Goal: Transaction & Acquisition: Purchase product/service

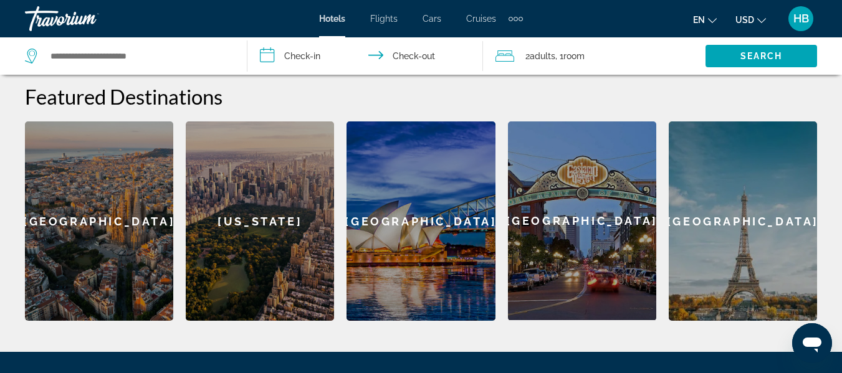
scroll to position [479, 0]
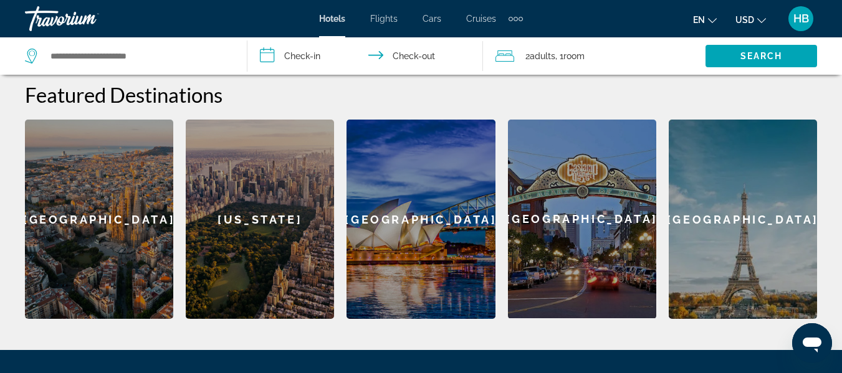
click at [272, 217] on div "[US_STATE]" at bounding box center [260, 219] width 148 height 199
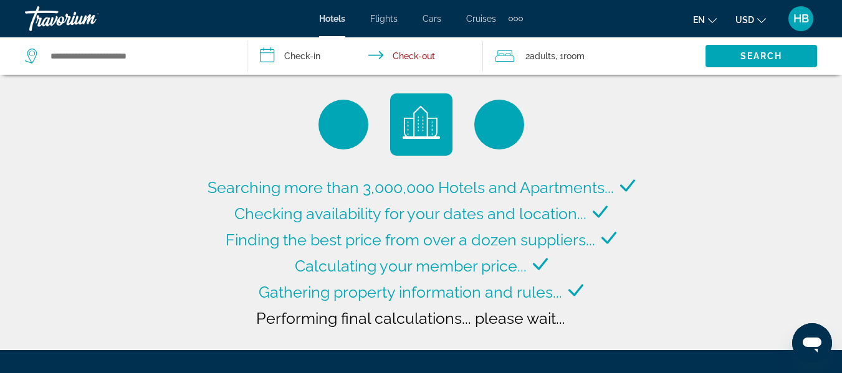
type input "**********"
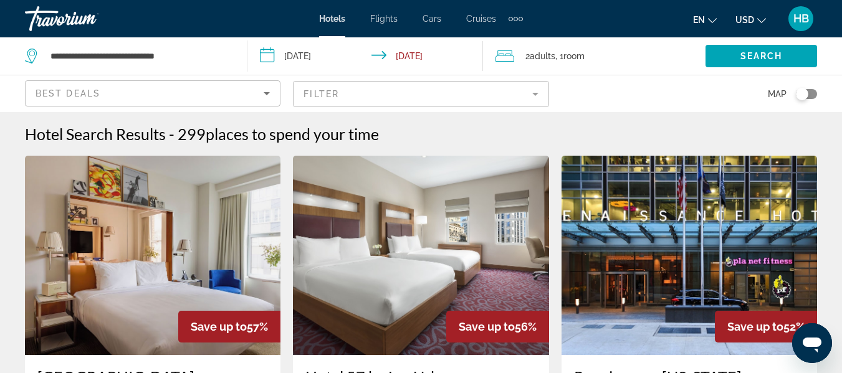
scroll to position [8, 0]
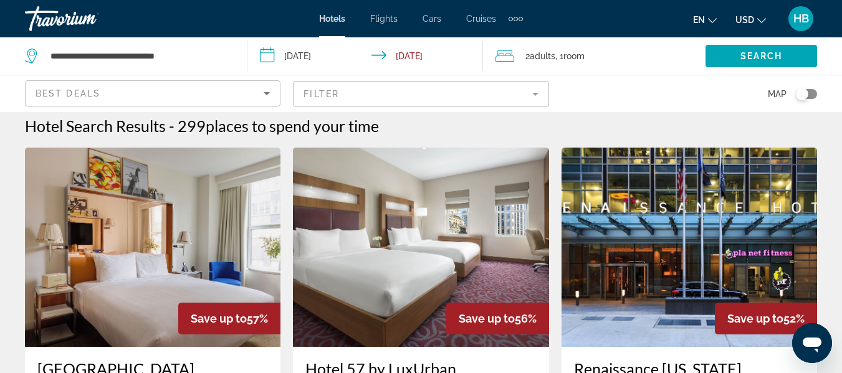
click at [537, 96] on mat-form-field "Filter" at bounding box center [421, 94] width 256 height 26
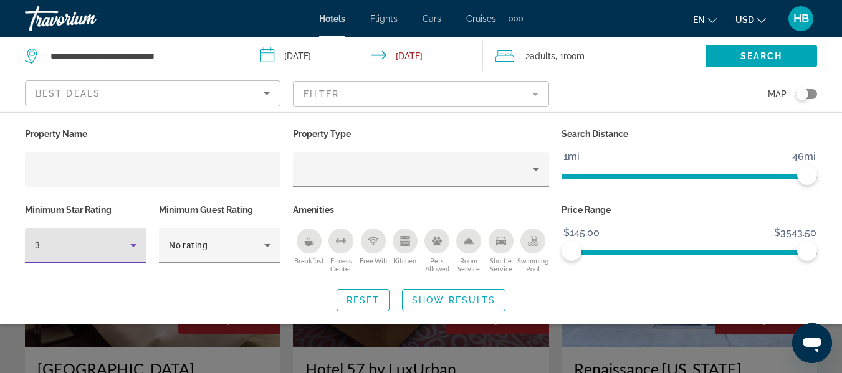
click at [135, 245] on icon "Hotel Filters" at bounding box center [133, 245] width 6 height 3
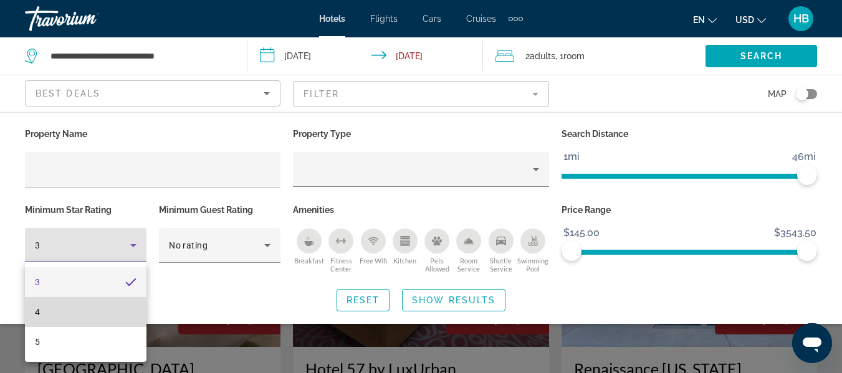
click at [59, 305] on mat-option "4" at bounding box center [86, 312] width 122 height 30
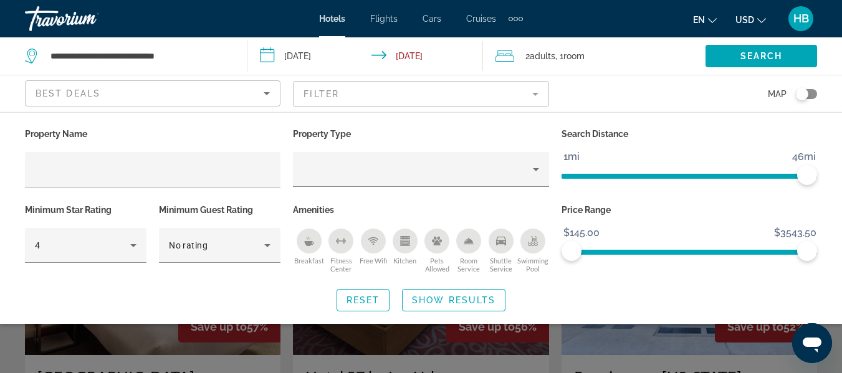
click at [418, 93] on mat-form-field "Filter" at bounding box center [421, 94] width 256 height 26
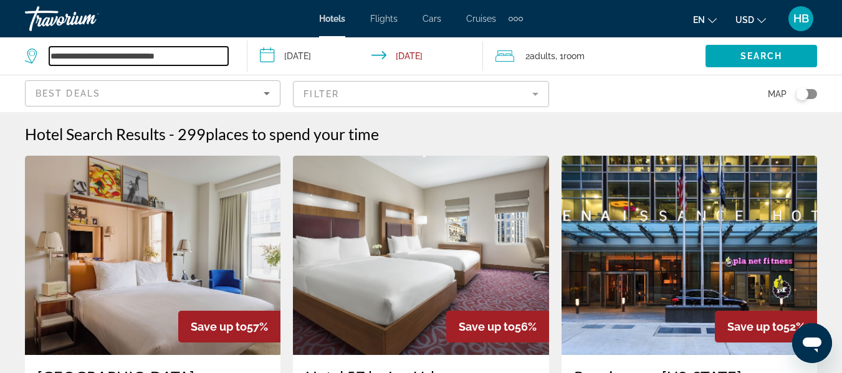
click at [113, 56] on input "**********" at bounding box center [138, 56] width 179 height 19
drag, startPoint x: 201, startPoint y: 57, endPoint x: -20, endPoint y: 53, distance: 220.7
click at [0, 53] on html "**********" at bounding box center [421, 186] width 842 height 373
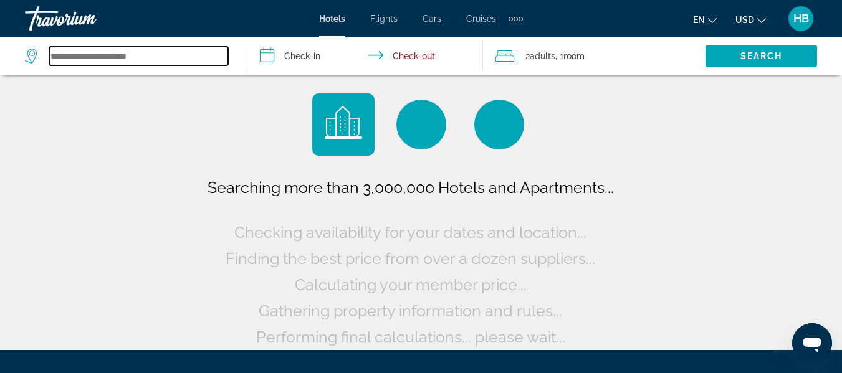
click at [211, 59] on input "Search widget" at bounding box center [138, 56] width 179 height 19
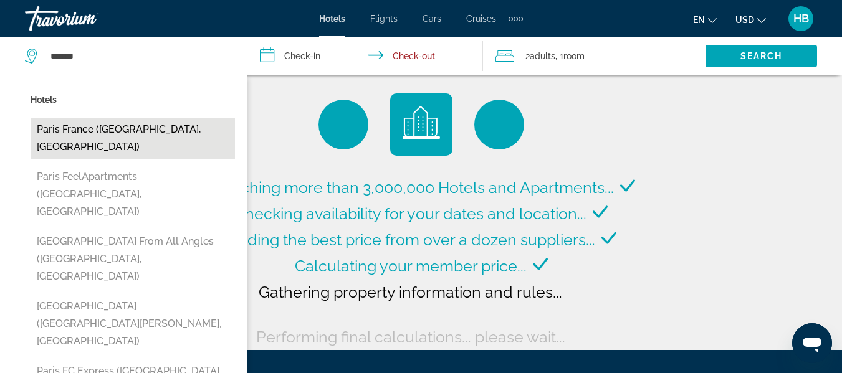
click at [99, 132] on button "Paris France (Paris, FR)" at bounding box center [133, 138] width 204 height 41
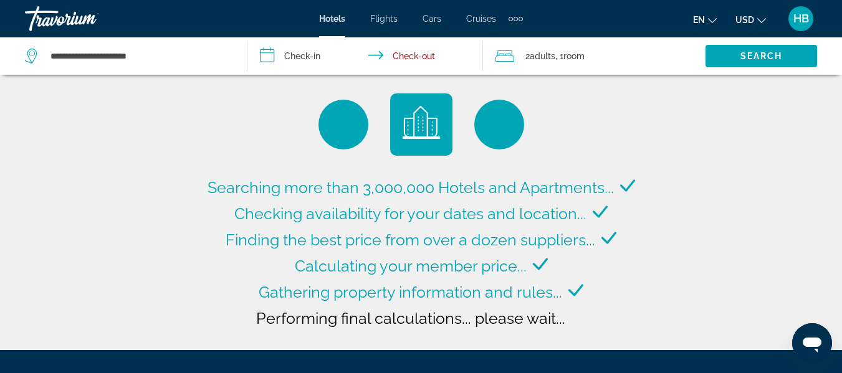
click at [423, 56] on input "**********" at bounding box center [367, 57] width 240 height 41
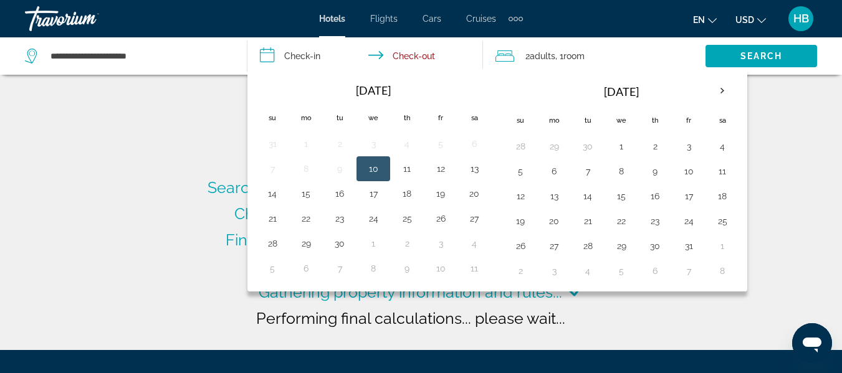
click at [313, 53] on input "**********" at bounding box center [367, 57] width 240 height 41
type input "**********"
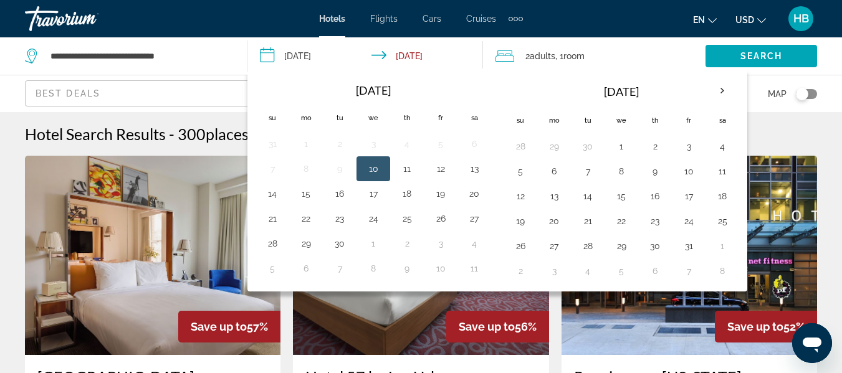
click at [305, 55] on input "**********" at bounding box center [367, 57] width 240 height 41
click at [408, 58] on input "**********" at bounding box center [367, 57] width 240 height 41
click at [723, 87] on th "Next month" at bounding box center [723, 90] width 34 height 27
click at [520, 199] on button "9" at bounding box center [520, 196] width 20 height 17
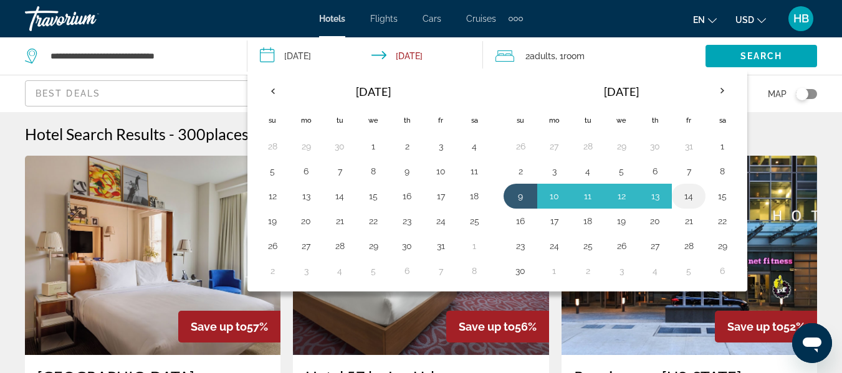
click at [693, 197] on button "14" at bounding box center [689, 196] width 20 height 17
type input "**********"
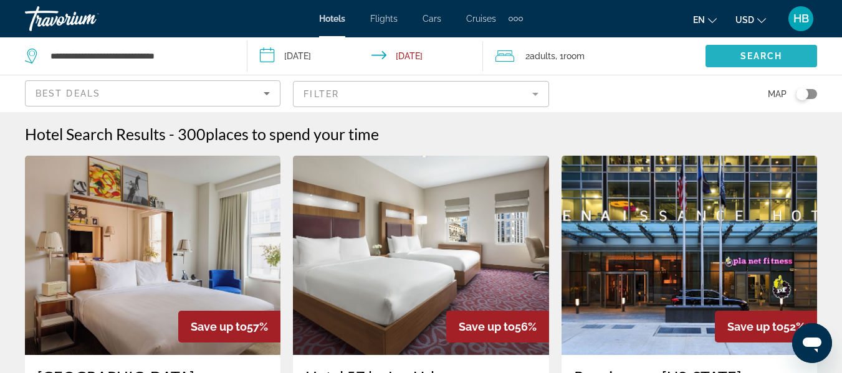
click at [737, 57] on span "Search widget" at bounding box center [762, 56] width 112 height 30
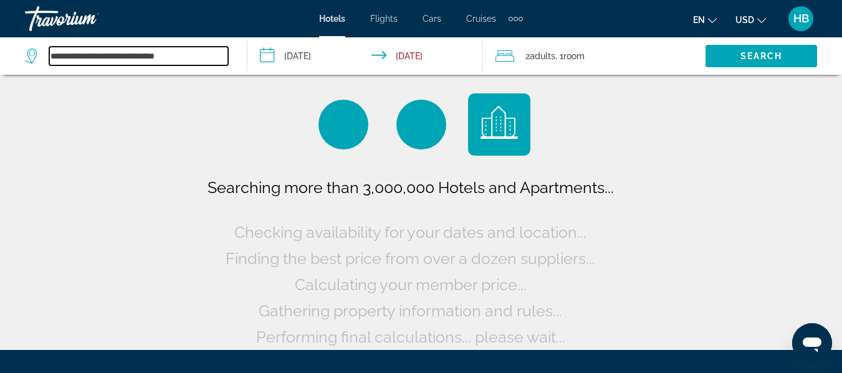
click at [209, 62] on input "**********" at bounding box center [138, 56] width 179 height 19
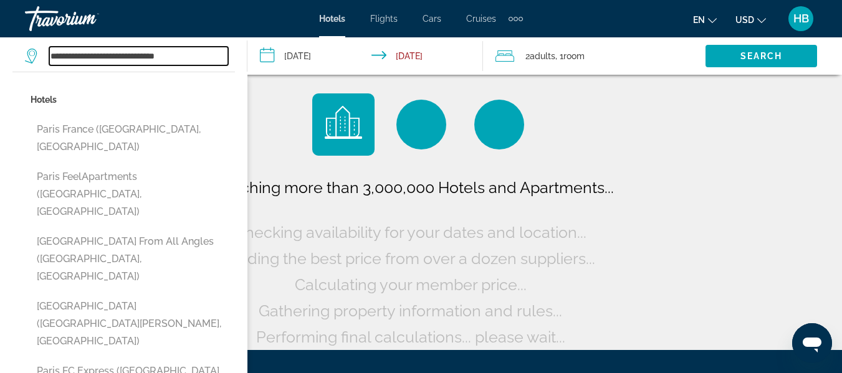
drag, startPoint x: 209, startPoint y: 62, endPoint x: -6, endPoint y: 62, distance: 214.4
click at [0, 62] on html "**********" at bounding box center [421, 186] width 842 height 373
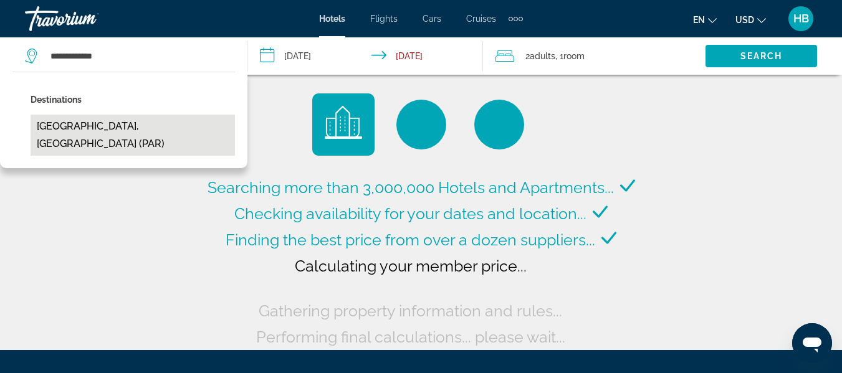
click at [107, 122] on button "[GEOGRAPHIC_DATA], [GEOGRAPHIC_DATA] (PAR)" at bounding box center [133, 135] width 204 height 41
type input "**********"
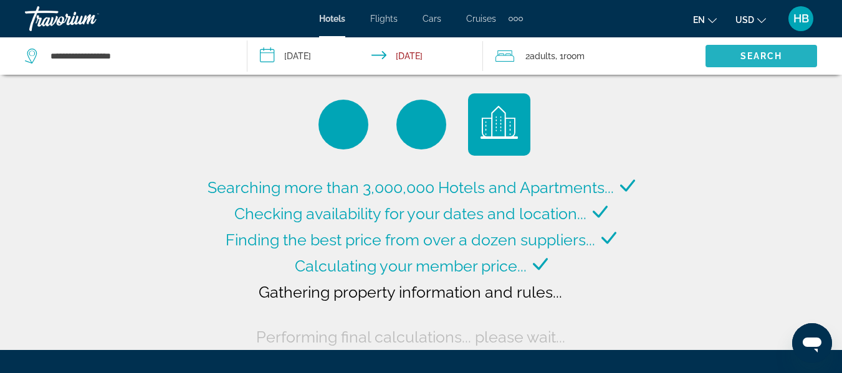
click at [740, 55] on span "Search" at bounding box center [761, 56] width 42 height 10
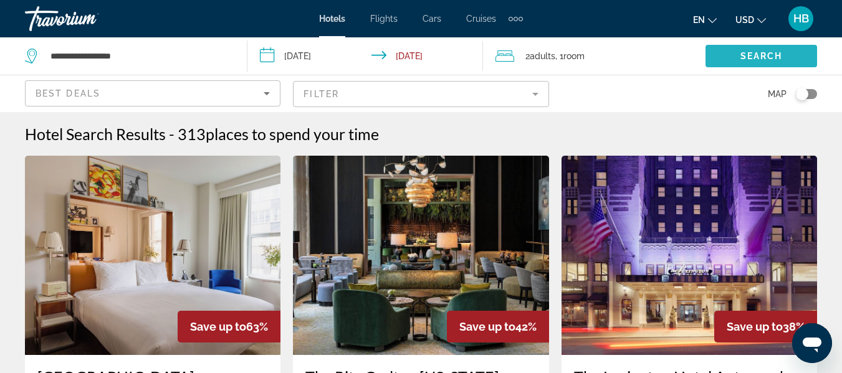
click at [745, 57] on span "Search" at bounding box center [761, 56] width 42 height 10
click at [536, 88] on mat-form-field "Filter" at bounding box center [421, 94] width 256 height 26
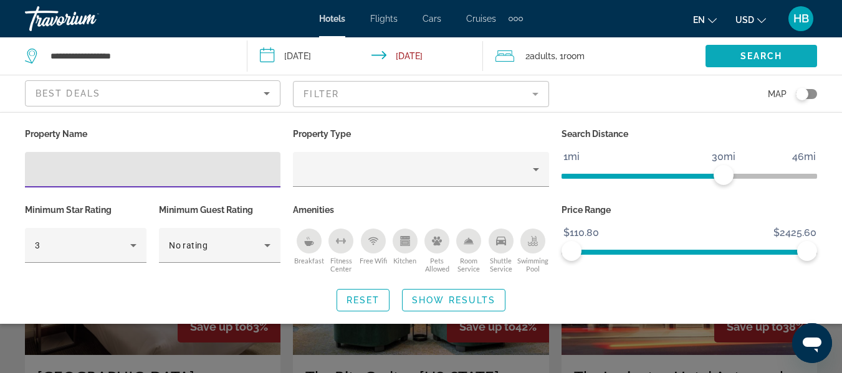
click at [737, 55] on span "Search widget" at bounding box center [762, 56] width 112 height 30
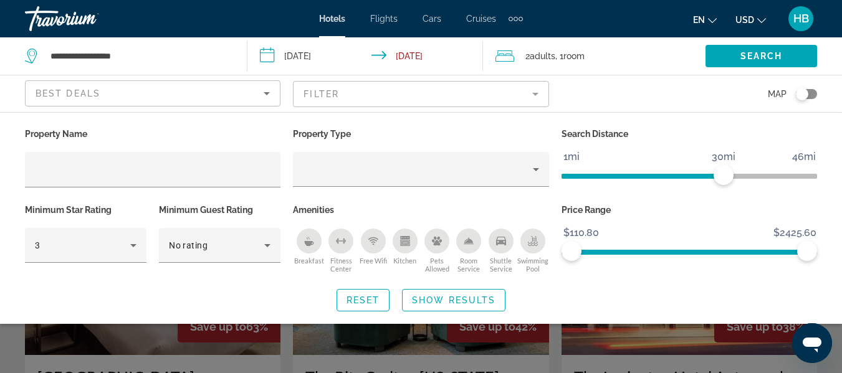
click at [224, 89] on div "Best Deals" at bounding box center [150, 93] width 228 height 15
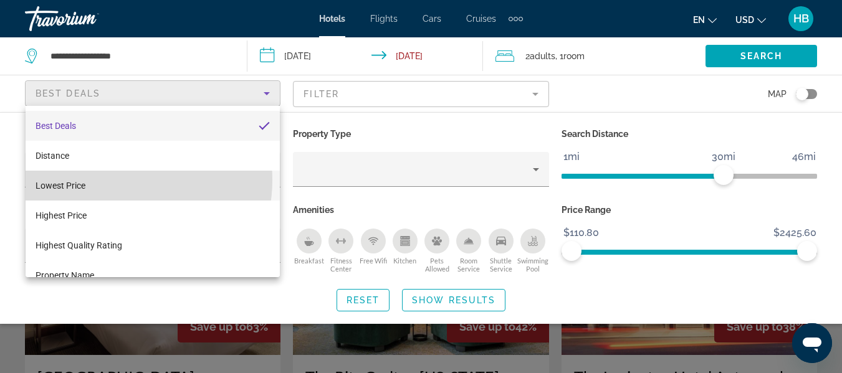
click at [120, 180] on mat-option "Lowest Price" at bounding box center [153, 186] width 254 height 30
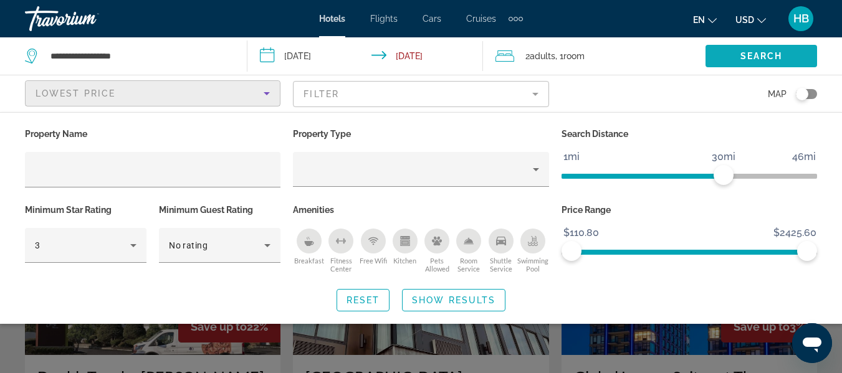
click at [779, 51] on span "Search" at bounding box center [761, 56] width 42 height 10
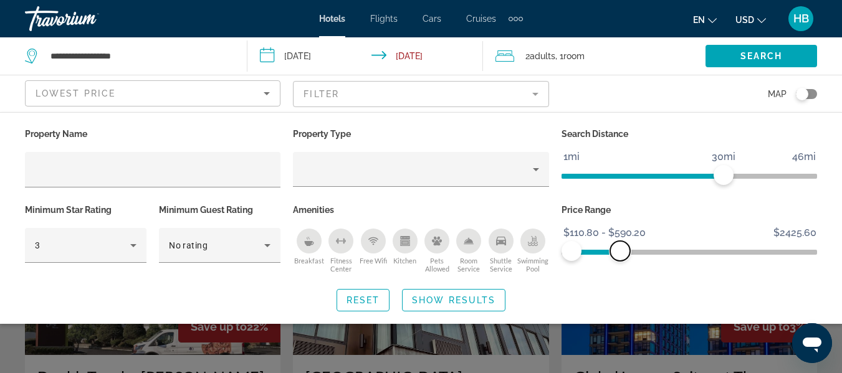
drag, startPoint x: 805, startPoint y: 251, endPoint x: 620, endPoint y: 256, distance: 184.6
click at [620, 256] on span "ngx-slider-max" at bounding box center [620, 251] width 20 height 20
click at [764, 55] on span "Search" at bounding box center [761, 56] width 42 height 10
click at [772, 52] on span "Search" at bounding box center [761, 56] width 42 height 10
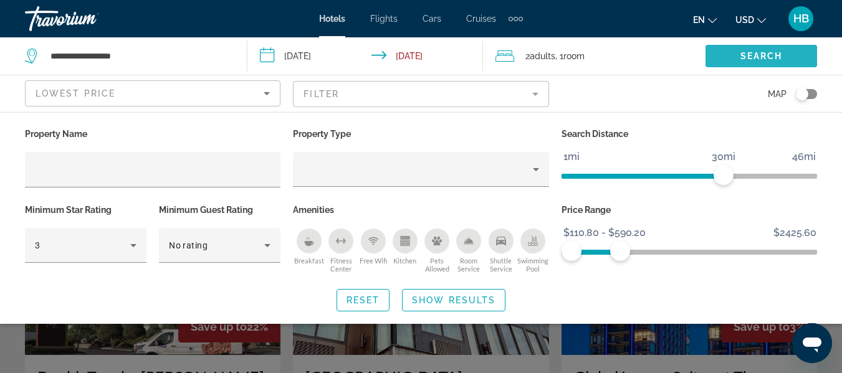
click at [772, 52] on span "Search" at bounding box center [761, 56] width 42 height 10
click at [648, 89] on div "Map" at bounding box center [690, 93] width 256 height 37
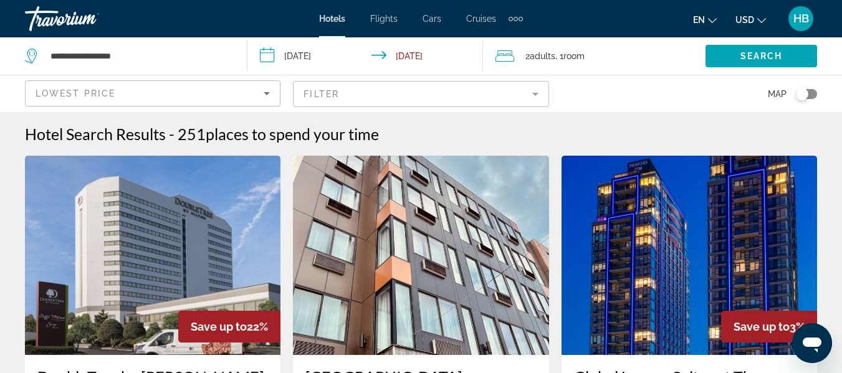
click at [266, 90] on icon "Sort by" at bounding box center [266, 93] width 15 height 15
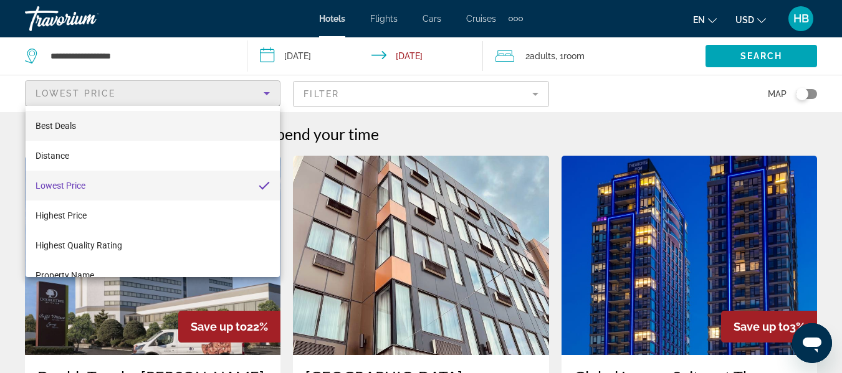
click at [141, 119] on mat-option "Best Deals" at bounding box center [153, 126] width 254 height 30
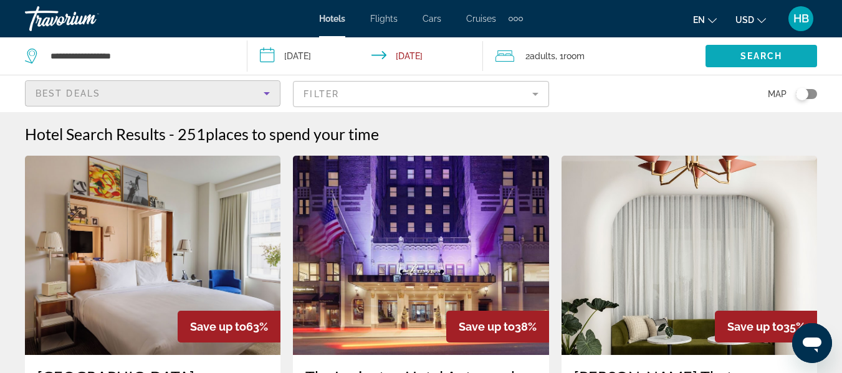
click at [778, 48] on span "Search widget" at bounding box center [762, 56] width 112 height 30
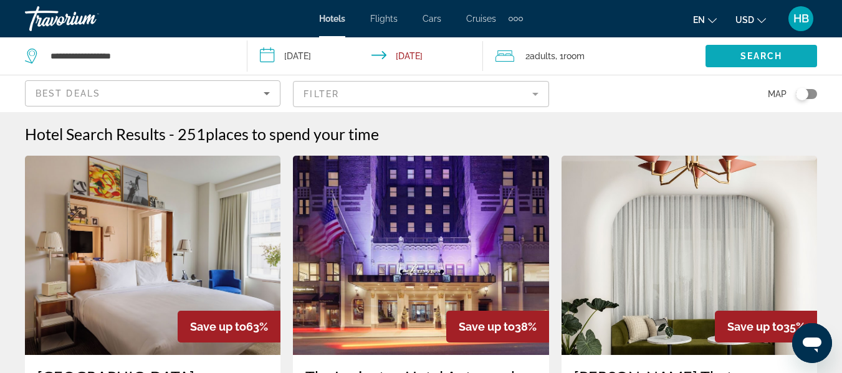
click at [775, 52] on span "Search" at bounding box center [761, 56] width 42 height 10
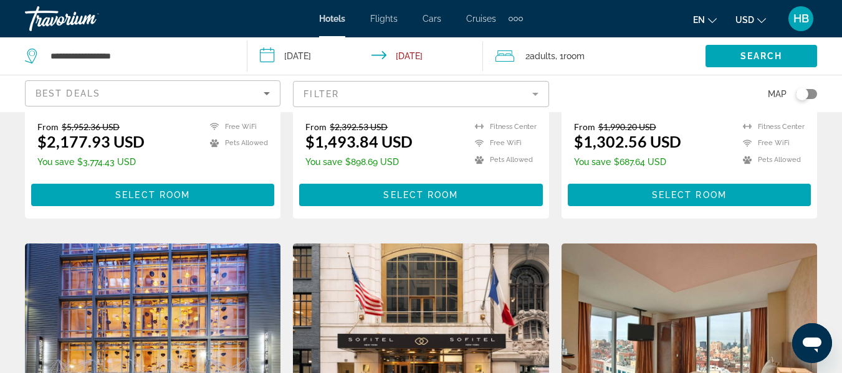
scroll to position [293, 0]
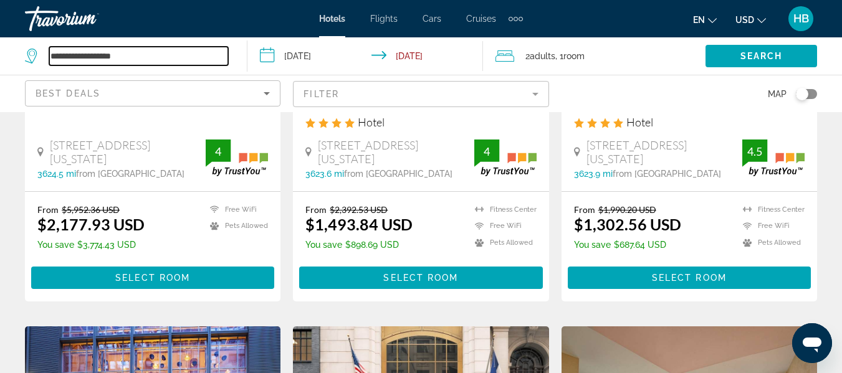
click at [141, 58] on input "**********" at bounding box center [138, 56] width 179 height 19
drag, startPoint x: 141, startPoint y: 57, endPoint x: 30, endPoint y: 53, distance: 111.0
click at [30, 53] on div "**********" at bounding box center [126, 56] width 203 height 19
paste input "*********"
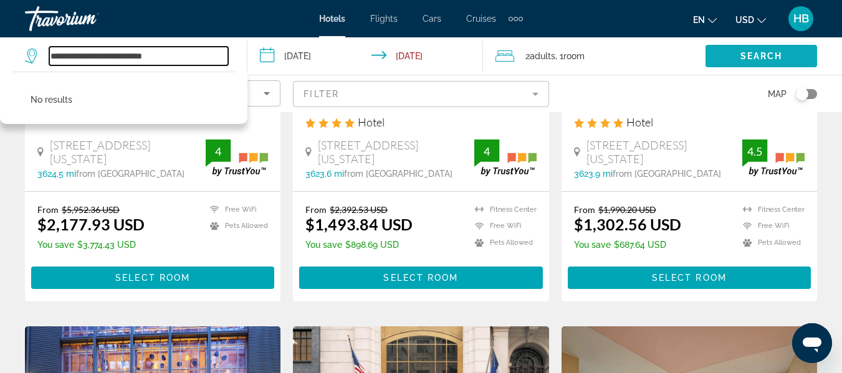
type input "**********"
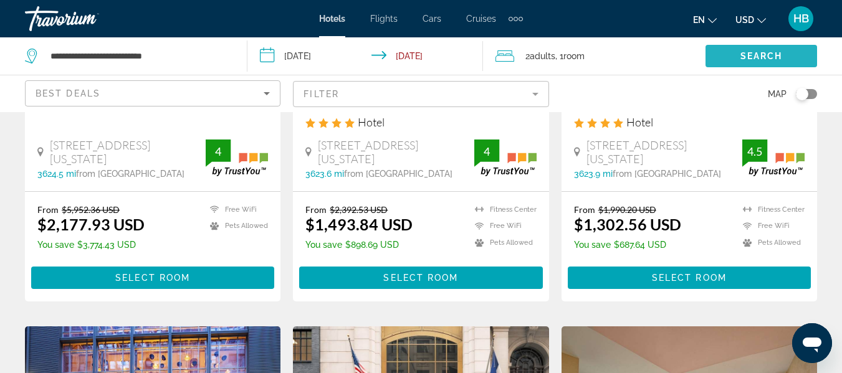
click at [775, 50] on span "Search widget" at bounding box center [762, 56] width 112 height 30
click at [775, 55] on span "Search" at bounding box center [761, 56] width 42 height 10
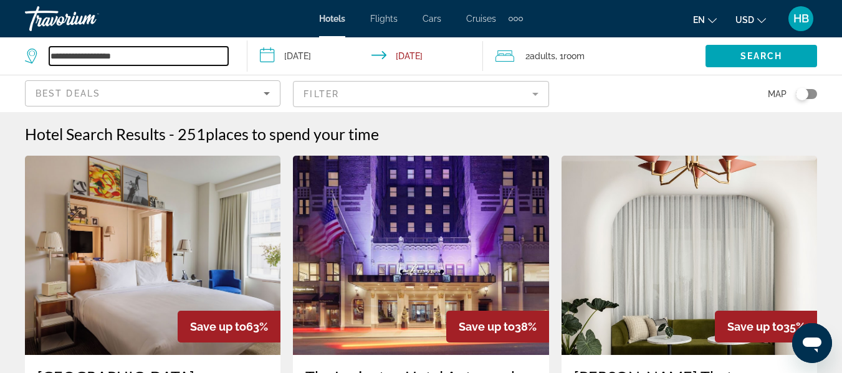
drag, startPoint x: 144, startPoint y: 54, endPoint x: -82, endPoint y: 49, distance: 226.3
click at [0, 49] on html "**********" at bounding box center [421, 186] width 842 height 373
paste input "*********"
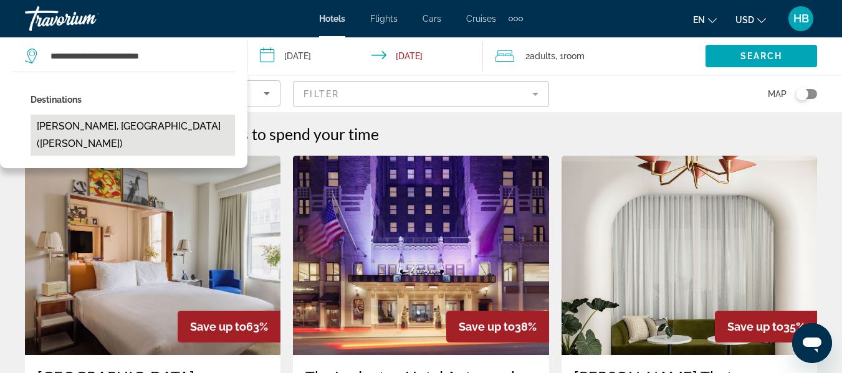
click at [165, 127] on button "[PERSON_NAME], [GEOGRAPHIC_DATA] ([PERSON_NAME])" at bounding box center [133, 135] width 204 height 41
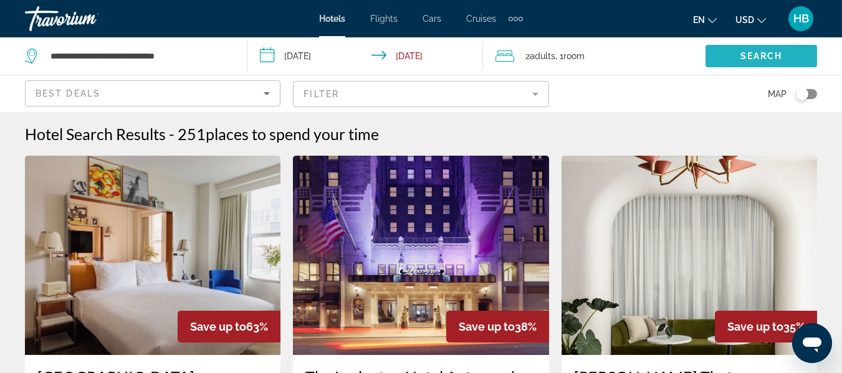
click at [739, 53] on span "Search widget" at bounding box center [762, 56] width 112 height 30
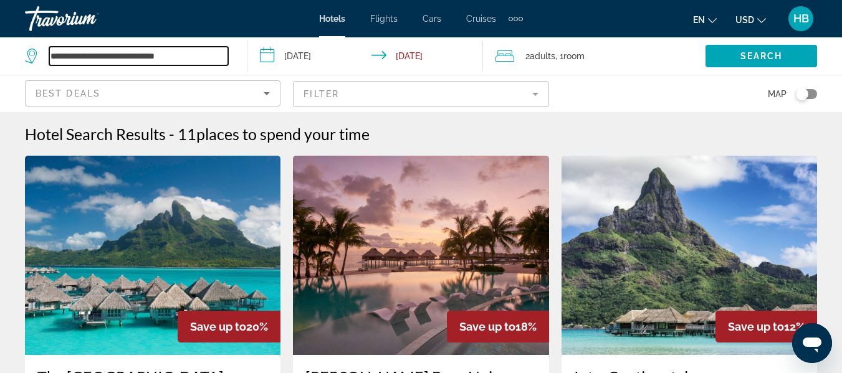
click at [143, 55] on input "**********" at bounding box center [138, 56] width 179 height 19
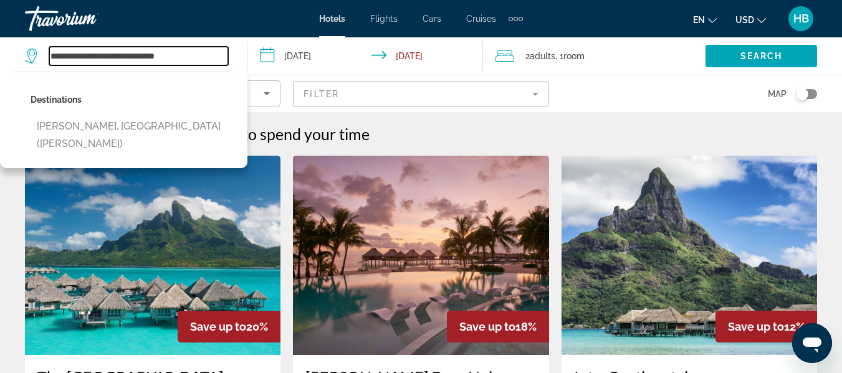
drag, startPoint x: 208, startPoint y: 57, endPoint x: 27, endPoint y: 57, distance: 180.8
click at [27, 57] on div "**********" at bounding box center [126, 56] width 203 height 19
type input "*"
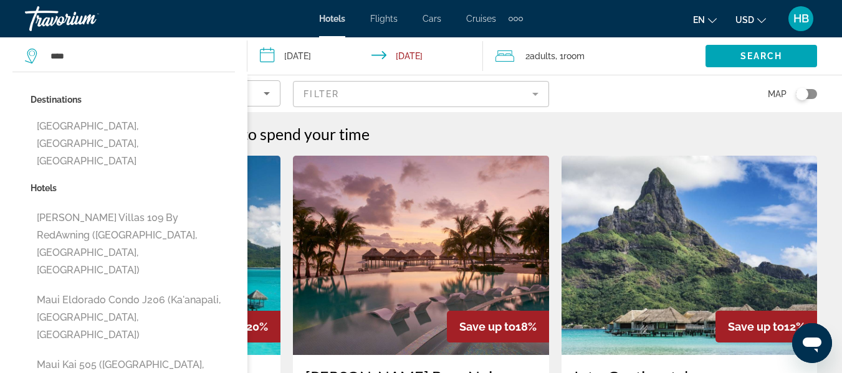
click at [89, 122] on button "Maui Island, HI, United States" at bounding box center [133, 144] width 204 height 59
type input "**********"
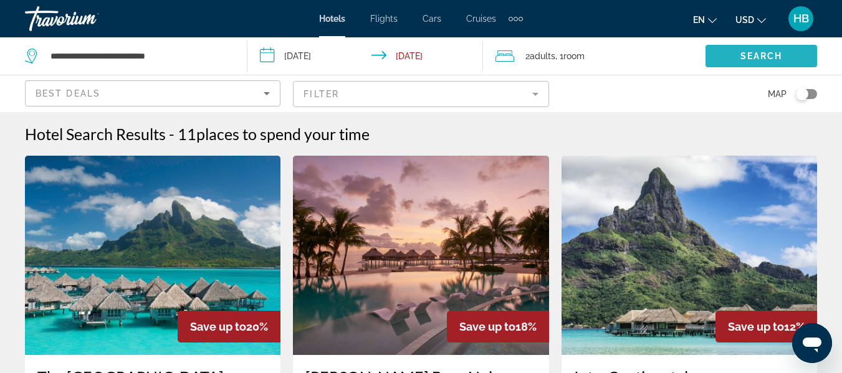
click at [754, 50] on span "Search widget" at bounding box center [762, 56] width 112 height 30
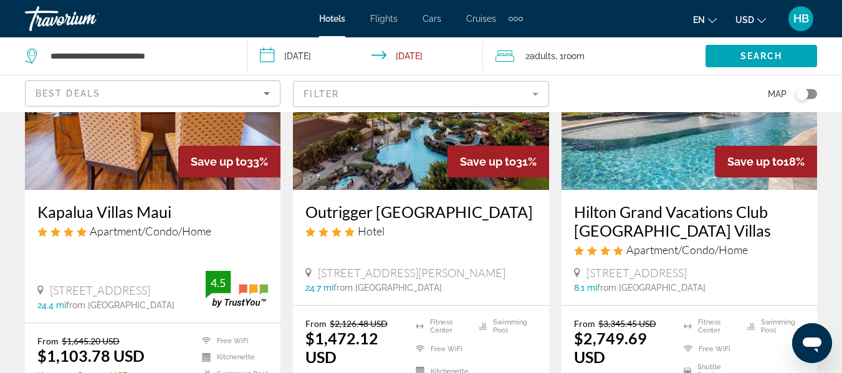
scroll to position [80, 0]
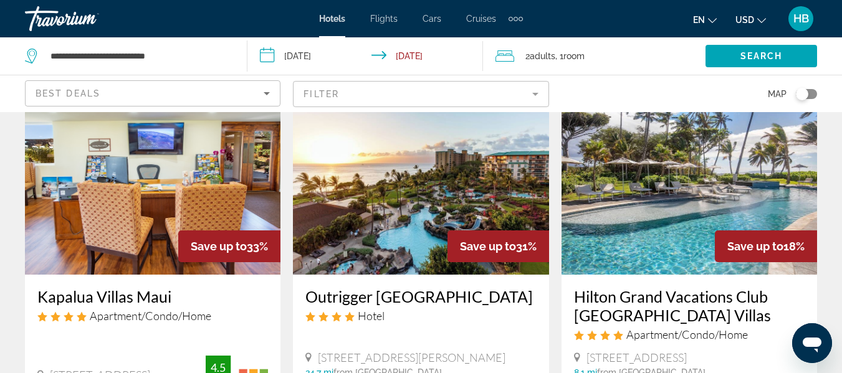
click at [408, 180] on img "Main content" at bounding box center [421, 174] width 256 height 199
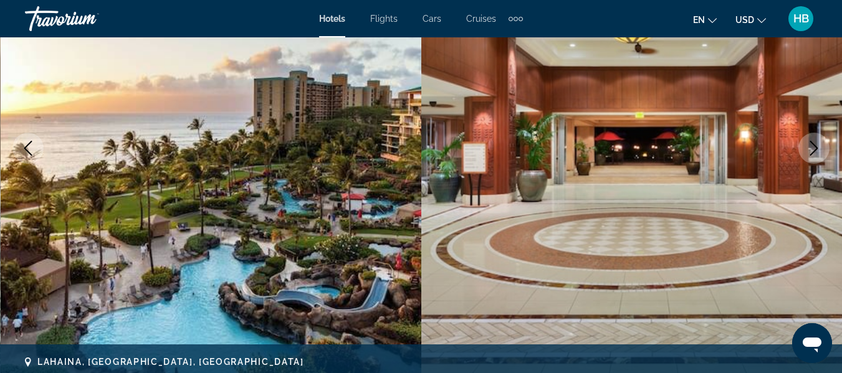
scroll to position [176, 0]
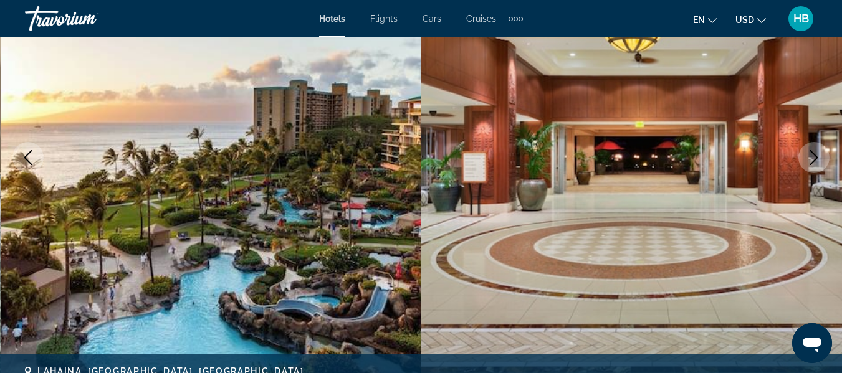
click at [811, 155] on icon "Next image" at bounding box center [814, 157] width 15 height 15
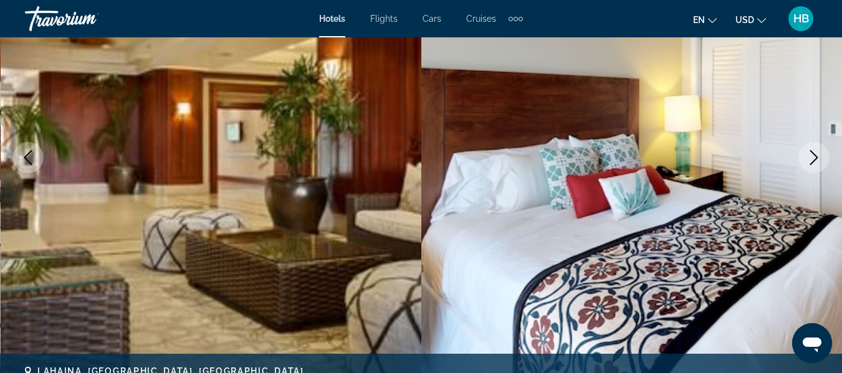
click at [815, 153] on icon "Next image" at bounding box center [814, 157] width 15 height 15
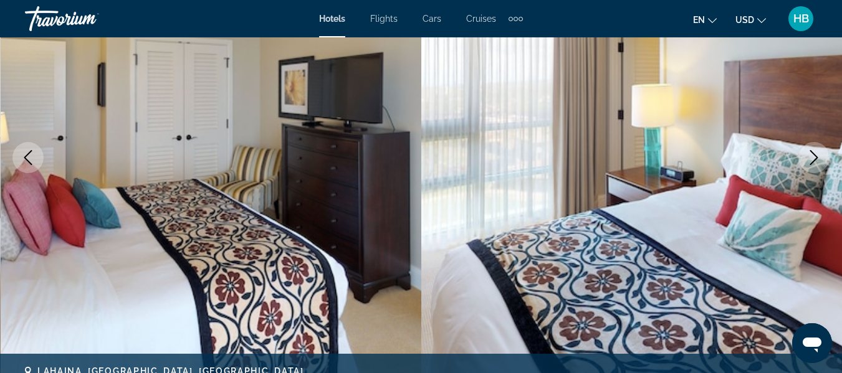
click at [812, 156] on icon "Next image" at bounding box center [814, 157] width 15 height 15
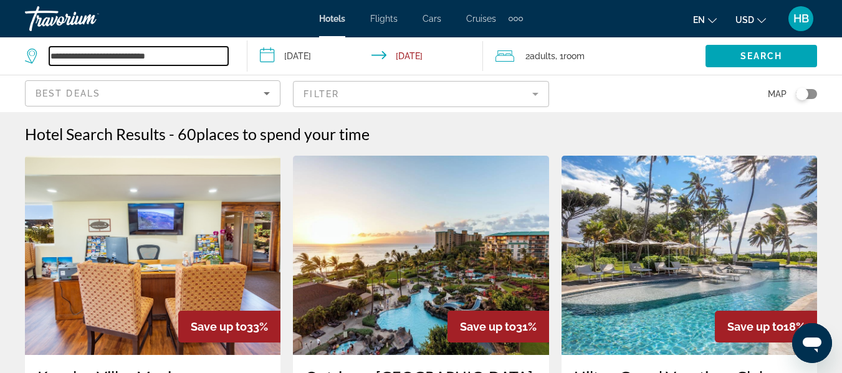
click at [216, 60] on input "**********" at bounding box center [138, 56] width 179 height 19
drag, startPoint x: 196, startPoint y: 60, endPoint x: 29, endPoint y: 54, distance: 167.2
click at [29, 54] on div "**********" at bounding box center [126, 56] width 203 height 19
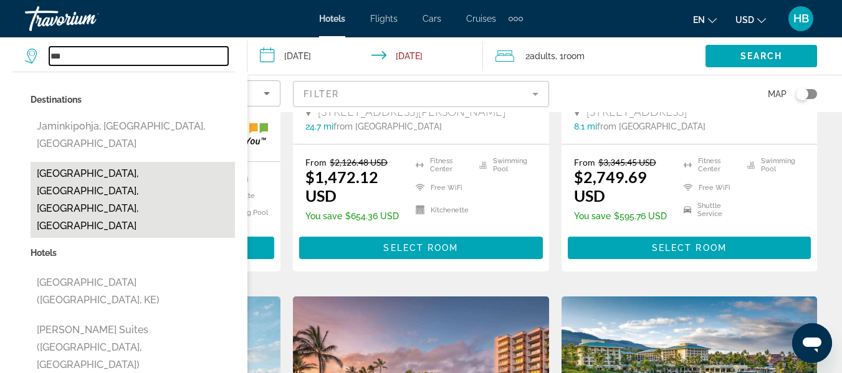
scroll to position [653, 0]
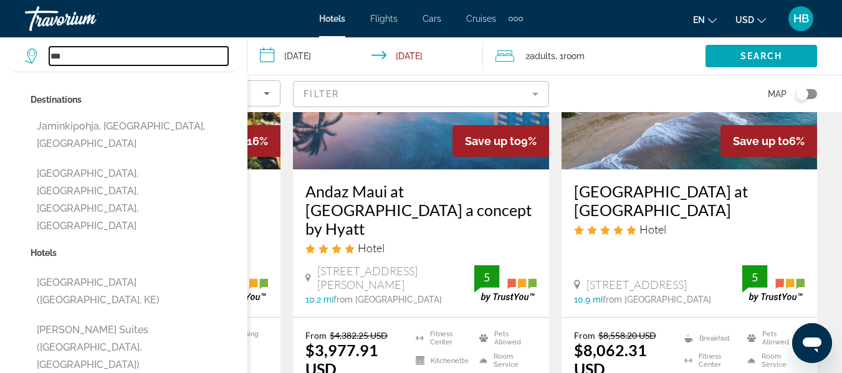
click at [144, 57] on input "***" at bounding box center [138, 56] width 179 height 19
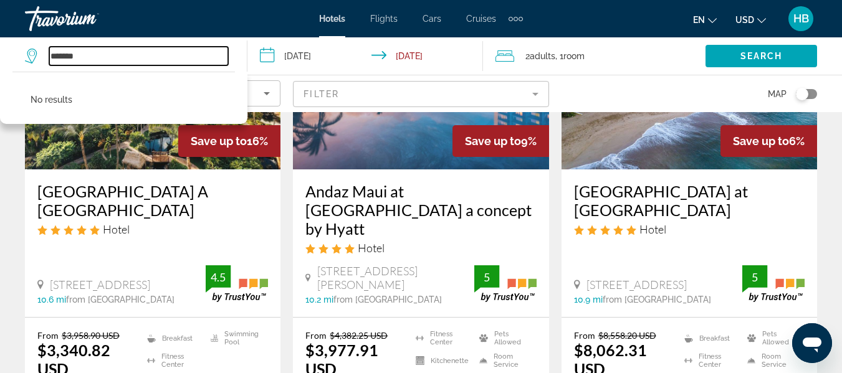
drag, startPoint x: 110, startPoint y: 62, endPoint x: 40, endPoint y: 57, distance: 70.7
click at [41, 58] on div "*******" at bounding box center [126, 56] width 203 height 19
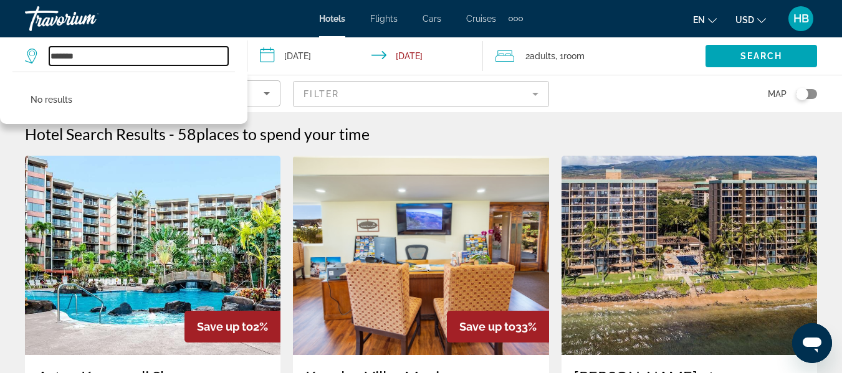
type input "*******"
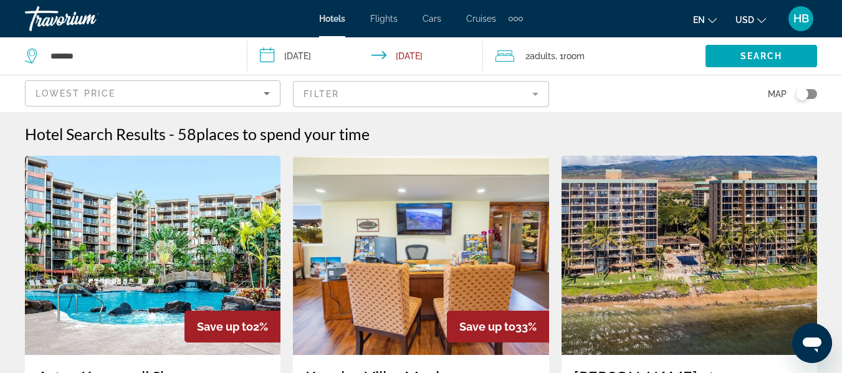
click at [266, 12] on div "Hotels Flights Cars Cruises Activities Hotels Flights Cars Cruises Activities e…" at bounding box center [421, 18] width 842 height 32
click at [482, 17] on span "Cruises" at bounding box center [481, 19] width 30 height 10
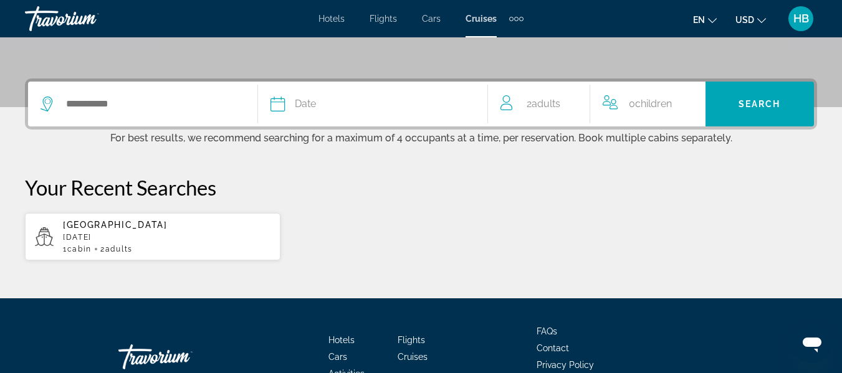
scroll to position [272, 0]
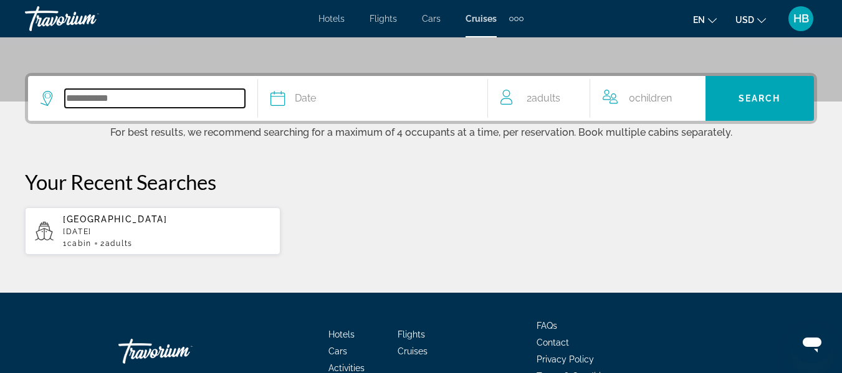
click at [188, 102] on input "Search widget" at bounding box center [155, 98] width 180 height 19
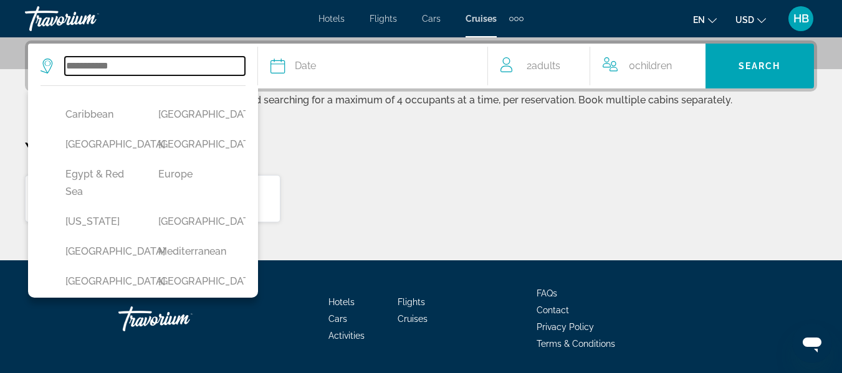
scroll to position [0, 0]
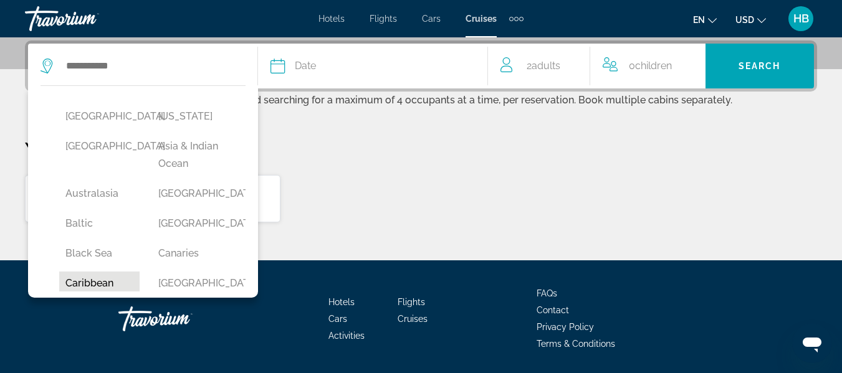
click at [80, 279] on button "Caribbean" at bounding box center [99, 284] width 80 height 24
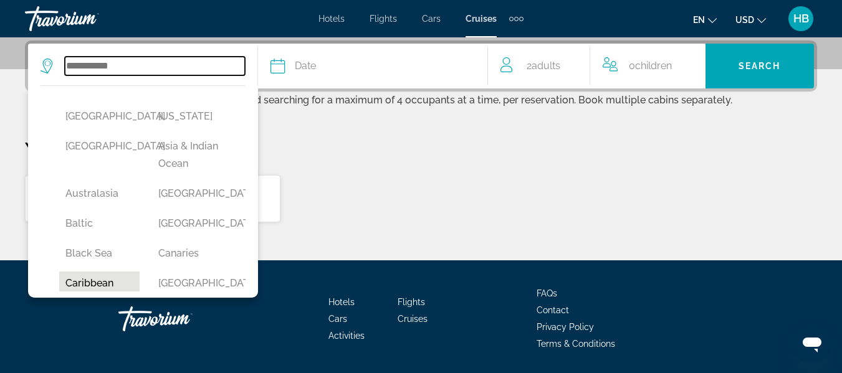
type input "*********"
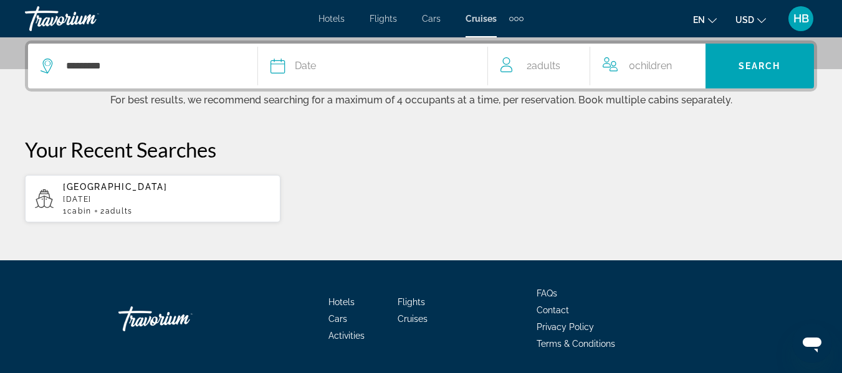
click at [354, 72] on div "Date" at bounding box center [373, 65] width 204 height 17
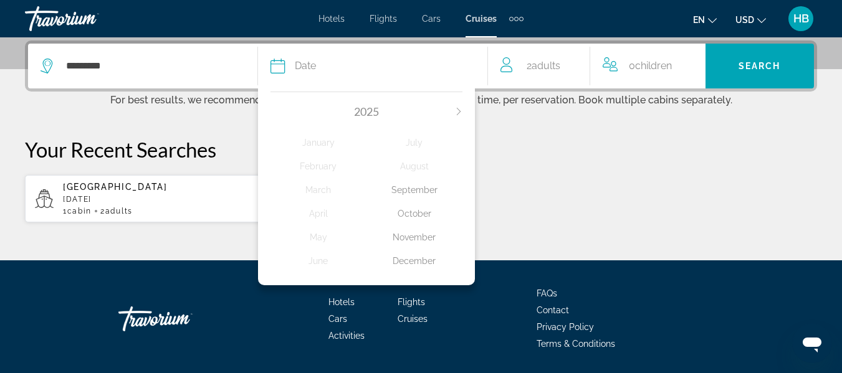
click at [459, 111] on icon "Next month" at bounding box center [458, 111] width 7 height 7
click at [327, 189] on div "March" at bounding box center [319, 190] width 96 height 22
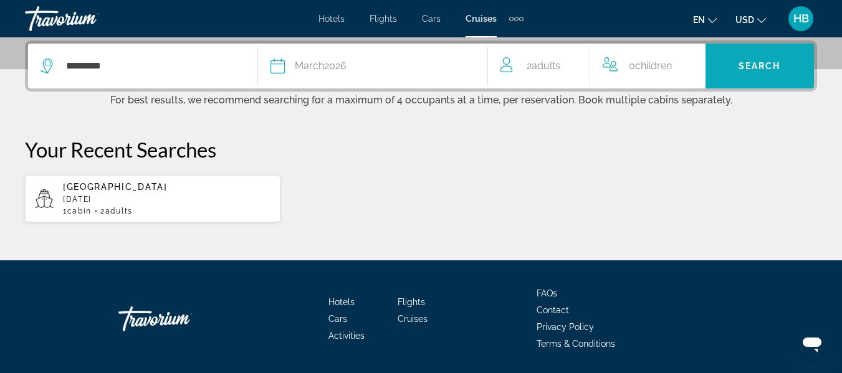
click at [753, 67] on span "Search" at bounding box center [760, 66] width 42 height 10
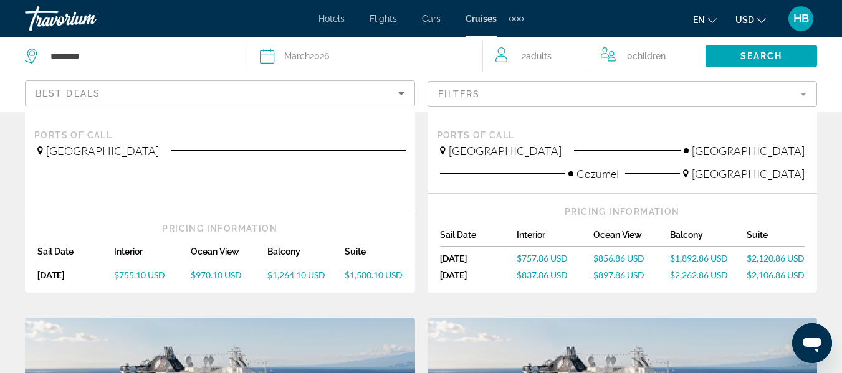
scroll to position [920, 0]
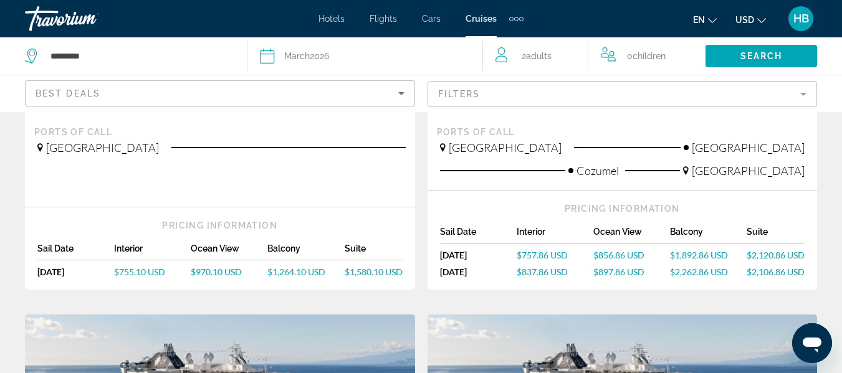
click at [604, 250] on span "$856.86 USD" at bounding box center [618, 255] width 51 height 11
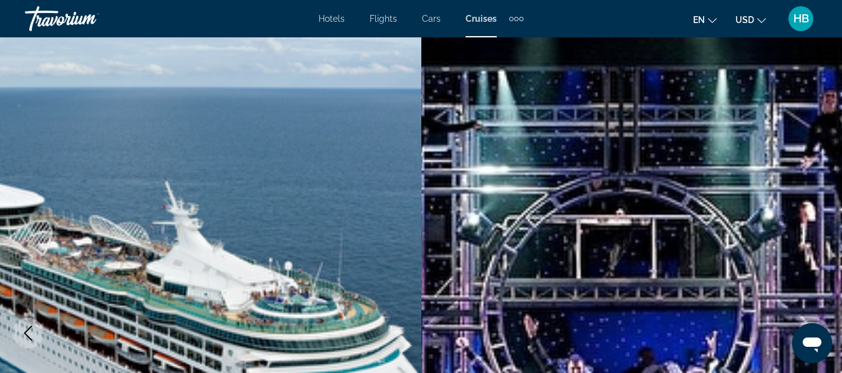
click at [332, 19] on span "Hotels" at bounding box center [332, 19] width 26 height 10
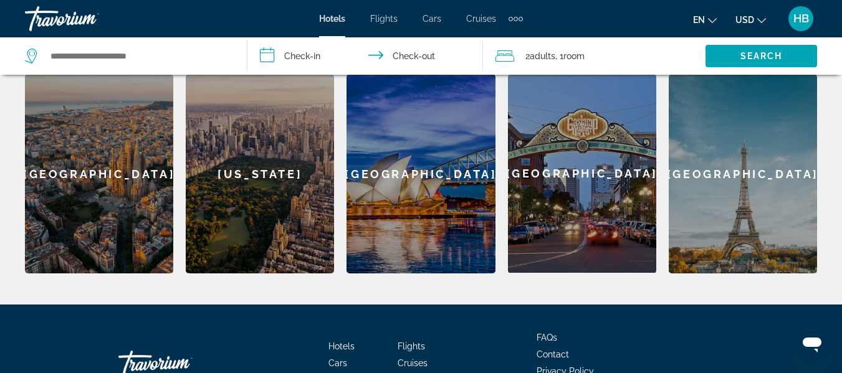
scroll to position [538, 0]
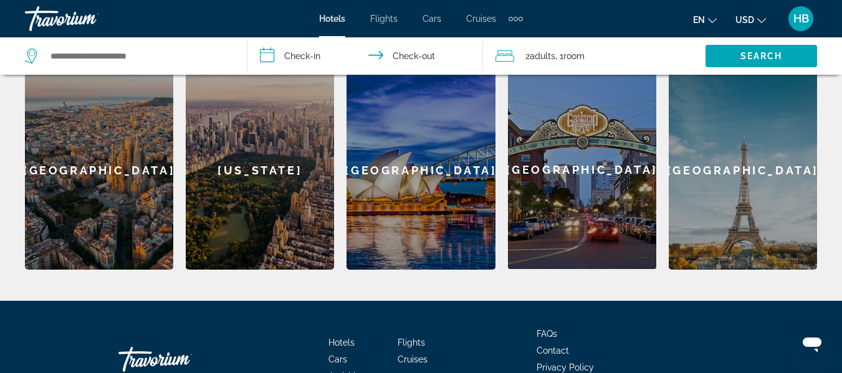
click at [418, 136] on div "Sydney" at bounding box center [421, 169] width 148 height 199
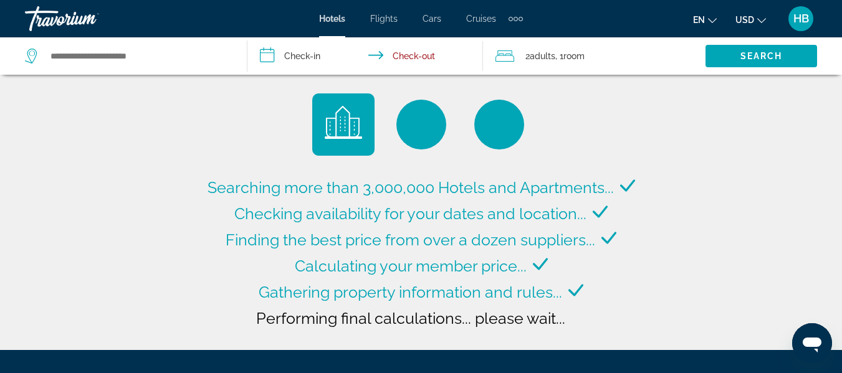
type input "**********"
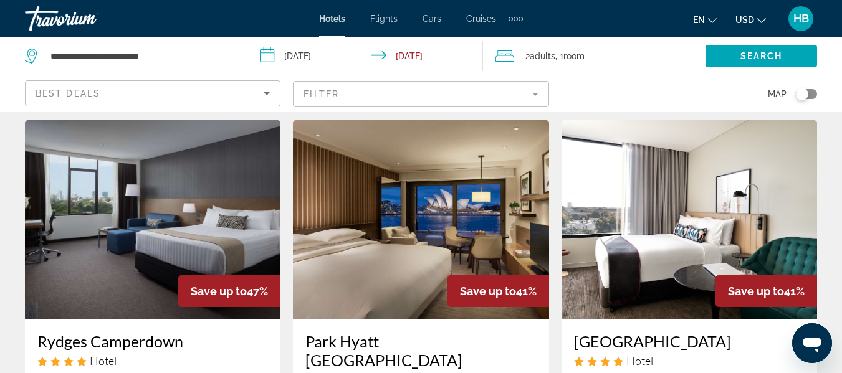
scroll to position [44, 0]
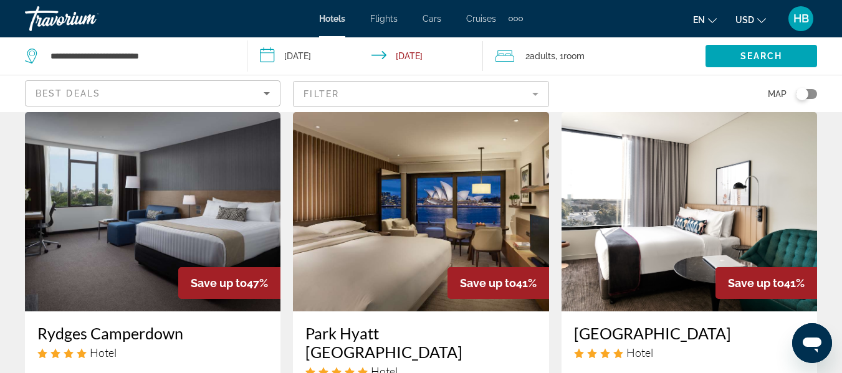
click at [485, 204] on img "Main content" at bounding box center [421, 211] width 256 height 199
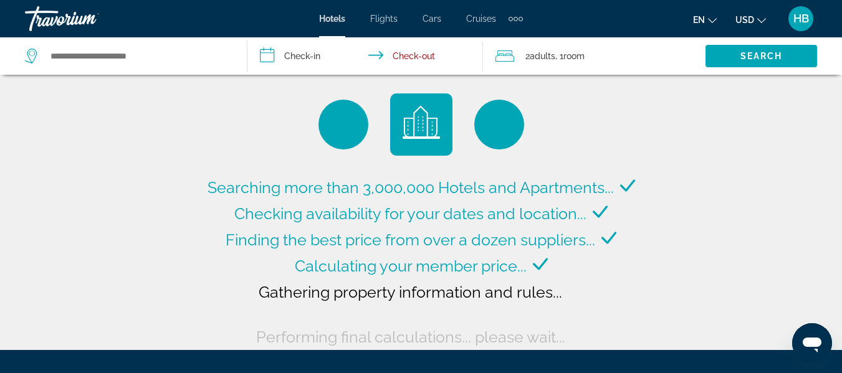
type input "**********"
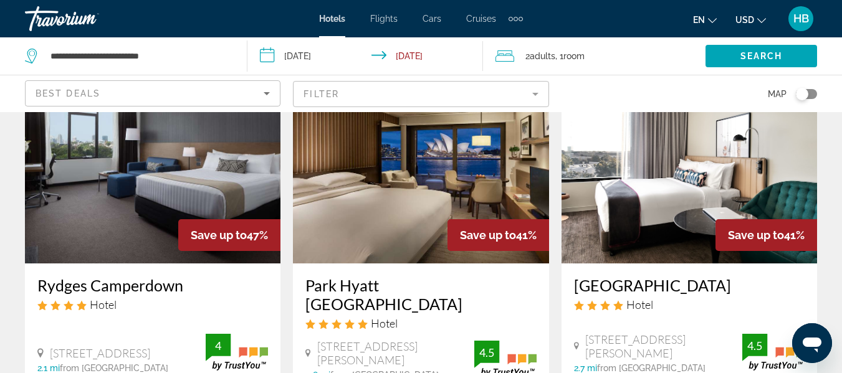
scroll to position [60, 0]
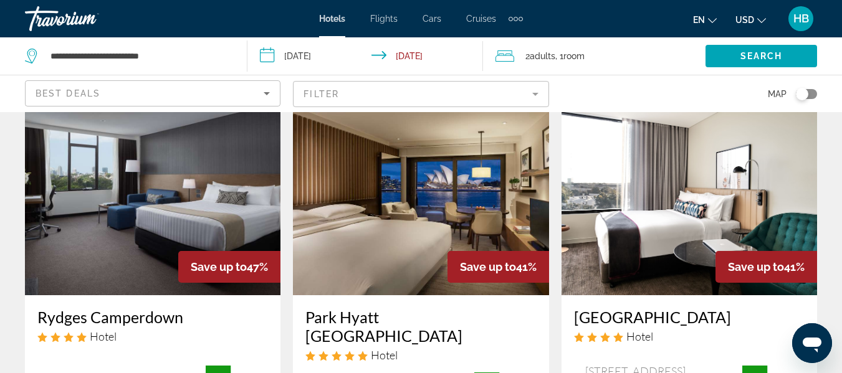
click at [160, 191] on img "Main content" at bounding box center [153, 195] width 256 height 199
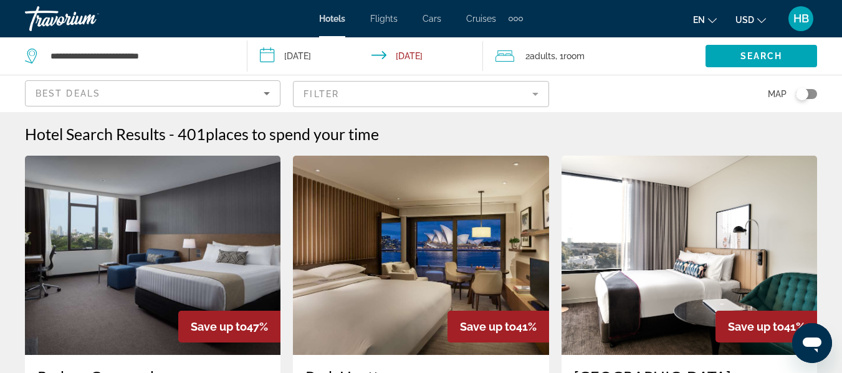
scroll to position [653, 0]
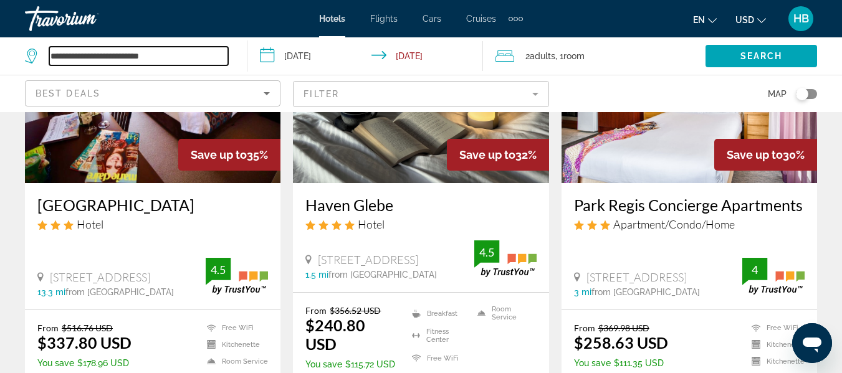
click at [180, 55] on input "**********" at bounding box center [138, 56] width 179 height 19
drag, startPoint x: 177, startPoint y: 55, endPoint x: 32, endPoint y: 49, distance: 144.7
click at [32, 49] on div "**********" at bounding box center [126, 56] width 203 height 19
type input "*"
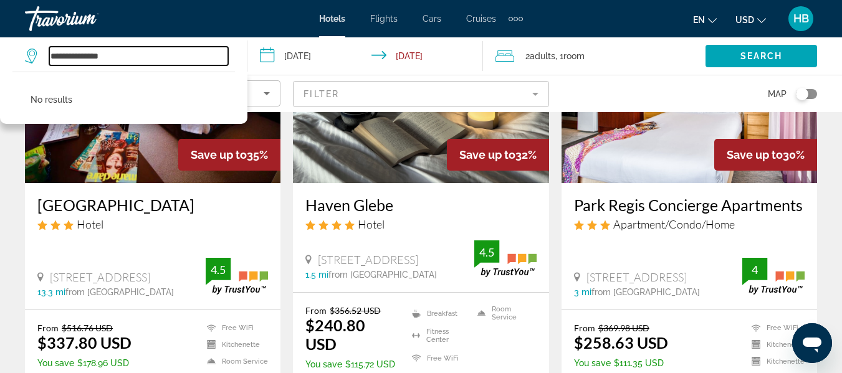
click at [165, 62] on input "**********" at bounding box center [138, 56] width 179 height 19
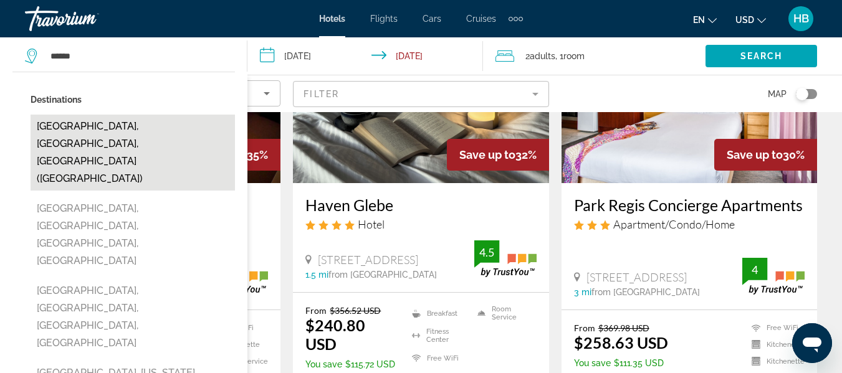
click at [163, 123] on button "Denver, CO, United States (DEN)" at bounding box center [133, 153] width 204 height 76
type input "**********"
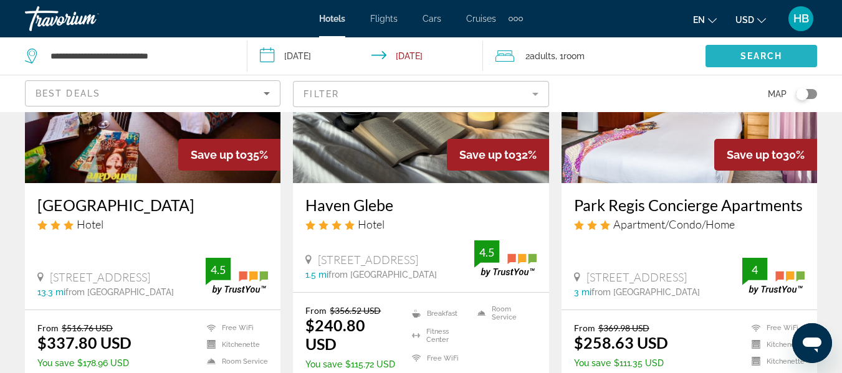
click at [733, 57] on span "Search widget" at bounding box center [762, 56] width 112 height 30
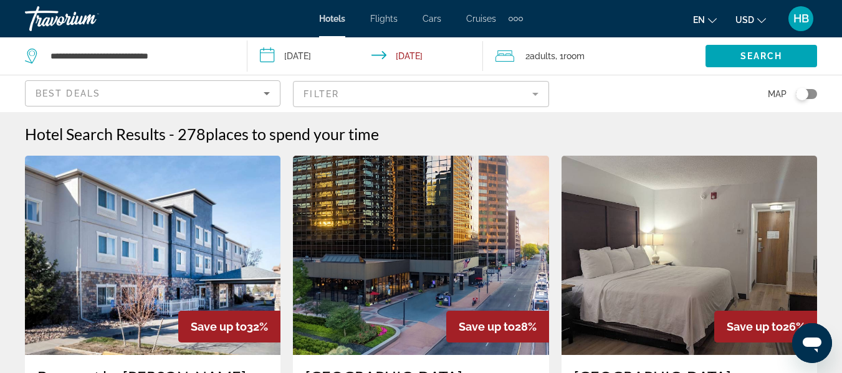
click at [62, 18] on div "Travorium" at bounding box center [87, 18] width 125 height 32
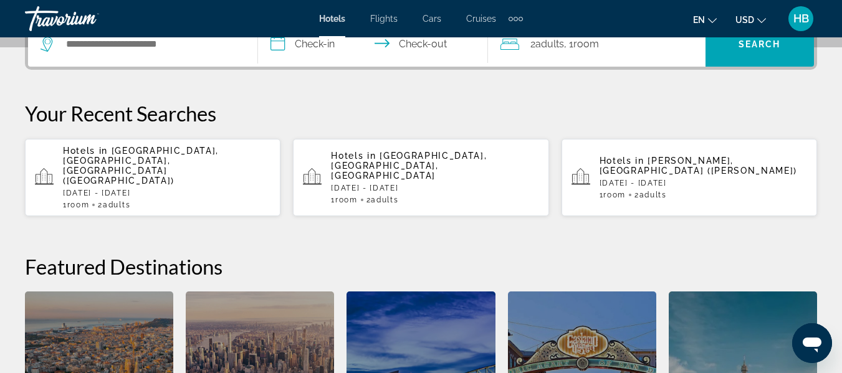
scroll to position [608, 0]
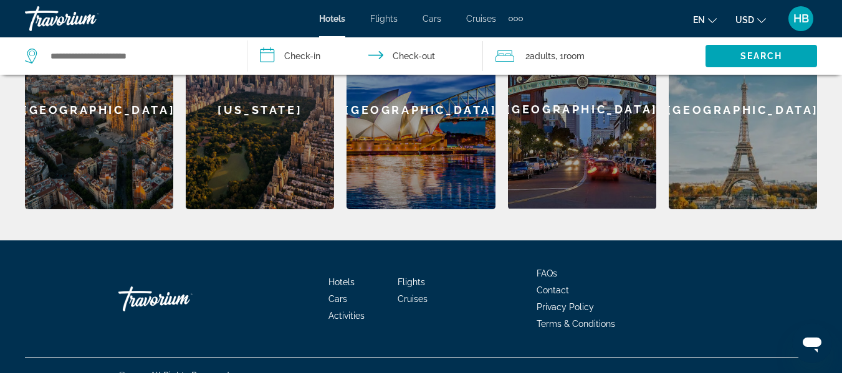
click at [133, 138] on div "Barcelona" at bounding box center [99, 109] width 148 height 199
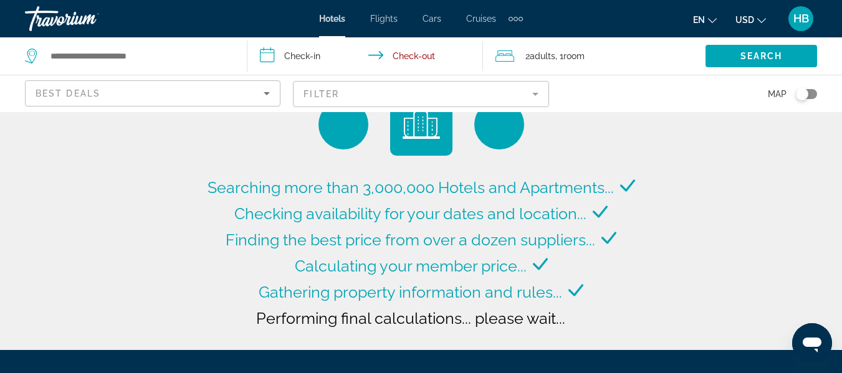
type input "**********"
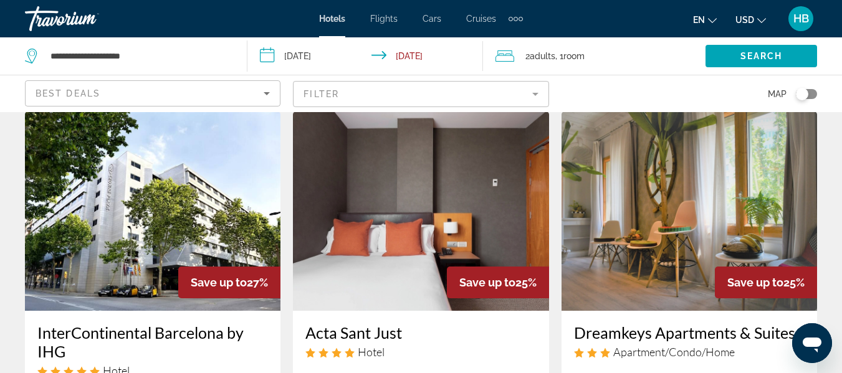
scroll to position [527, 0]
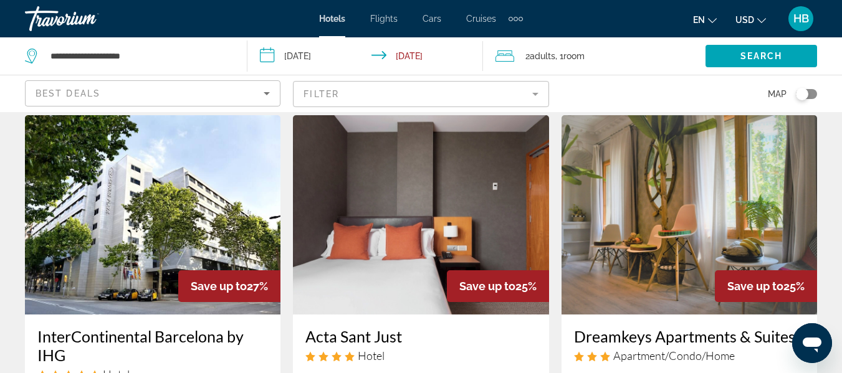
click at [767, 192] on img "Main content" at bounding box center [690, 214] width 256 height 199
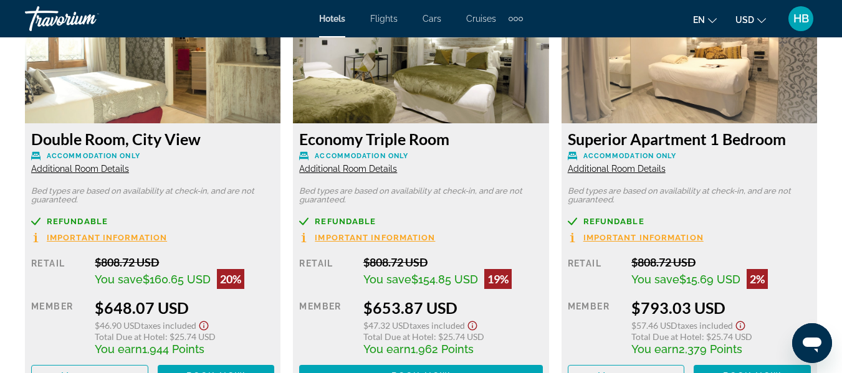
scroll to position [2456, 0]
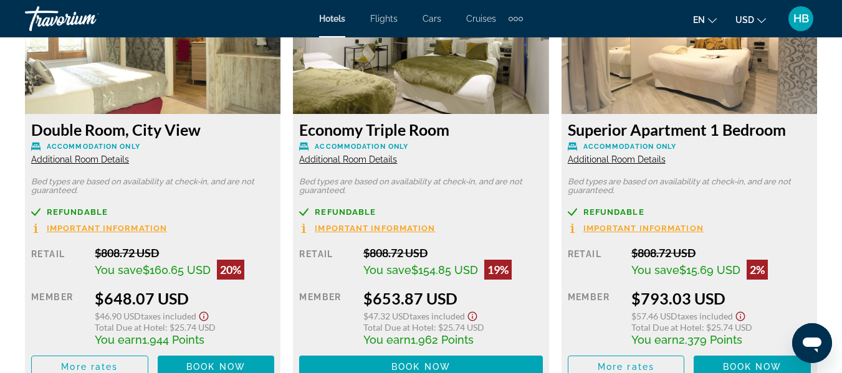
click at [186, 63] on img "Main content" at bounding box center [153, 36] width 256 height 156
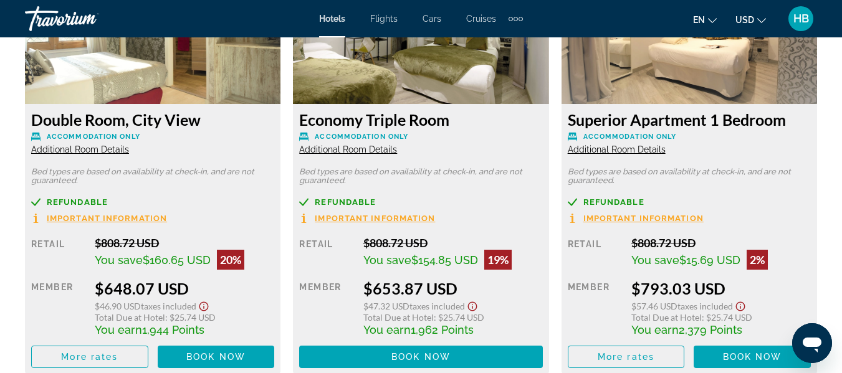
scroll to position [2437, 0]
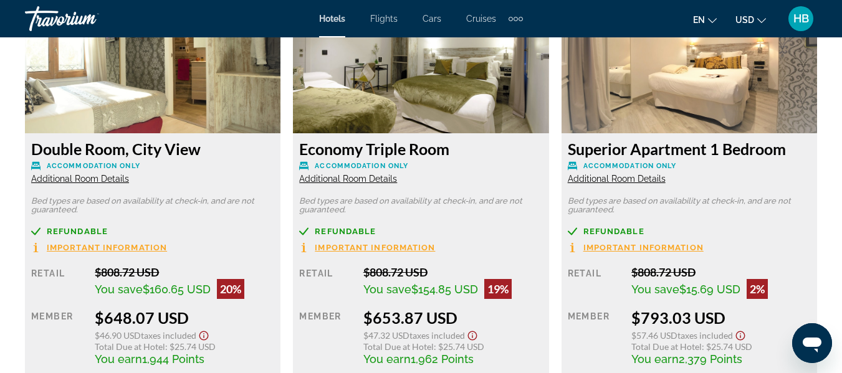
click at [137, 242] on button "Important Information" at bounding box center [99, 247] width 136 height 11
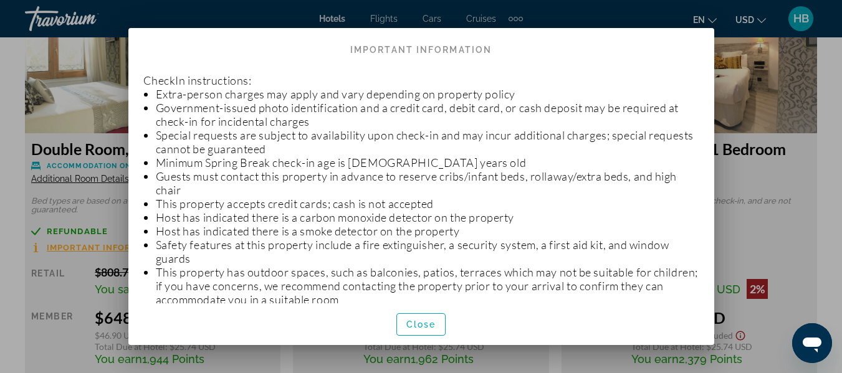
scroll to position [0, 0]
click at [416, 322] on span "Close" at bounding box center [421, 325] width 30 height 10
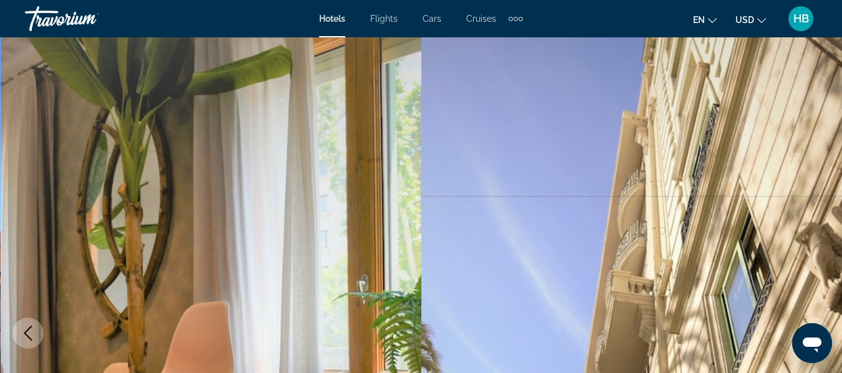
scroll to position [2437, 0]
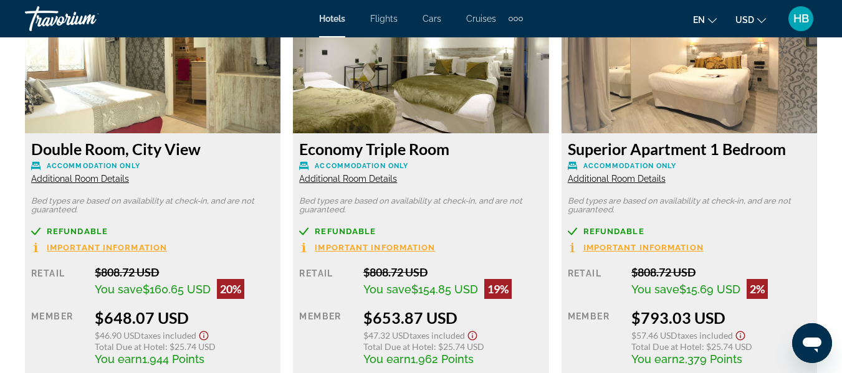
click at [122, 146] on h3 "Double Room, City View" at bounding box center [152, 149] width 243 height 19
click at [151, 90] on img "Main content" at bounding box center [153, 56] width 256 height 156
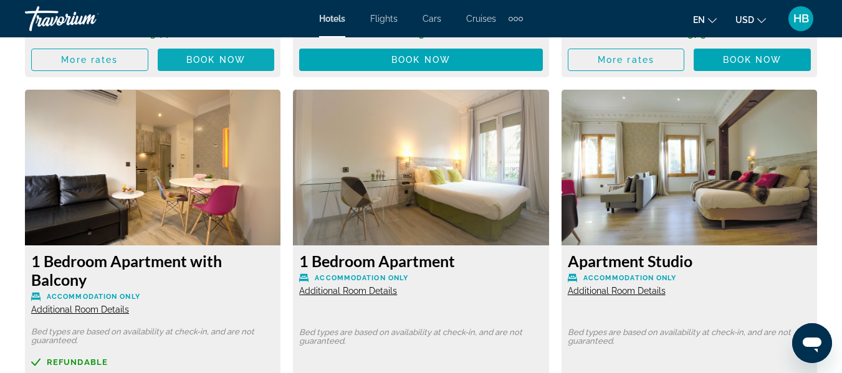
click at [241, 59] on span "Book now" at bounding box center [215, 60] width 59 height 10
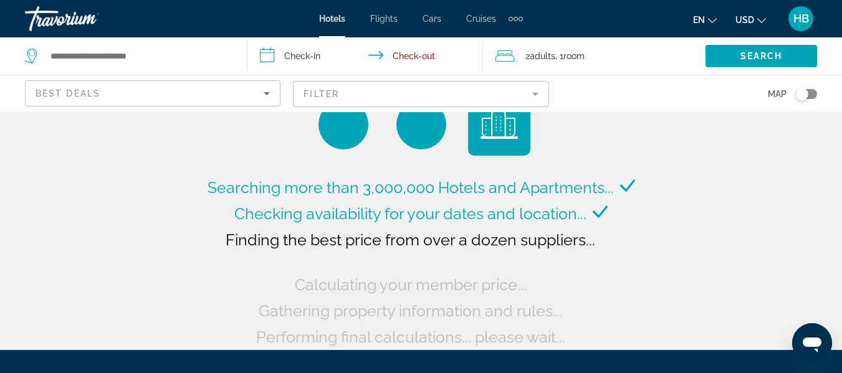
click at [79, 17] on div "Travorium" at bounding box center [87, 18] width 125 height 32
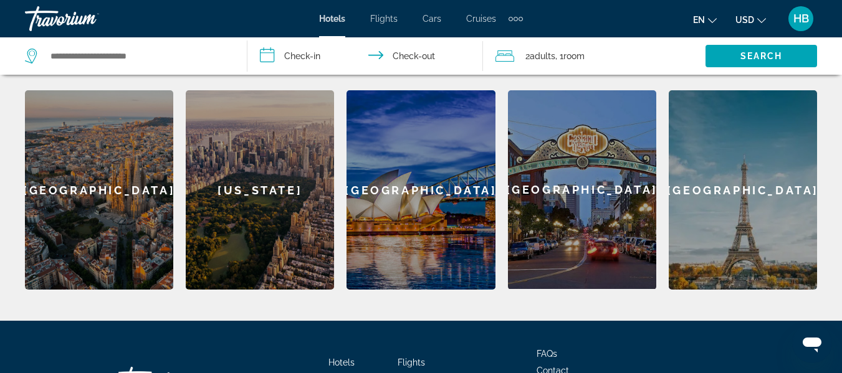
scroll to position [535, 0]
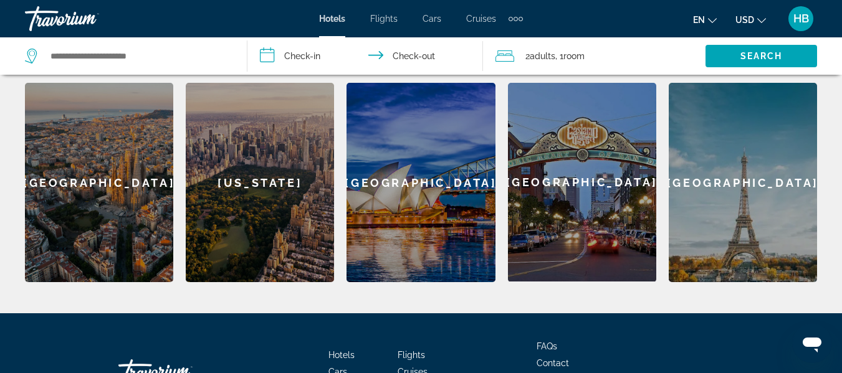
click at [601, 208] on div "San Diego" at bounding box center [582, 182] width 148 height 199
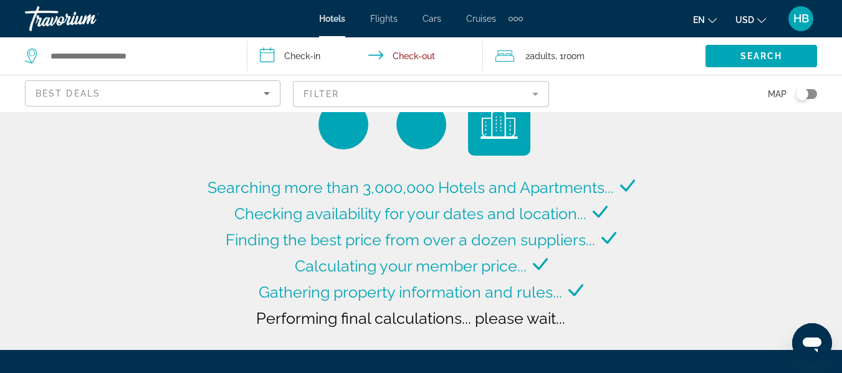
type input "**********"
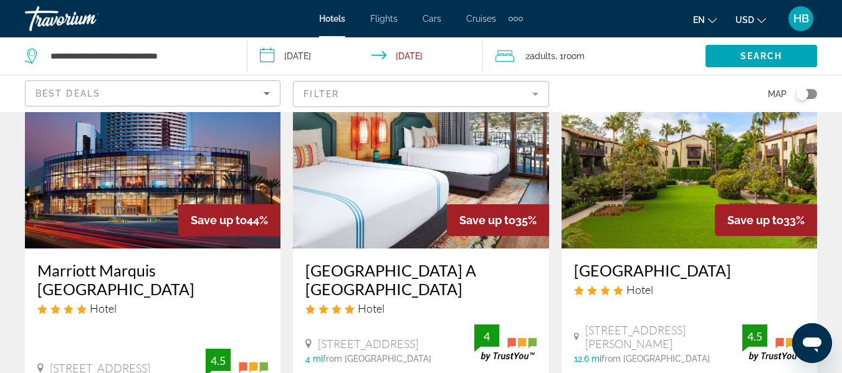
scroll to position [90, 0]
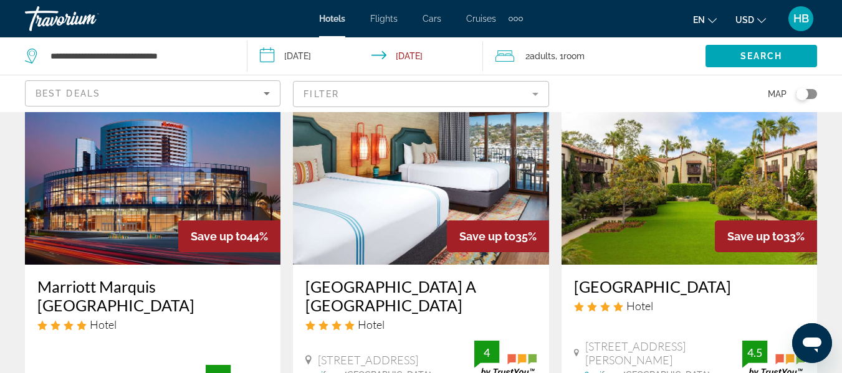
click at [711, 168] on img "Main content" at bounding box center [690, 164] width 256 height 199
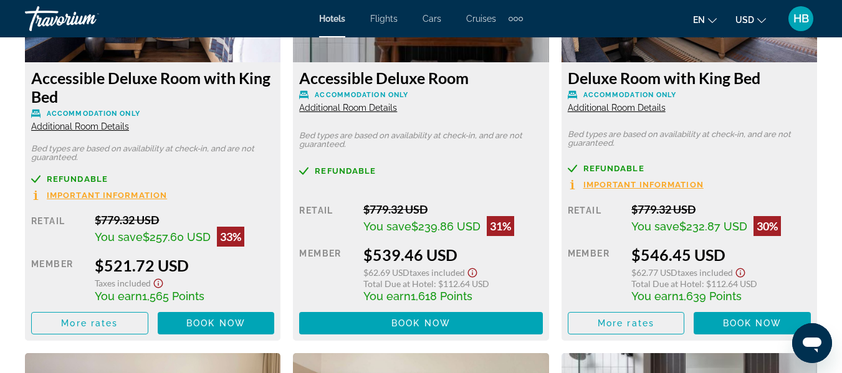
scroll to position [2105, 0]
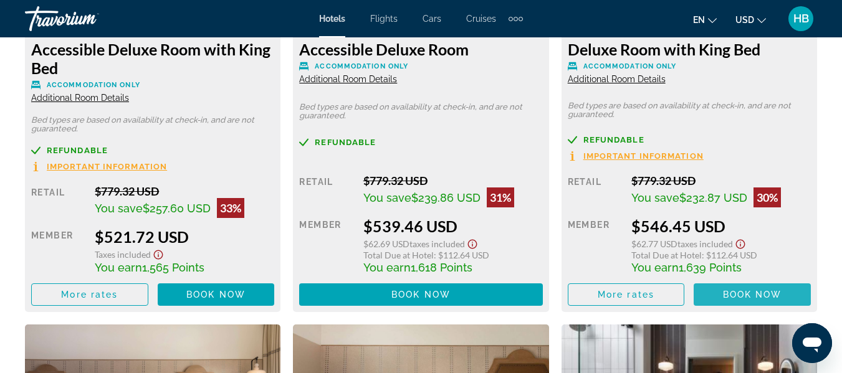
click at [772, 292] on span "Book now" at bounding box center [752, 295] width 59 height 10
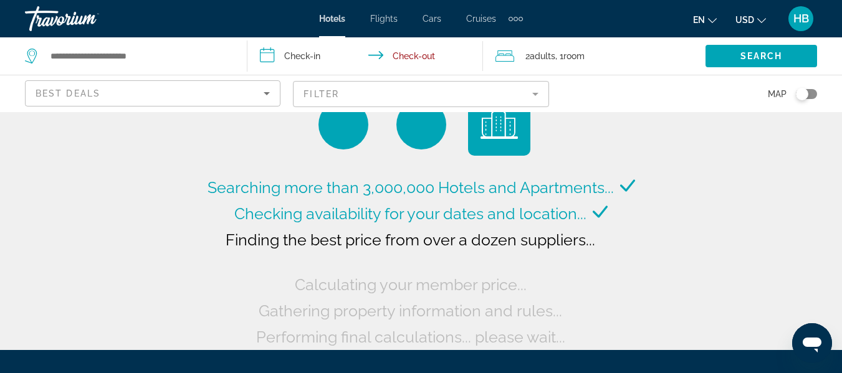
click at [297, 53] on input "**********" at bounding box center [367, 57] width 240 height 41
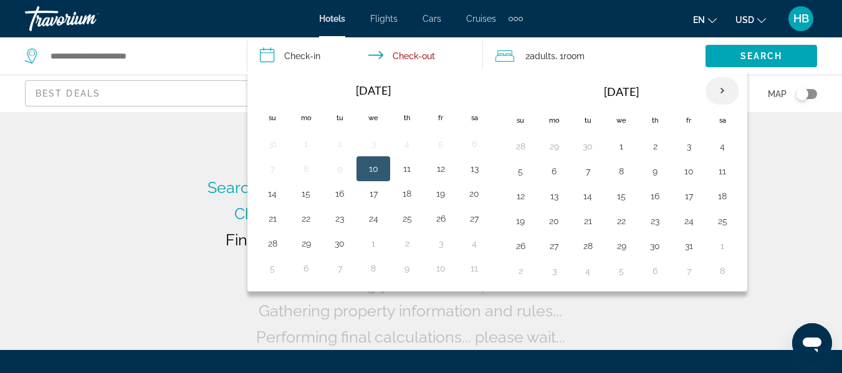
click at [722, 90] on th "Next month" at bounding box center [723, 90] width 34 height 27
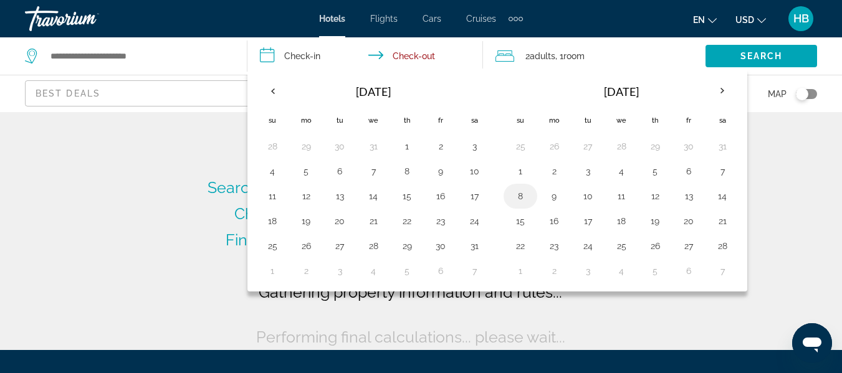
type input "**********"
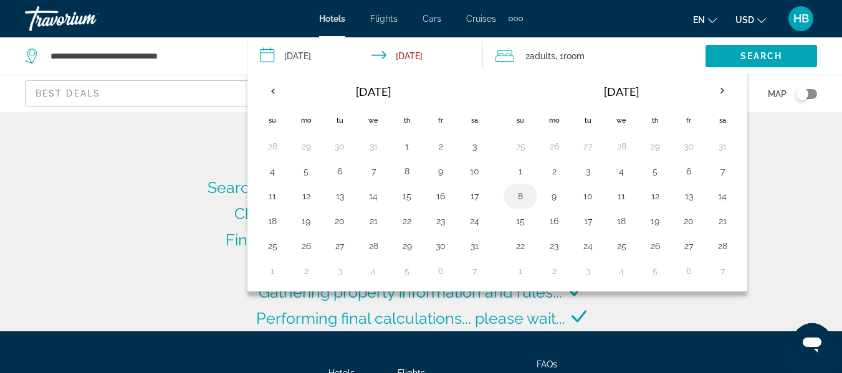
click at [519, 193] on div "**********" at bounding box center [421, 186] width 842 height 373
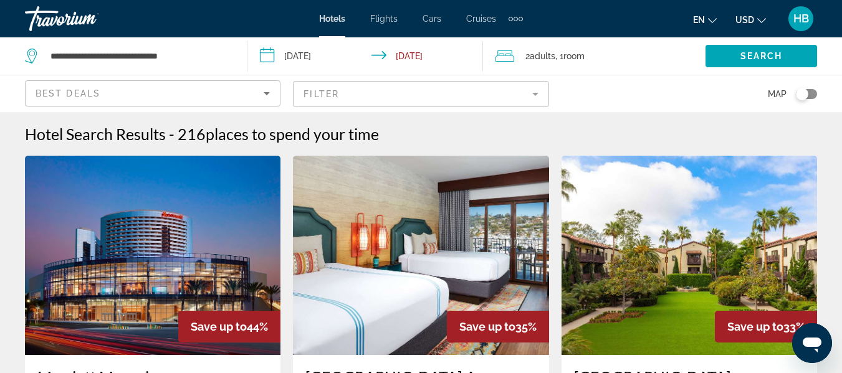
click at [319, 52] on input "**********" at bounding box center [367, 57] width 240 height 41
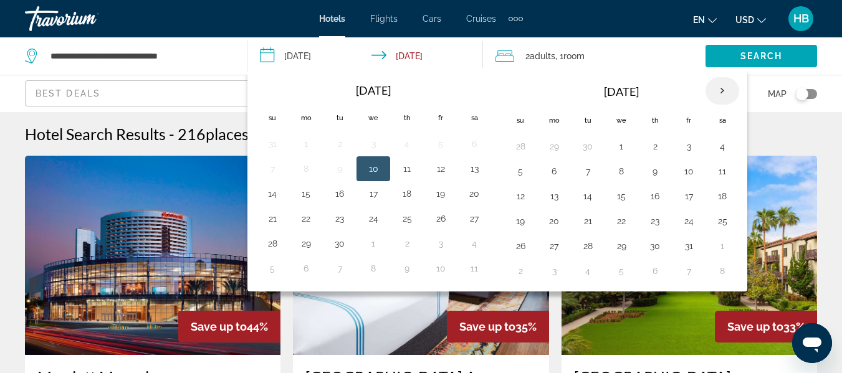
click at [726, 90] on th "Next month" at bounding box center [723, 90] width 34 height 27
click at [520, 191] on button "8" at bounding box center [520, 196] width 20 height 17
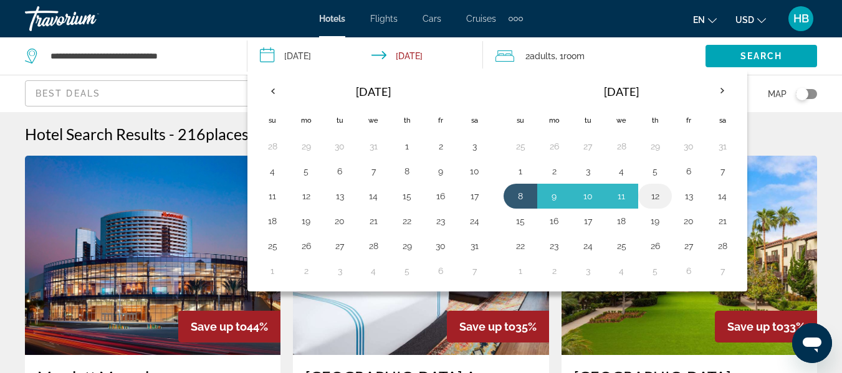
click at [660, 196] on button "12" at bounding box center [655, 196] width 20 height 17
type input "**********"
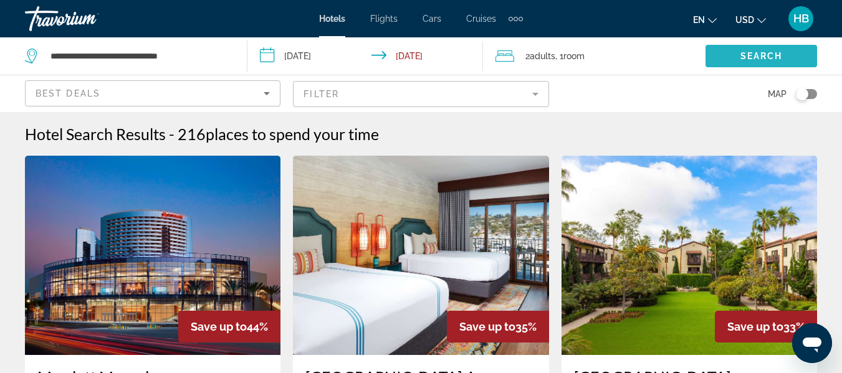
click at [764, 55] on span "Search" at bounding box center [761, 56] width 42 height 10
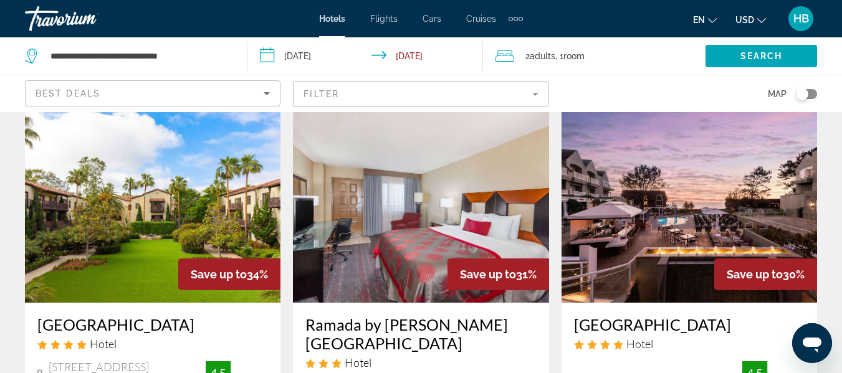
scroll to position [28, 0]
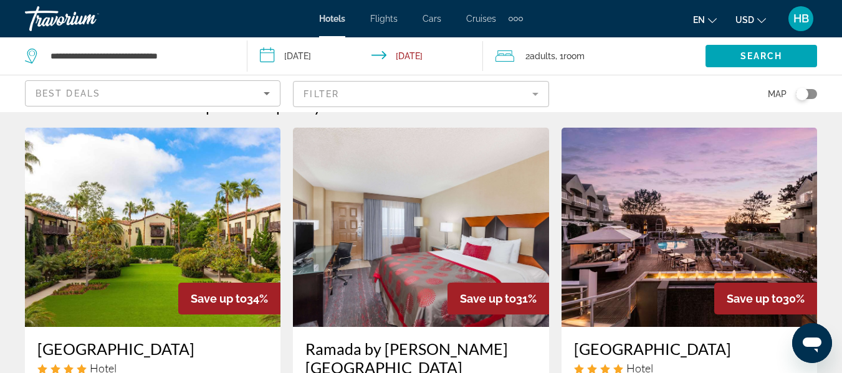
click at [186, 208] on img "Main content" at bounding box center [153, 227] width 256 height 199
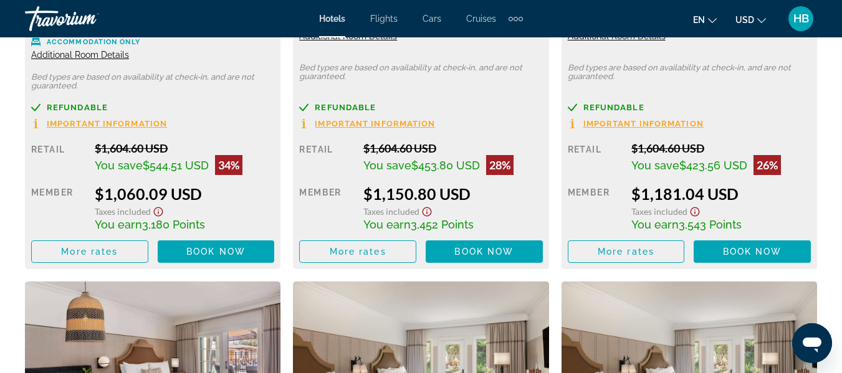
scroll to position [2160, 0]
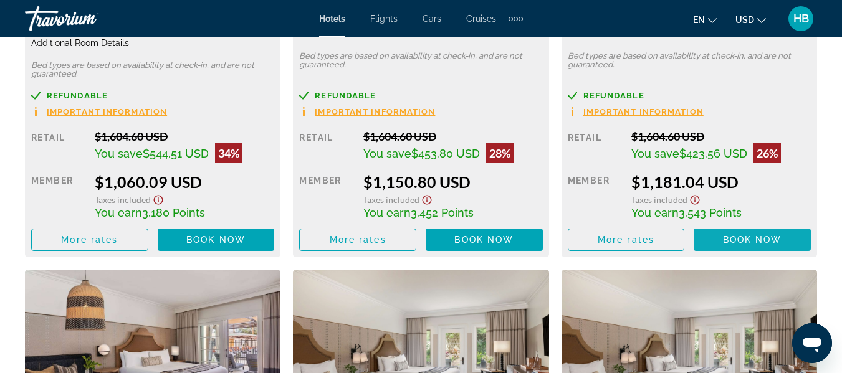
click at [784, 237] on span "Main content" at bounding box center [752, 240] width 117 height 30
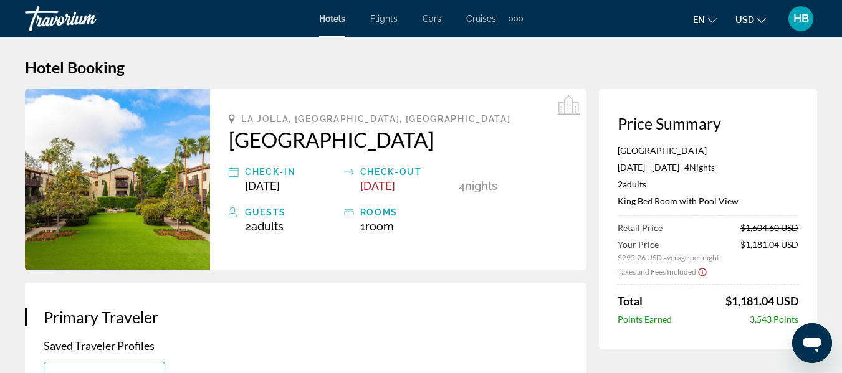
scroll to position [16, 0]
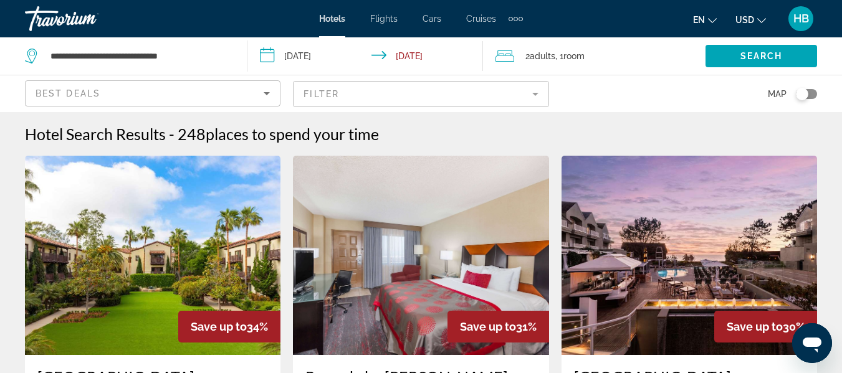
click at [406, 91] on mat-form-field "Filter" at bounding box center [421, 94] width 256 height 26
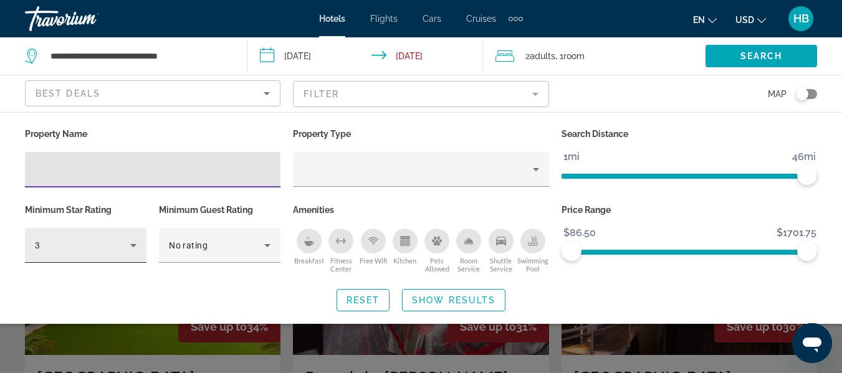
click at [136, 241] on icon "Hotel Filters" at bounding box center [133, 245] width 15 height 15
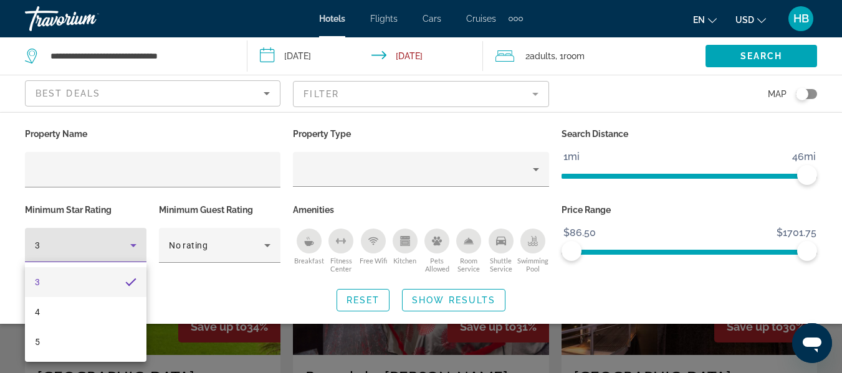
click at [63, 276] on mat-option "3" at bounding box center [86, 282] width 122 height 30
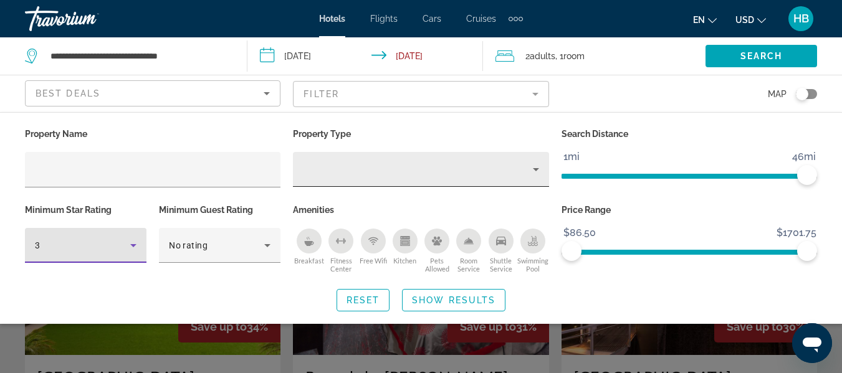
click at [398, 172] on div "Property type" at bounding box center [417, 169] width 229 height 15
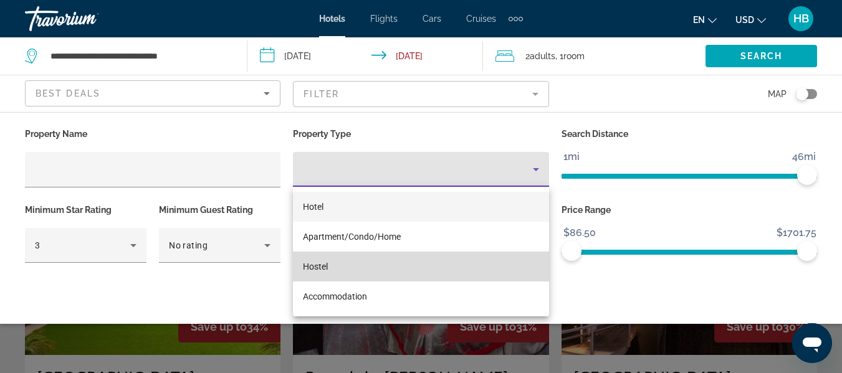
click at [327, 266] on span "Hostel" at bounding box center [315, 267] width 25 height 10
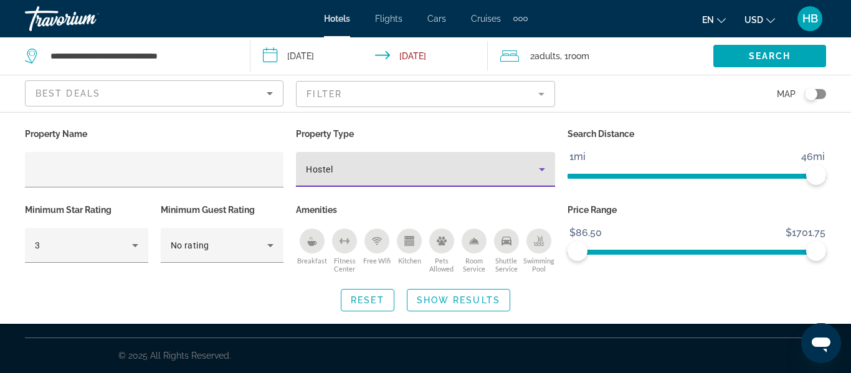
click at [437, 91] on mat-form-field "Filter" at bounding box center [425, 94] width 259 height 26
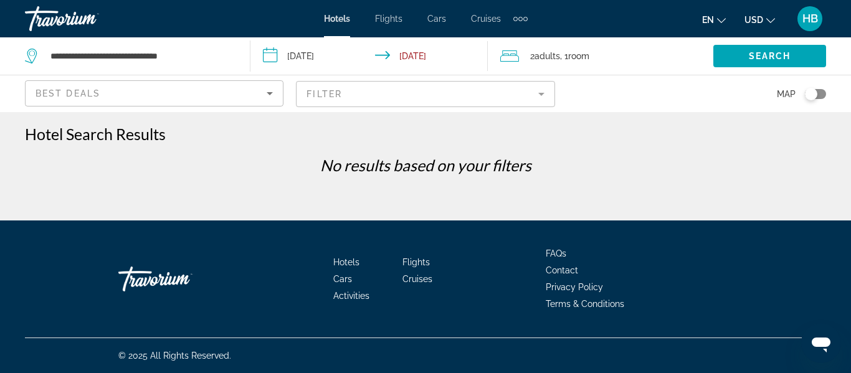
click at [437, 91] on mat-form-field "Filter" at bounding box center [425, 94] width 259 height 26
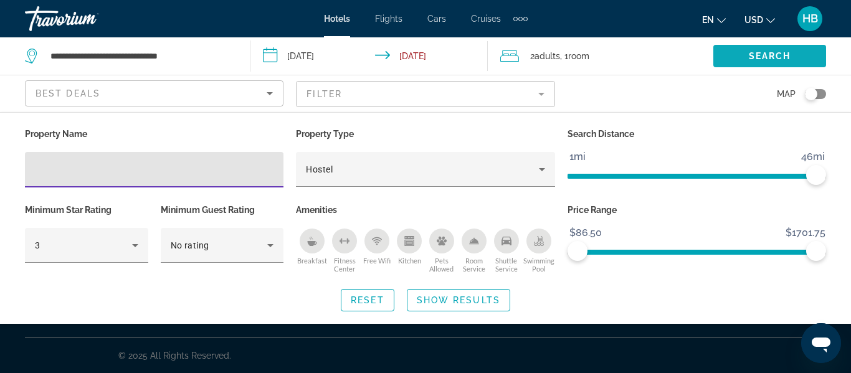
click at [783, 53] on span "Search" at bounding box center [770, 56] width 42 height 10
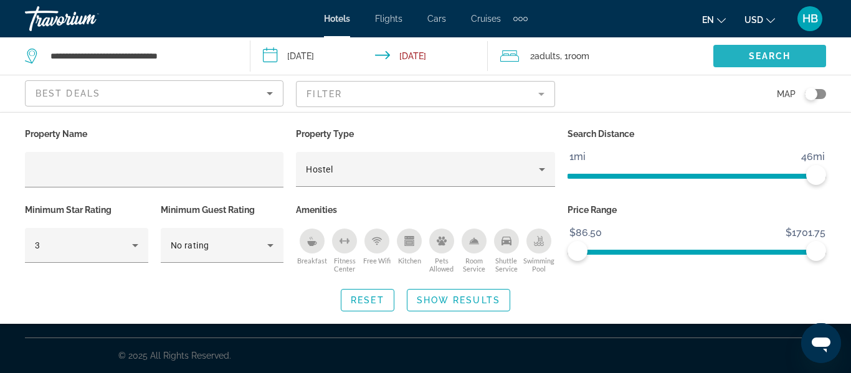
click at [772, 55] on span "Search" at bounding box center [770, 56] width 42 height 10
click at [515, 90] on mat-form-field "Filter" at bounding box center [425, 94] width 259 height 26
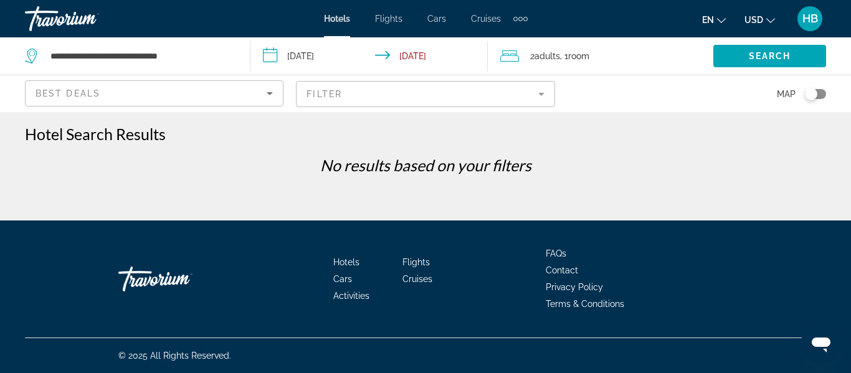
click at [515, 90] on mat-form-field "Filter" at bounding box center [425, 94] width 259 height 26
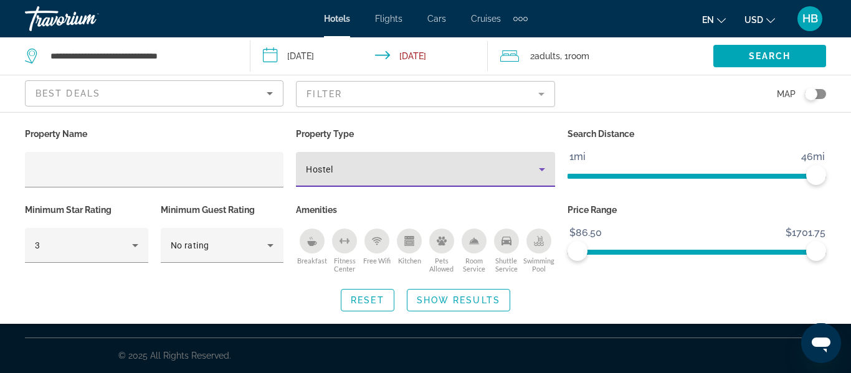
click at [346, 165] on div "Hostel" at bounding box center [422, 169] width 232 height 15
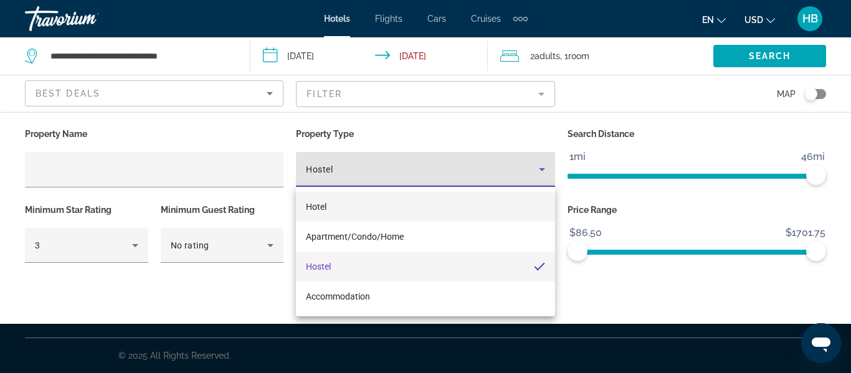
click at [307, 207] on span "Hotel" at bounding box center [316, 207] width 21 height 10
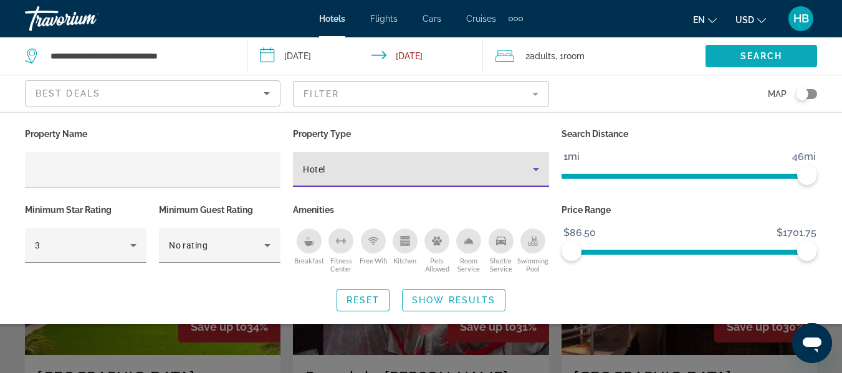
click at [755, 55] on span "Search" at bounding box center [761, 56] width 42 height 10
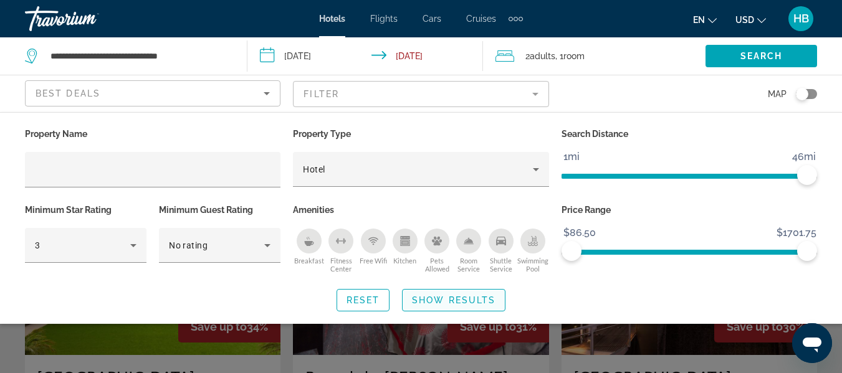
click at [463, 297] on span "Show Results" at bounding box center [454, 300] width 84 height 10
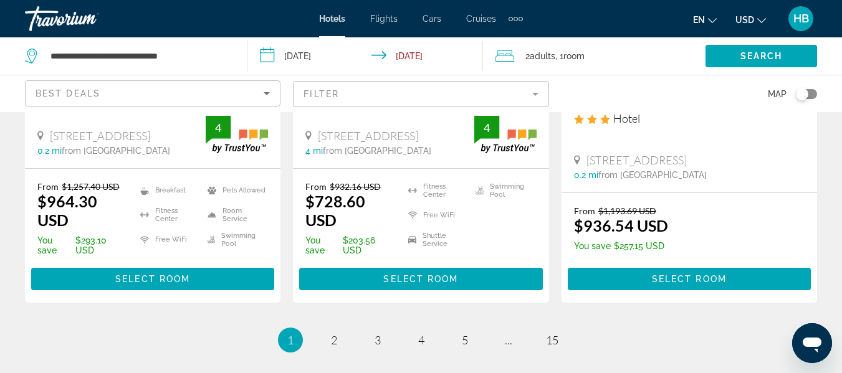
scroll to position [1750, 0]
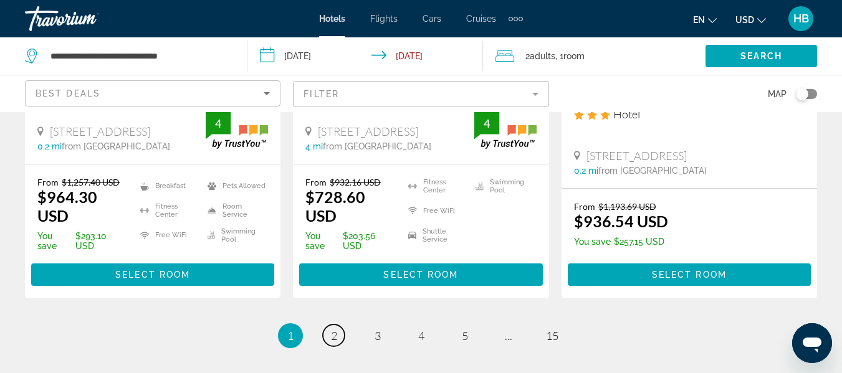
drag, startPoint x: 333, startPoint y: 338, endPoint x: 327, endPoint y: 331, distance: 9.7
click at [333, 338] on span "2" at bounding box center [334, 336] width 6 height 14
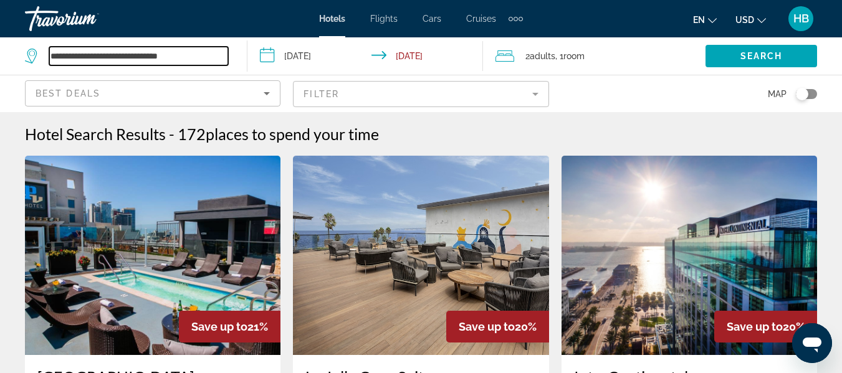
click at [225, 57] on input "**********" at bounding box center [138, 56] width 179 height 19
drag, startPoint x: 133, startPoint y: 57, endPoint x: 36, endPoint y: 59, distance: 96.6
click at [36, 59] on div "**********" at bounding box center [126, 56] width 203 height 19
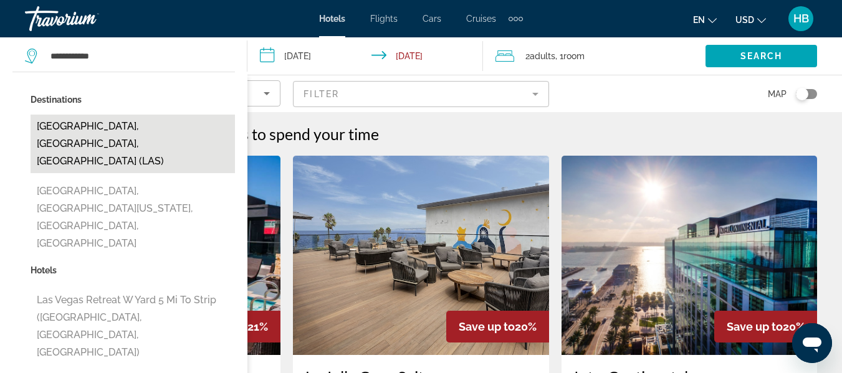
click at [137, 120] on button "[GEOGRAPHIC_DATA], [GEOGRAPHIC_DATA], [GEOGRAPHIC_DATA] (LAS)" at bounding box center [133, 144] width 204 height 59
type input "**********"
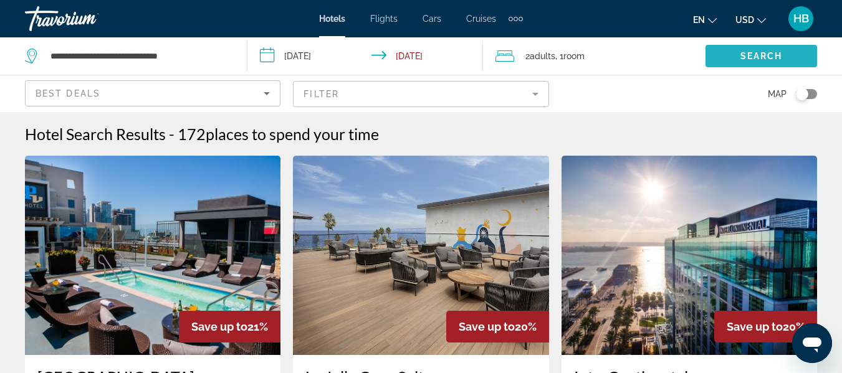
click at [744, 54] on span "Search" at bounding box center [761, 56] width 42 height 10
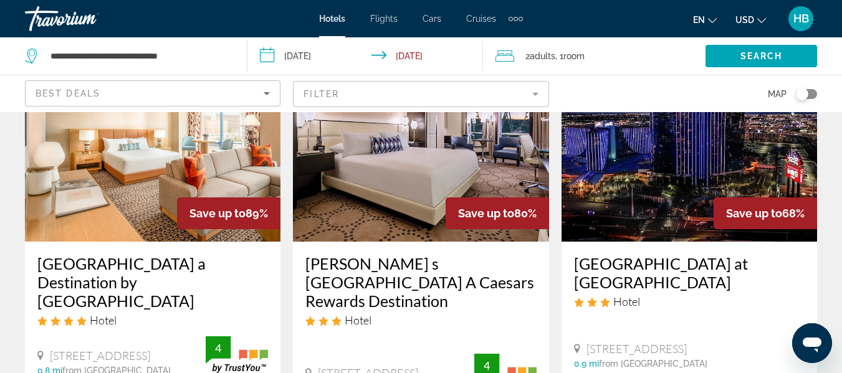
scroll to position [49, 0]
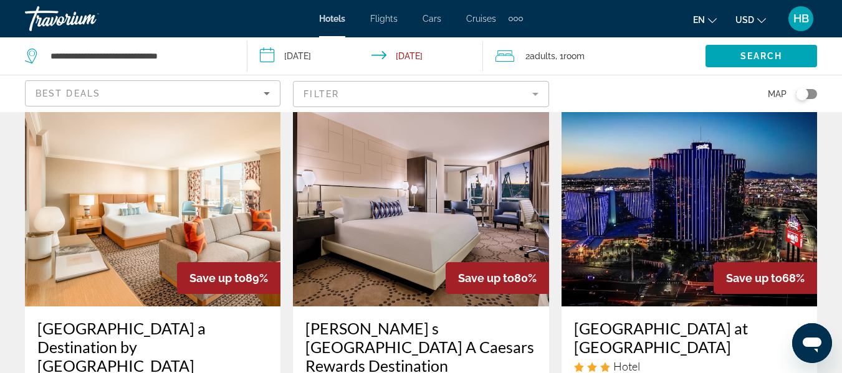
click at [198, 208] on img "Main content" at bounding box center [153, 206] width 256 height 199
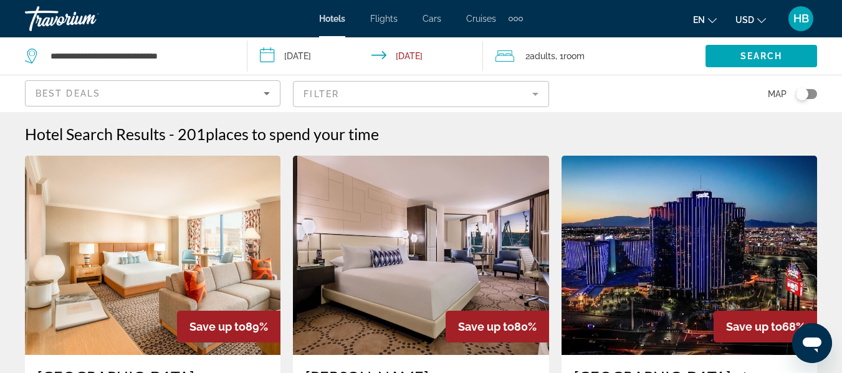
click at [487, 242] on img "Main content" at bounding box center [421, 255] width 256 height 199
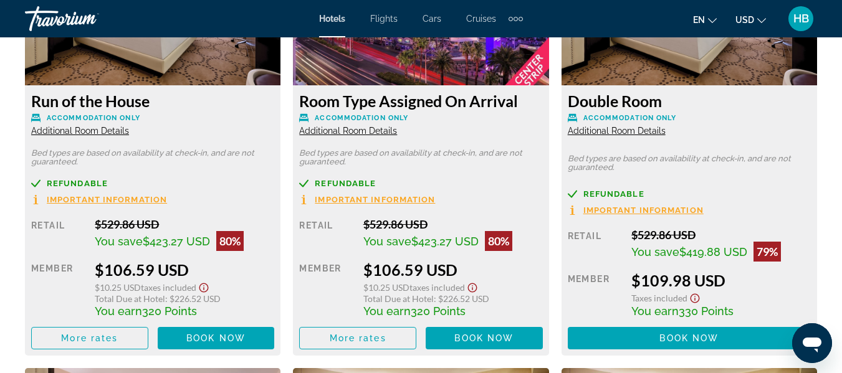
scroll to position [2092, 0]
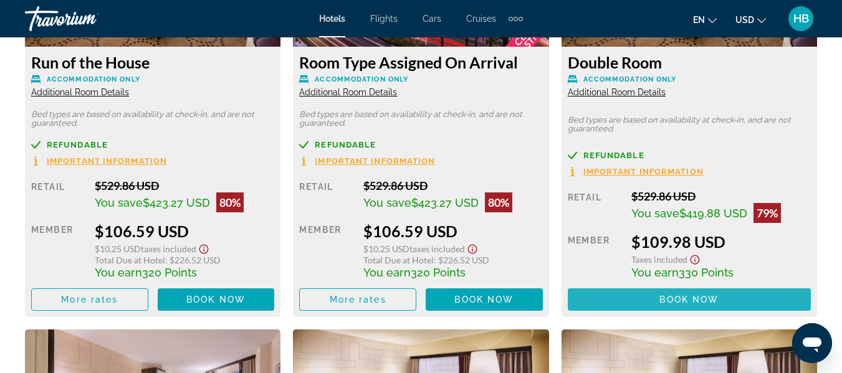
click at [748, 297] on span "Main content" at bounding box center [689, 300] width 243 height 30
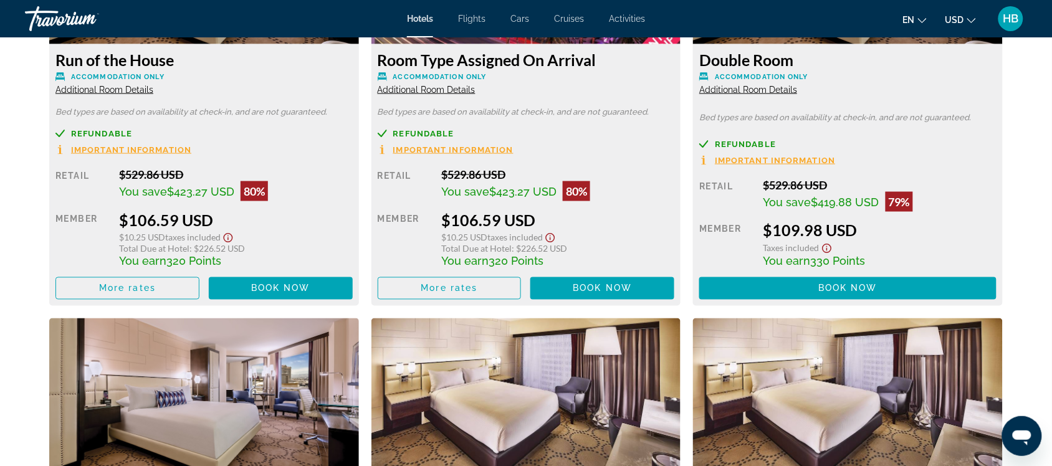
scroll to position [1784, 0]
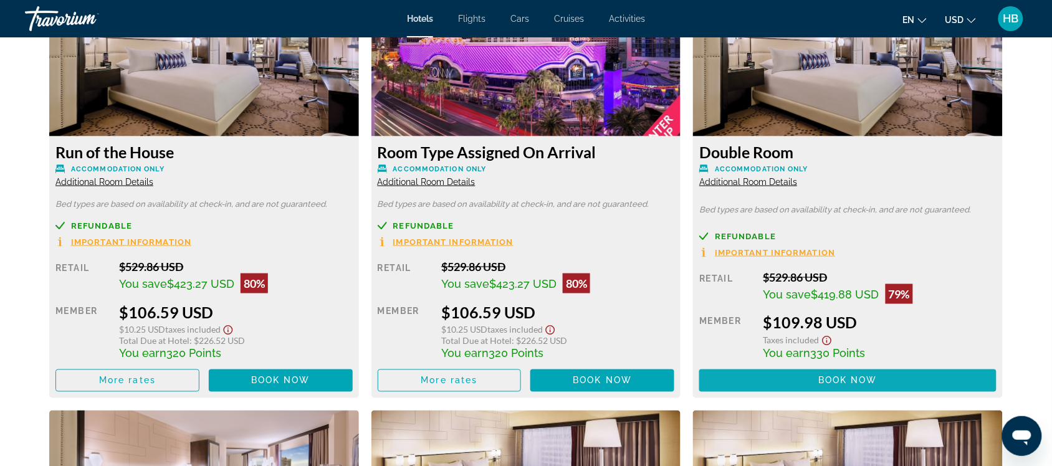
click at [841, 373] on span "Main content" at bounding box center [847, 381] width 297 height 30
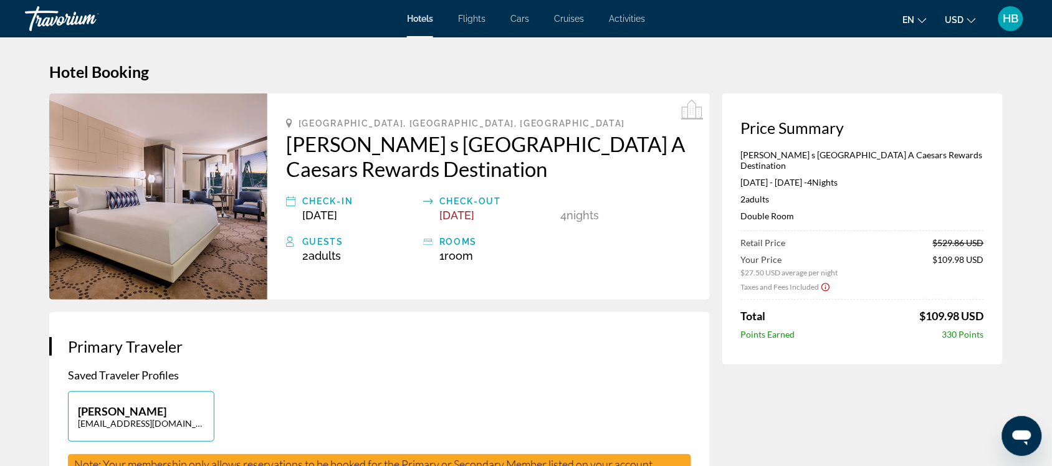
click at [841, 65] on h1 "Hotel Booking" at bounding box center [526, 71] width 954 height 19
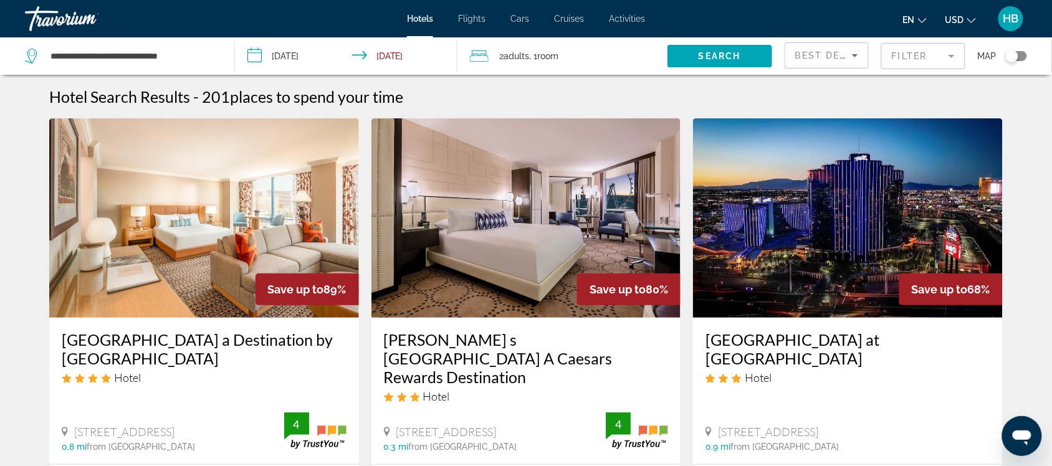
click at [841, 56] on mat-form-field "Filter" at bounding box center [923, 56] width 84 height 26
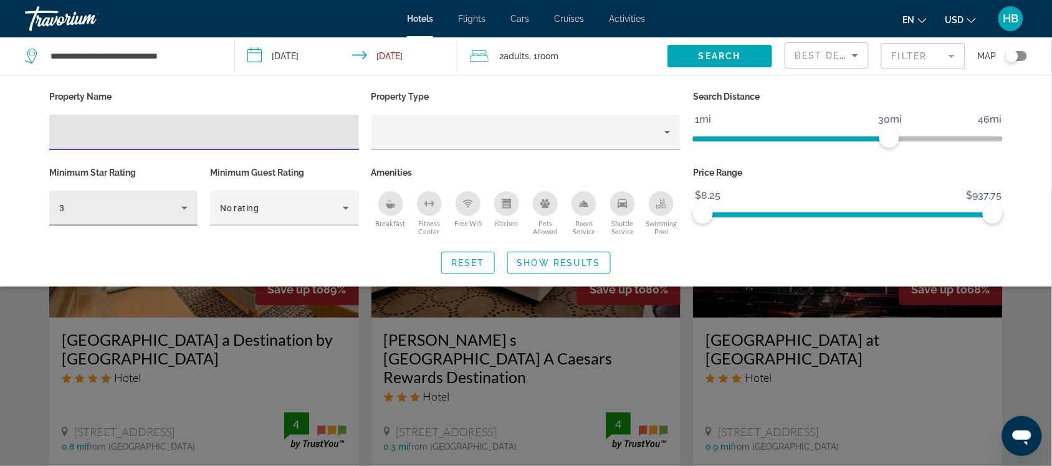
click at [182, 201] on icon "Hotel Filters" at bounding box center [184, 208] width 15 height 15
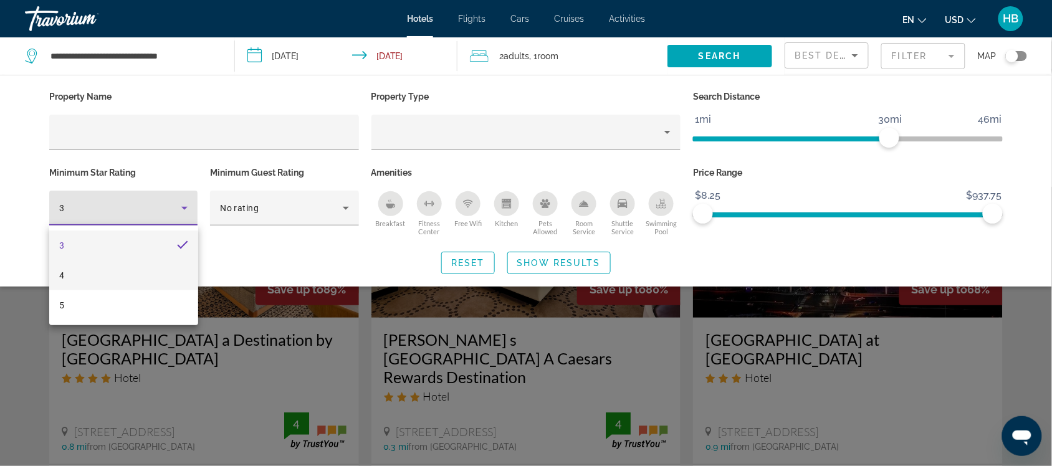
click at [64, 272] on span "4" at bounding box center [61, 275] width 5 height 15
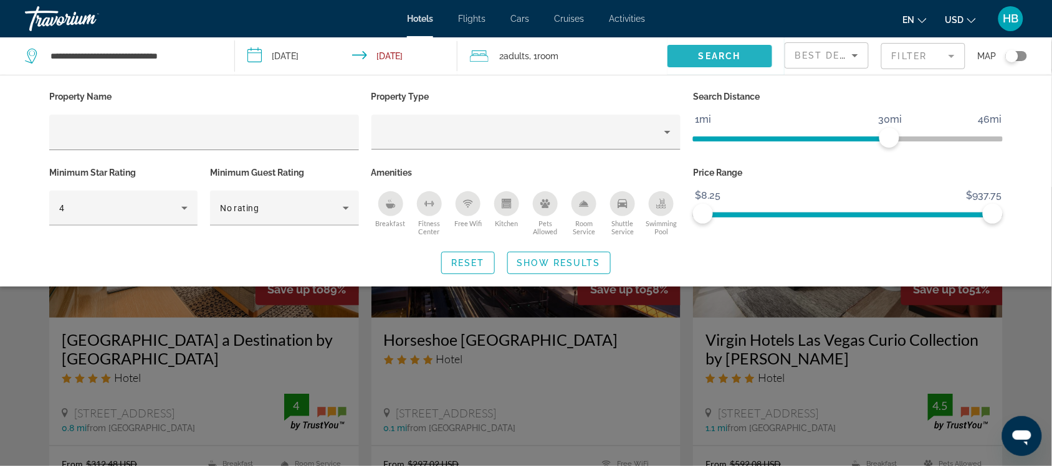
click at [708, 51] on span "Search" at bounding box center [720, 56] width 42 height 10
click at [841, 53] on mat-form-field "Filter" at bounding box center [923, 56] width 84 height 26
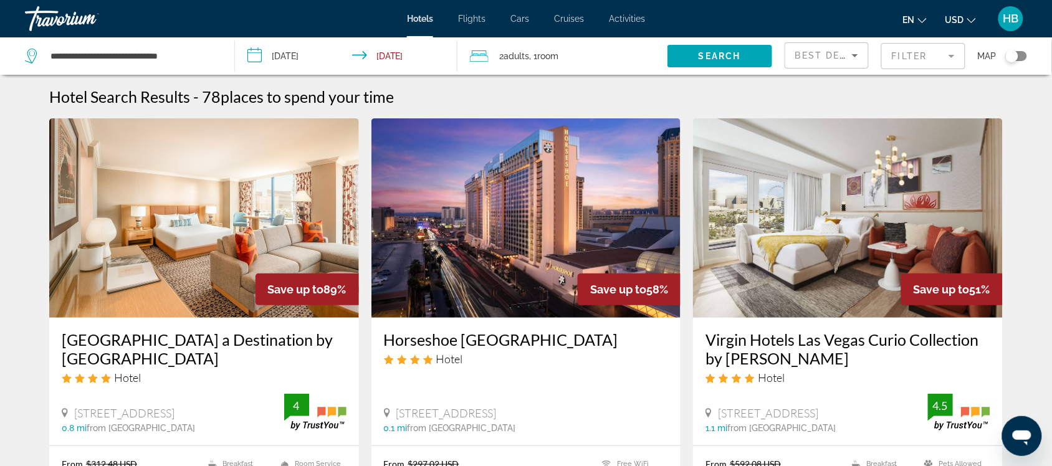
click at [841, 54] on mat-form-field "Filter" at bounding box center [923, 56] width 84 height 26
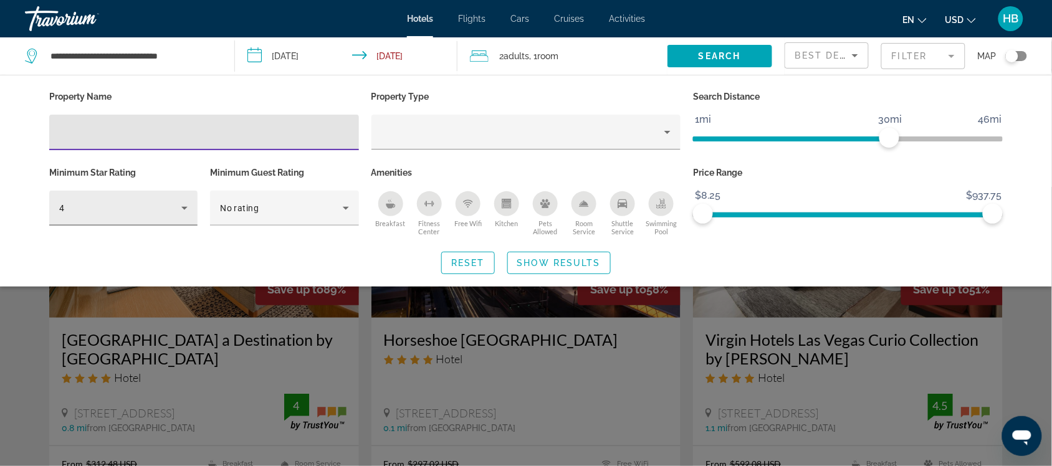
click at [128, 203] on div "4" at bounding box center [120, 208] width 122 height 15
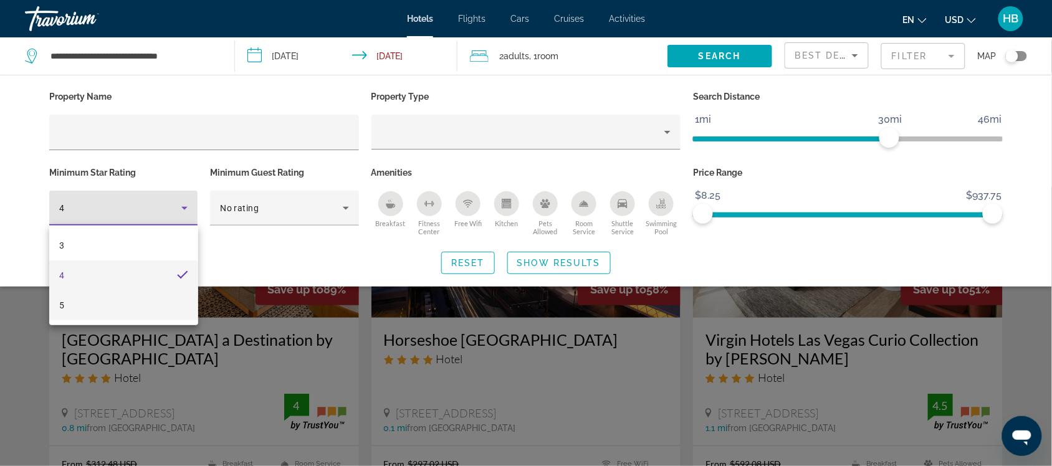
click at [100, 297] on mat-option "5" at bounding box center [123, 305] width 148 height 30
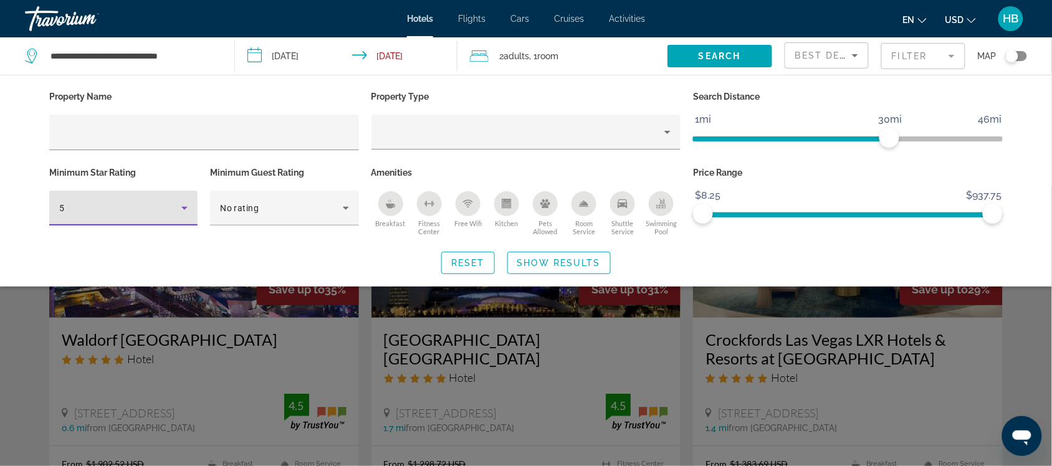
click at [841, 53] on mat-form-field "Filter" at bounding box center [923, 56] width 84 height 26
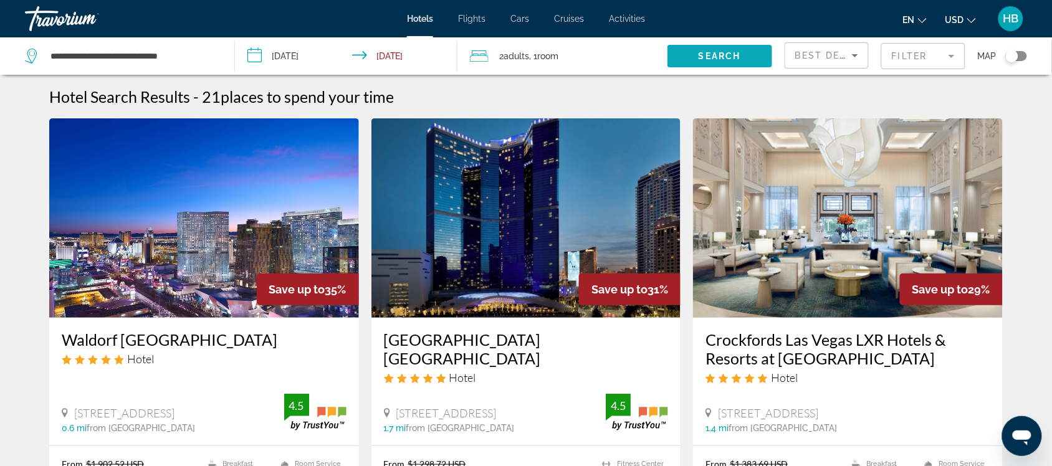
click at [739, 49] on span "Search widget" at bounding box center [720, 56] width 105 height 30
click at [841, 51] on mat-form-field "Filter" at bounding box center [923, 56] width 84 height 26
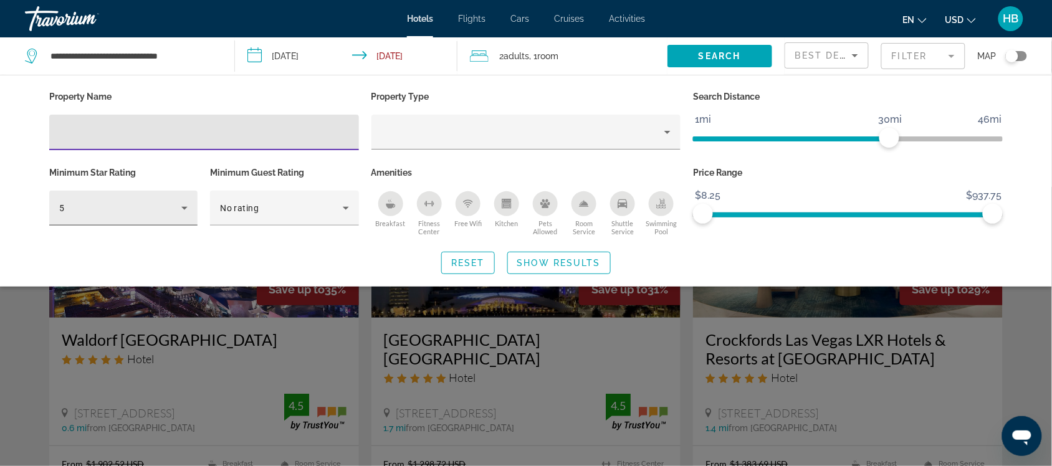
click at [113, 206] on div "5" at bounding box center [120, 208] width 122 height 15
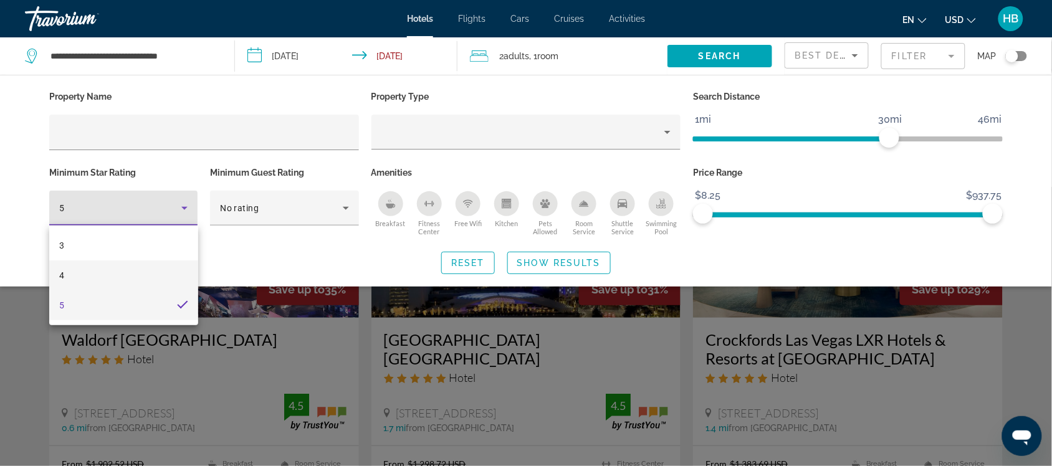
click at [86, 274] on mat-option "4" at bounding box center [123, 276] width 148 height 30
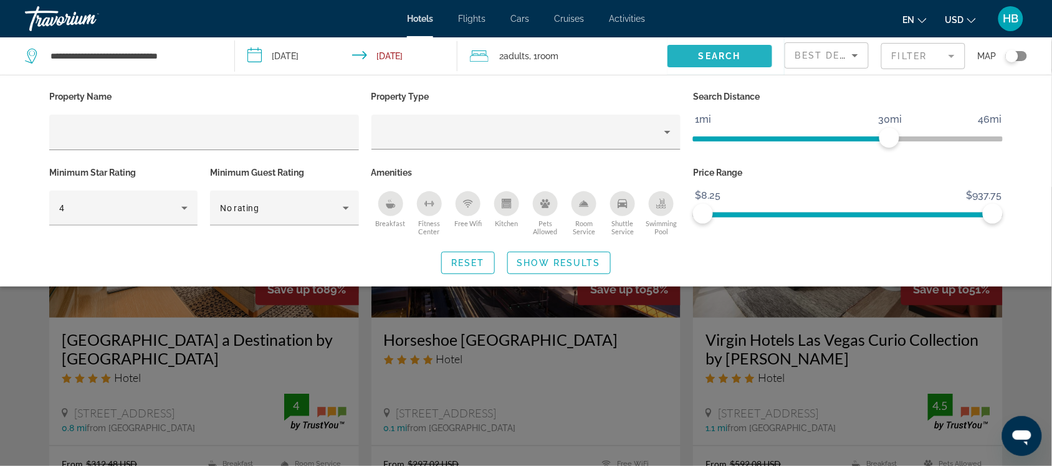
click at [688, 51] on span "Search widget" at bounding box center [720, 56] width 105 height 30
click at [841, 57] on mat-form-field "Filter" at bounding box center [923, 56] width 84 height 26
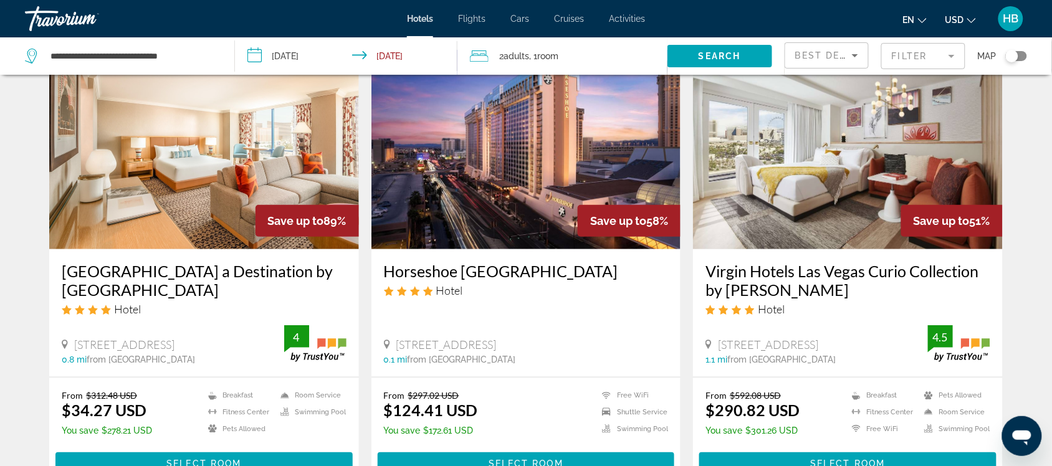
scroll to position [57, 0]
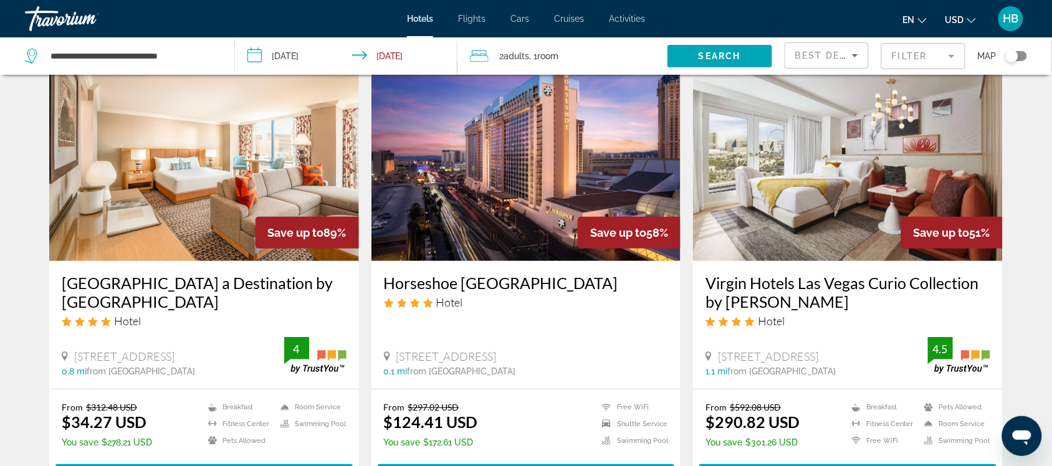
click at [219, 171] on img "Main content" at bounding box center [204, 161] width 310 height 199
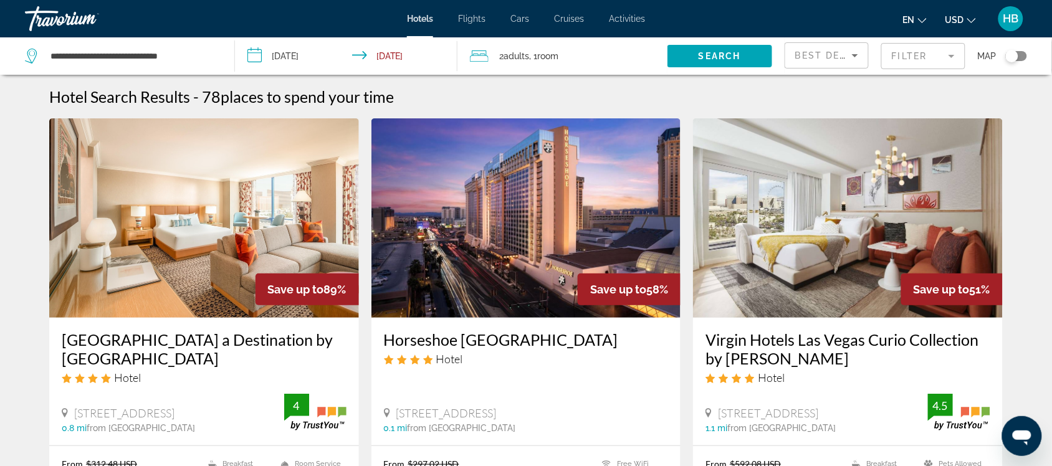
click at [841, 50] on mat-form-field "Filter" at bounding box center [923, 56] width 84 height 26
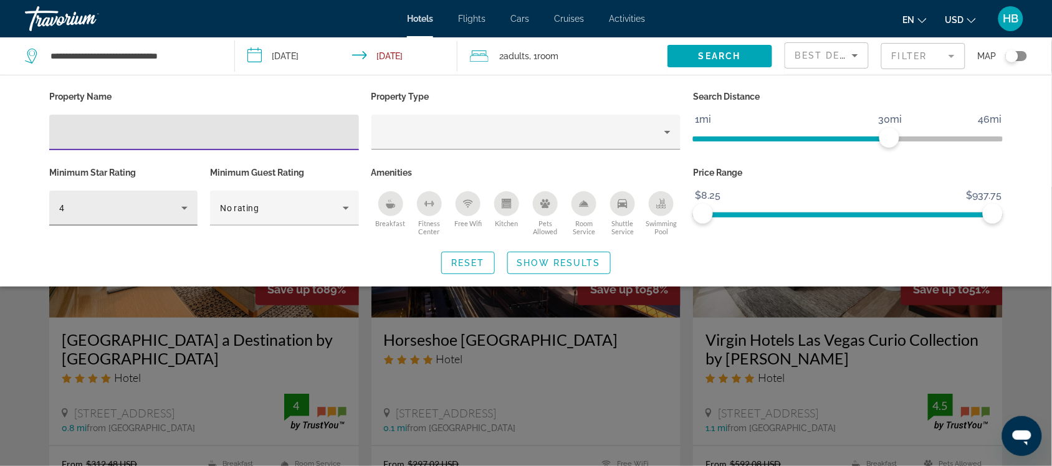
click at [103, 201] on div "4" at bounding box center [120, 208] width 122 height 15
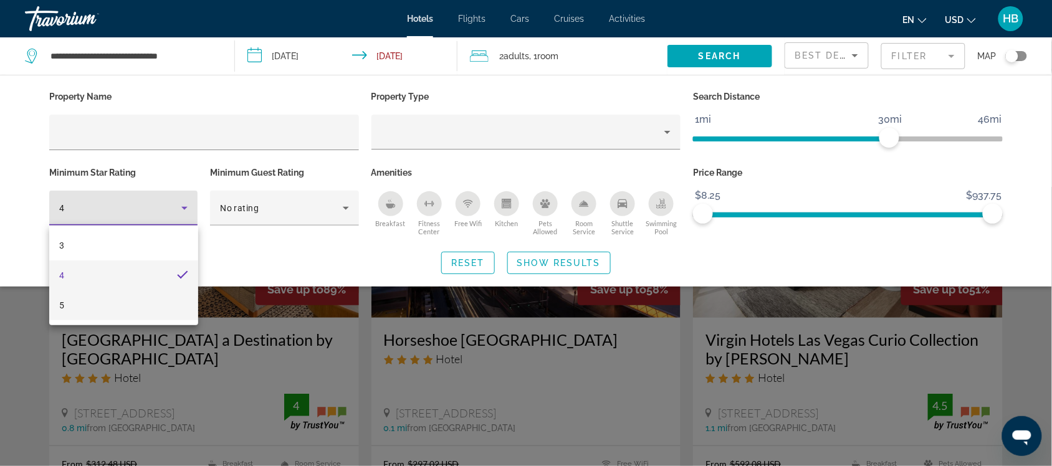
click at [78, 300] on mat-option "5" at bounding box center [123, 305] width 148 height 30
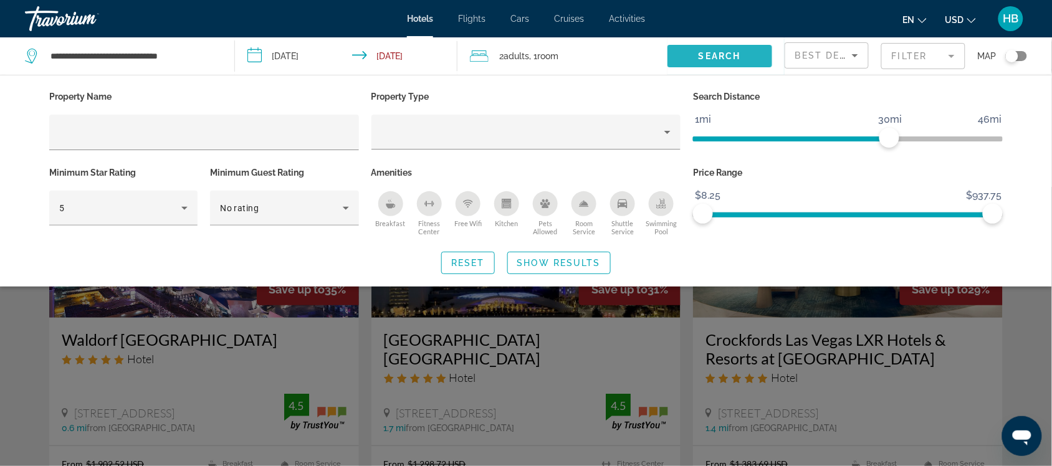
click at [736, 52] on span "Search" at bounding box center [720, 56] width 42 height 10
click at [841, 44] on mat-form-field "Filter" at bounding box center [923, 56] width 84 height 26
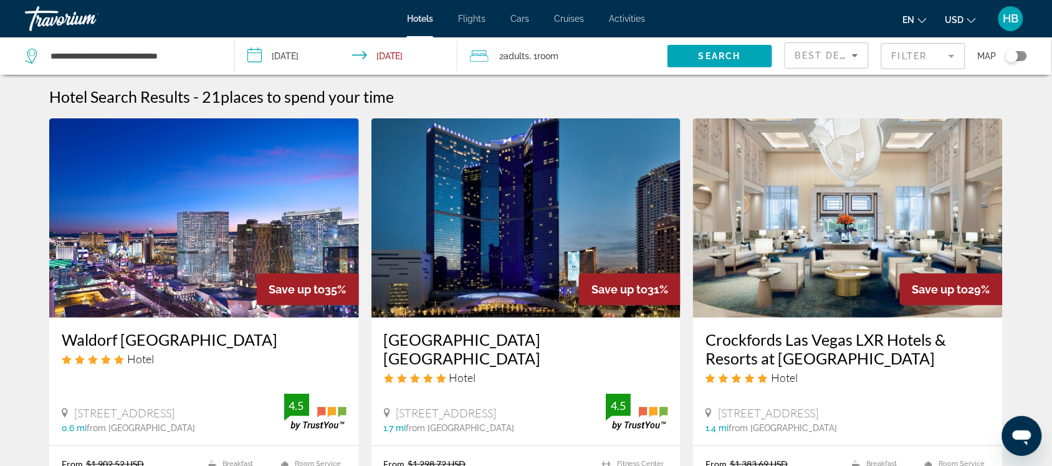
click at [841, 49] on mat-form-field "Filter" at bounding box center [923, 56] width 84 height 26
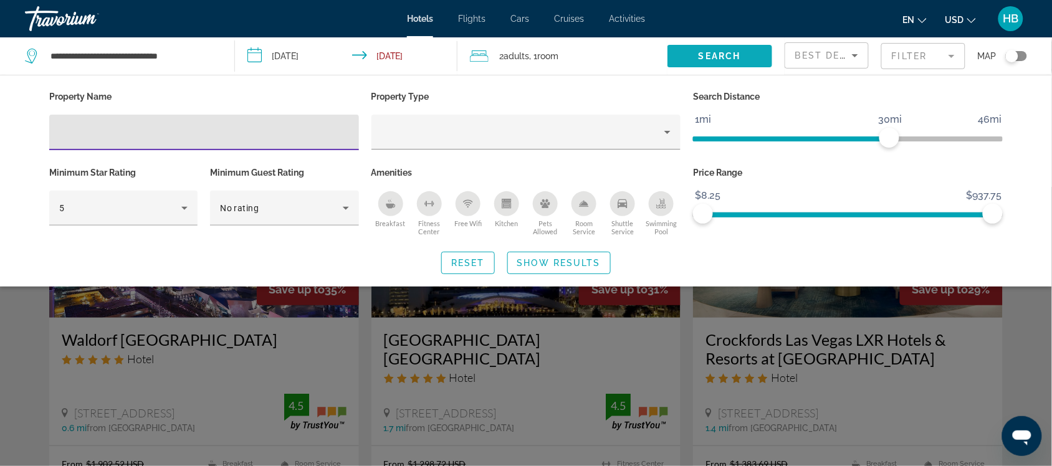
click at [739, 51] on span "Search" at bounding box center [720, 56] width 42 height 10
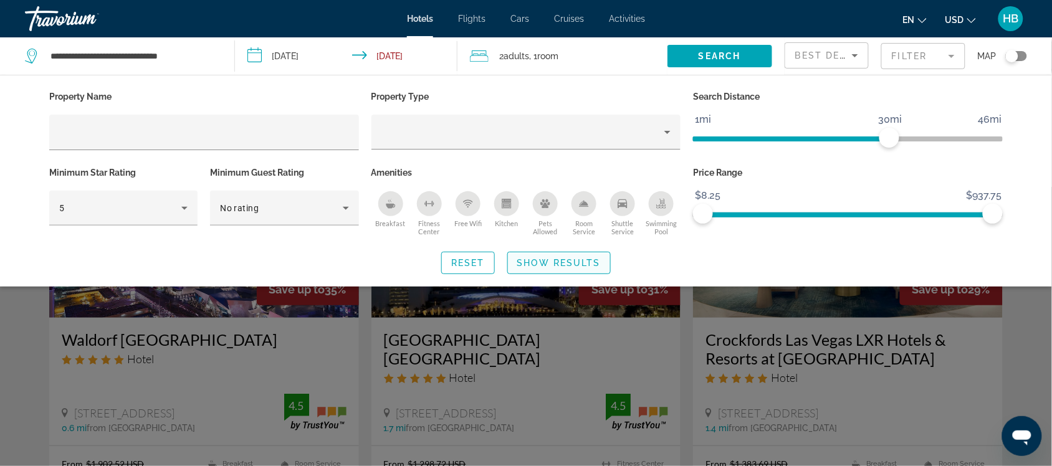
click at [554, 263] on span "Show Results" at bounding box center [559, 263] width 84 height 10
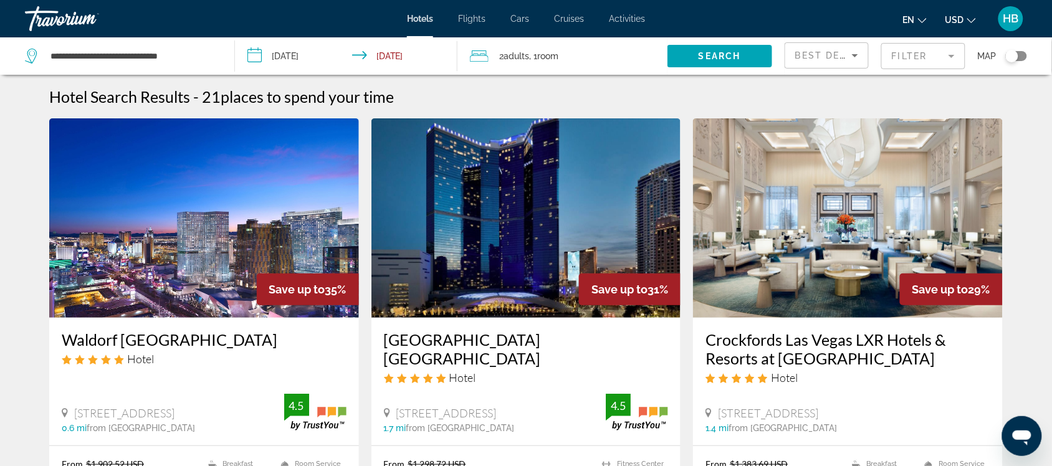
click at [201, 216] on img "Main content" at bounding box center [204, 217] width 310 height 199
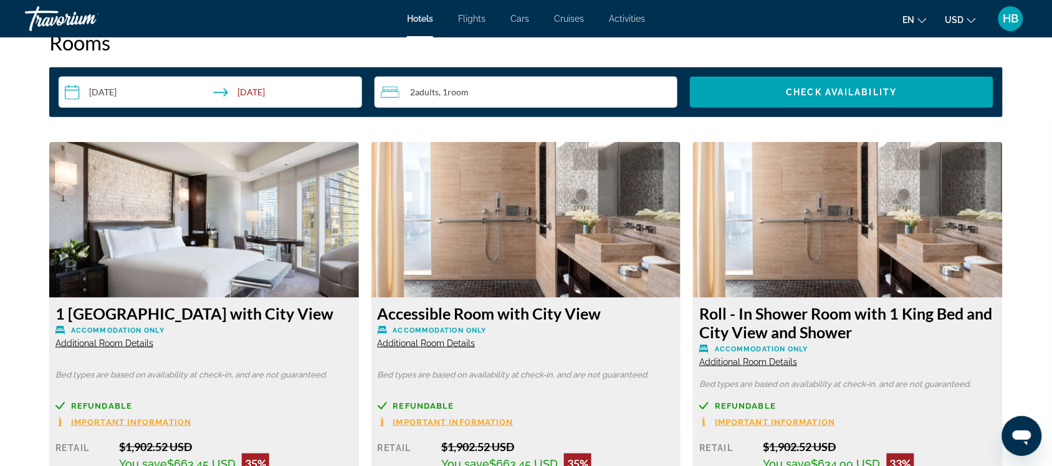
scroll to position [1652, 0]
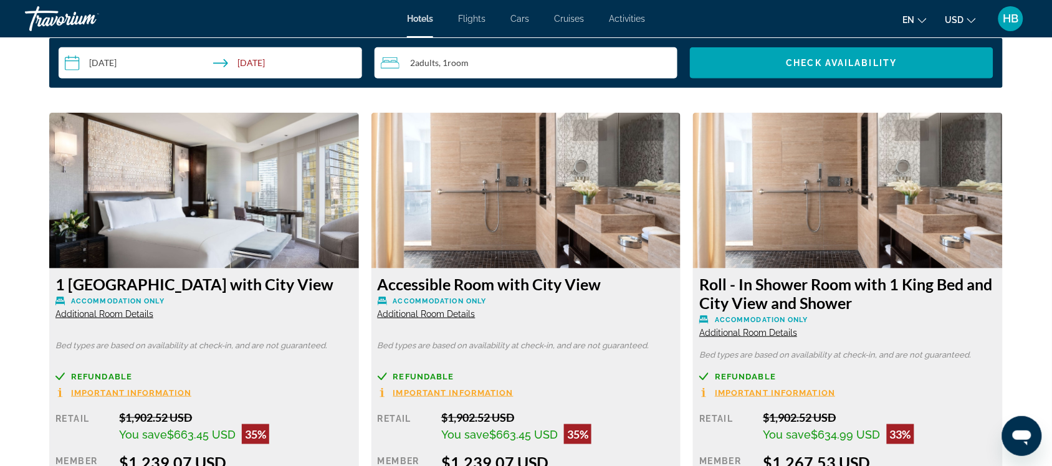
click at [252, 224] on img "Main content" at bounding box center [204, 191] width 310 height 156
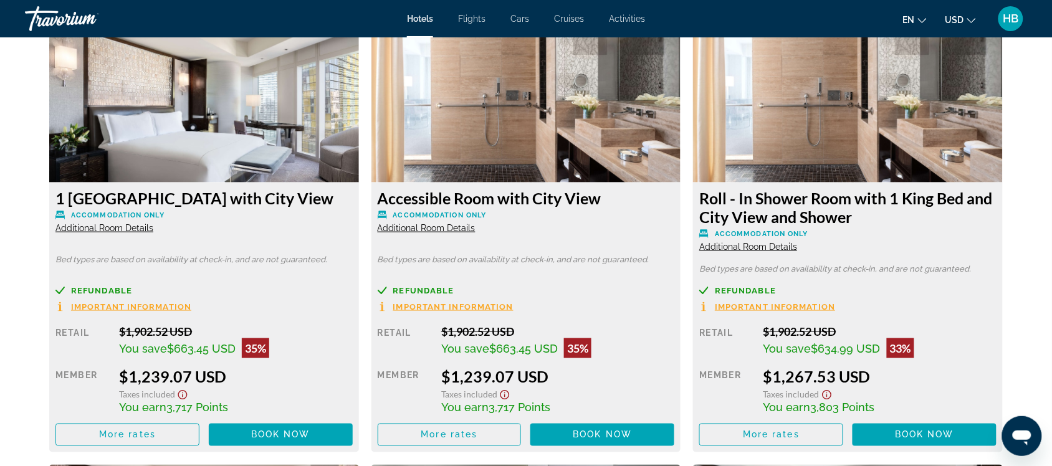
scroll to position [1781, 0]
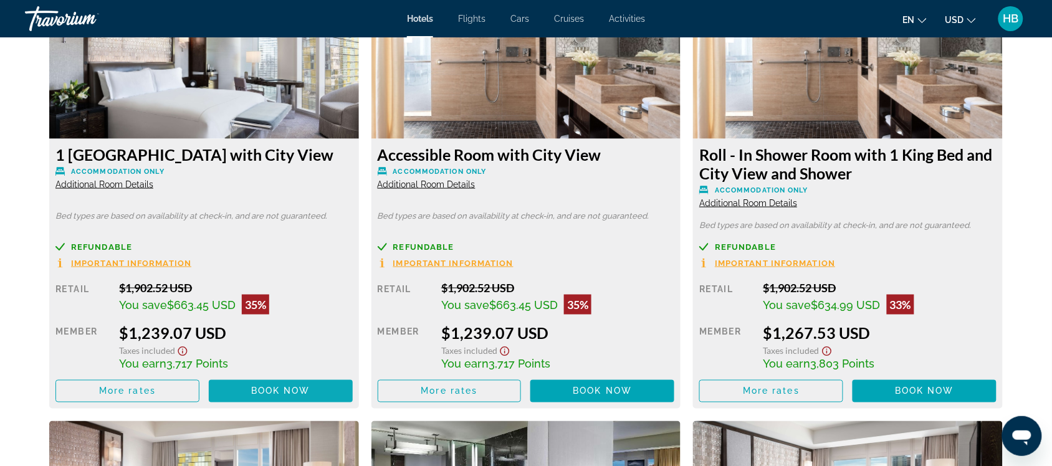
click at [289, 373] on span "Book now" at bounding box center [280, 391] width 59 height 10
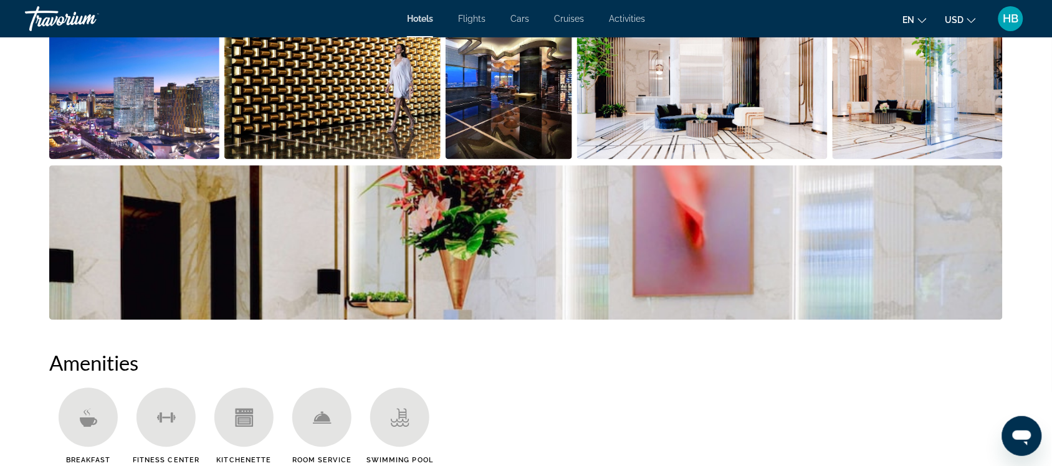
scroll to position [731, 0]
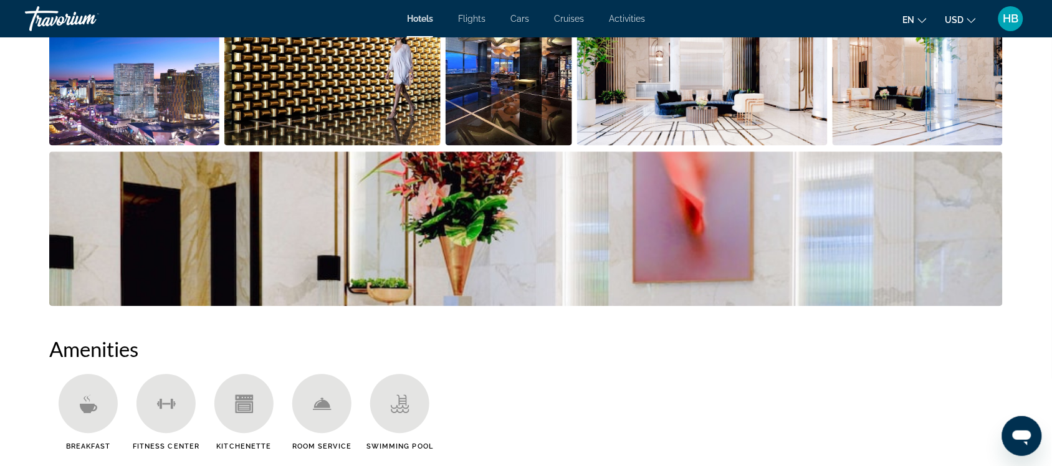
click at [841, 133] on img "Open full-screen image slider" at bounding box center [918, 68] width 170 height 155
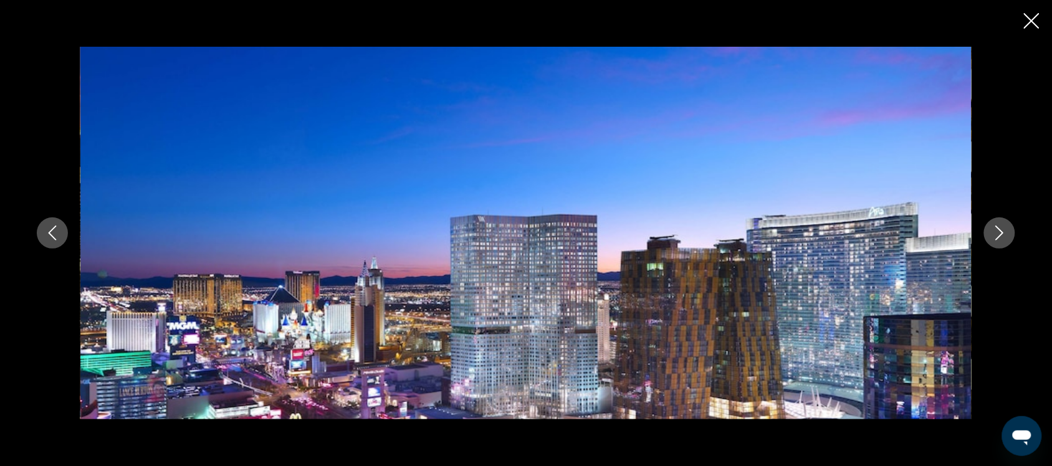
click at [841, 228] on icon "Next image" at bounding box center [999, 233] width 15 height 15
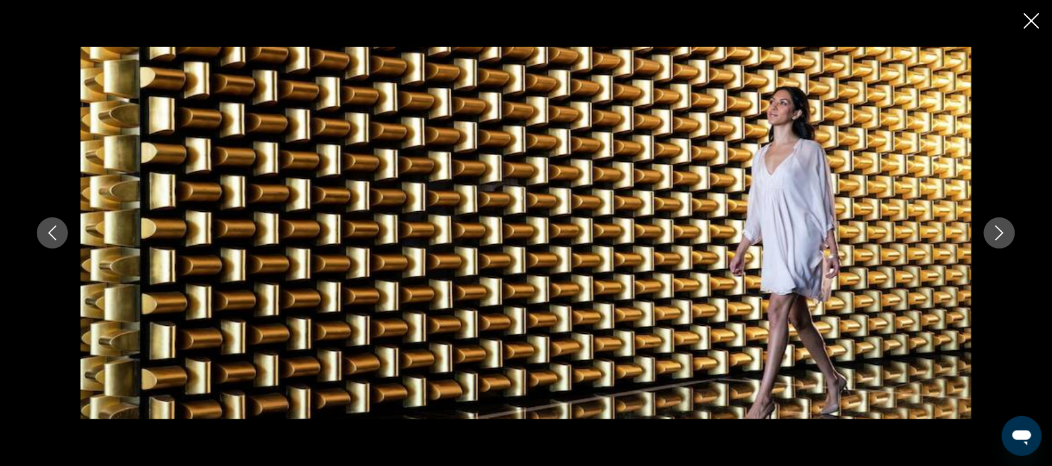
click at [841, 228] on icon "Next image" at bounding box center [999, 233] width 15 height 15
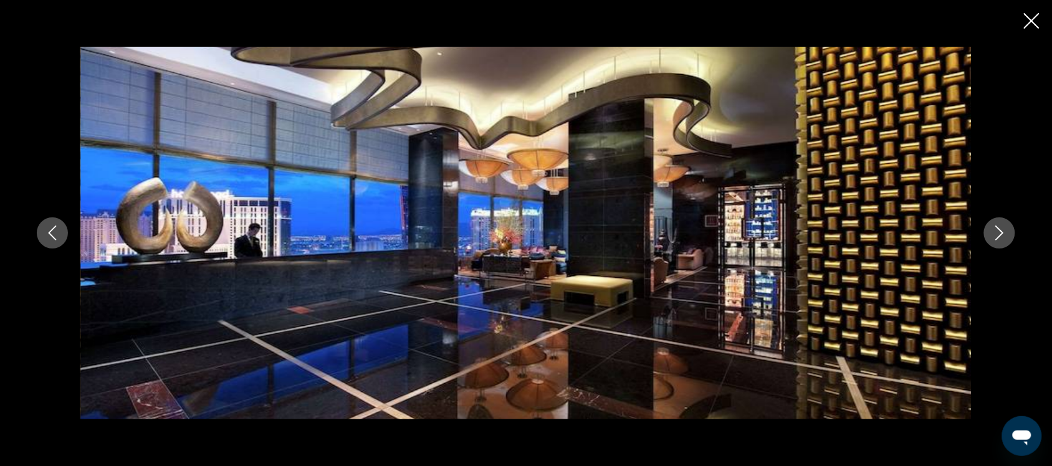
click at [841, 228] on icon "Next image" at bounding box center [999, 233] width 15 height 15
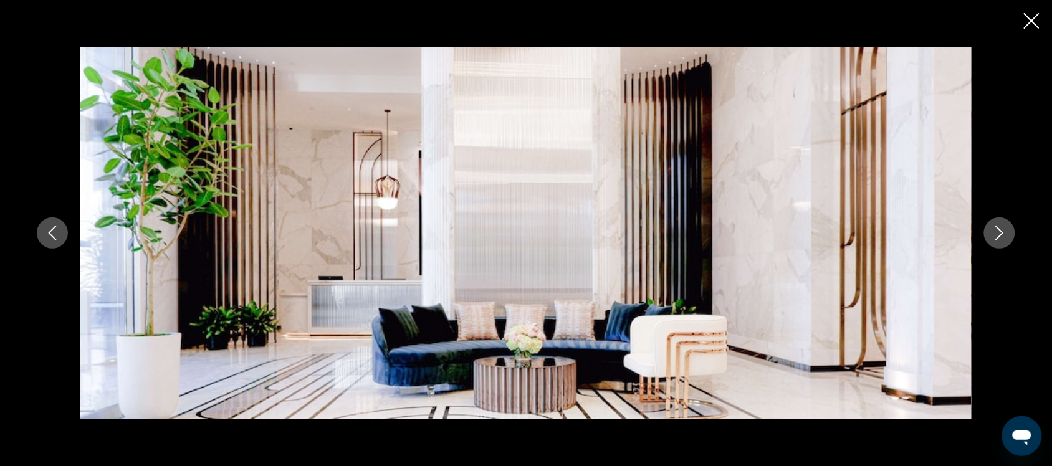
click at [841, 228] on icon "Next image" at bounding box center [999, 233] width 15 height 15
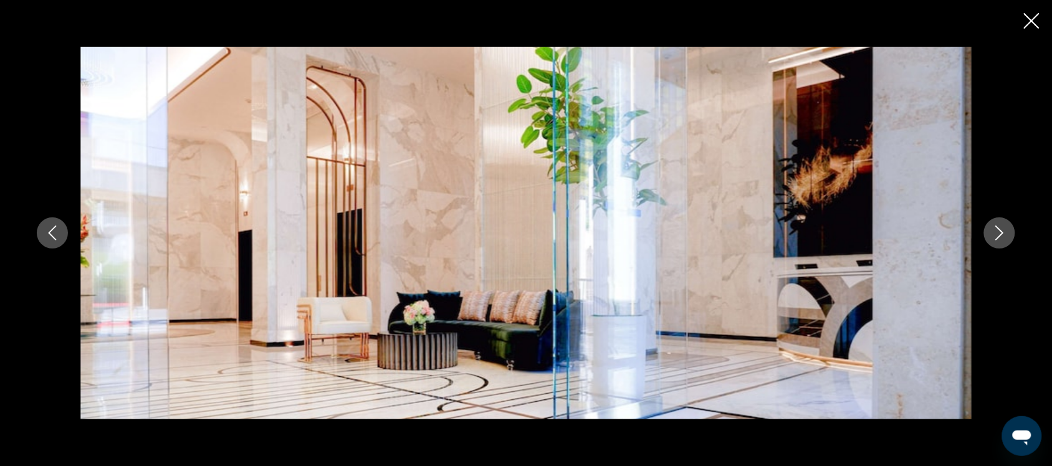
click at [841, 229] on icon "Next image" at bounding box center [999, 233] width 15 height 15
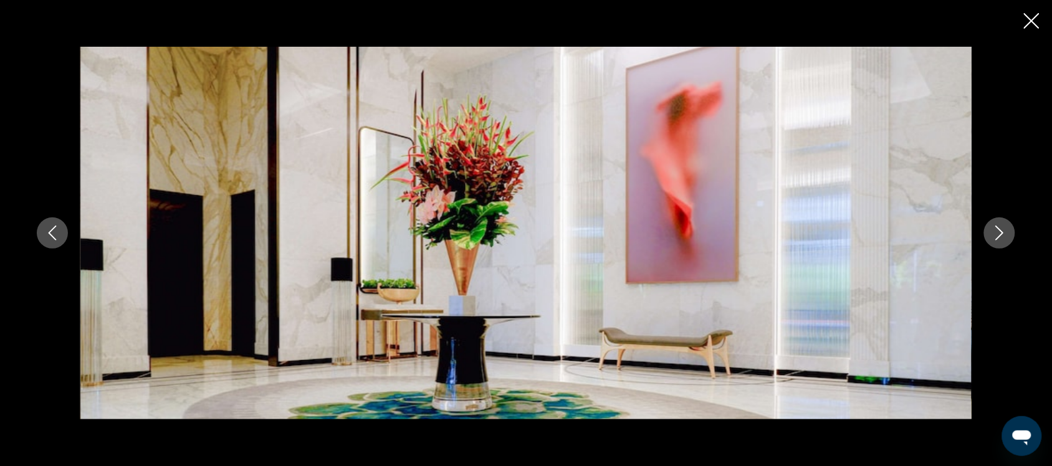
click at [841, 229] on icon "Next image" at bounding box center [999, 233] width 15 height 15
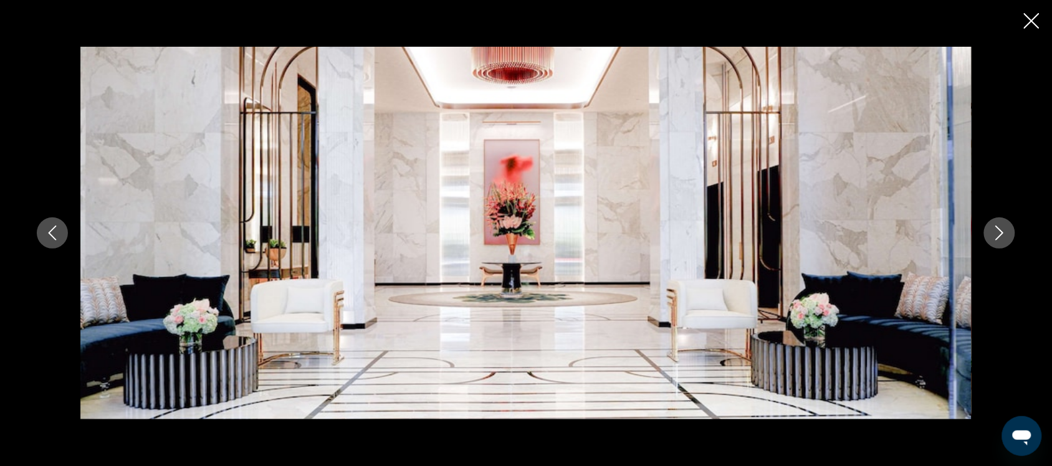
click at [841, 229] on icon "Next image" at bounding box center [999, 233] width 15 height 15
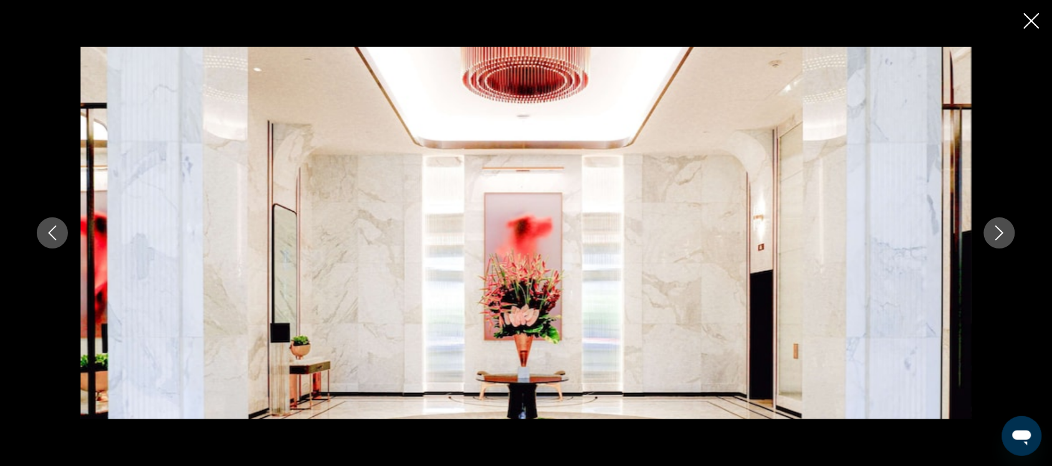
click at [841, 229] on icon "Next image" at bounding box center [999, 233] width 15 height 15
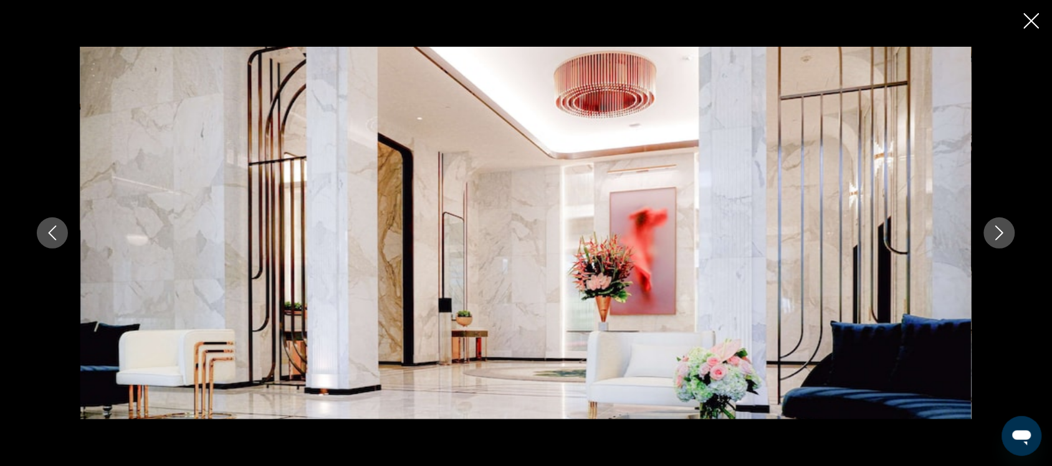
click at [841, 229] on icon "Next image" at bounding box center [999, 233] width 15 height 15
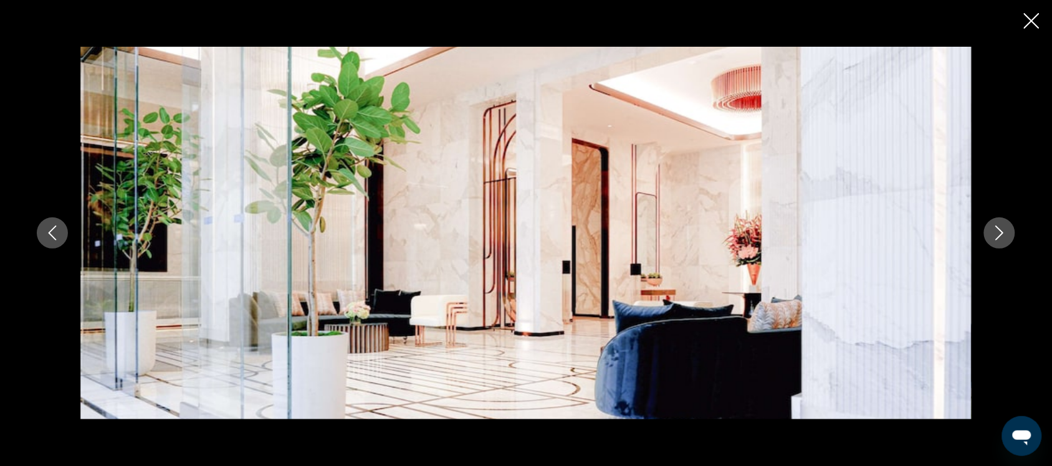
click at [841, 21] on icon "Close slideshow" at bounding box center [1032, 21] width 16 height 16
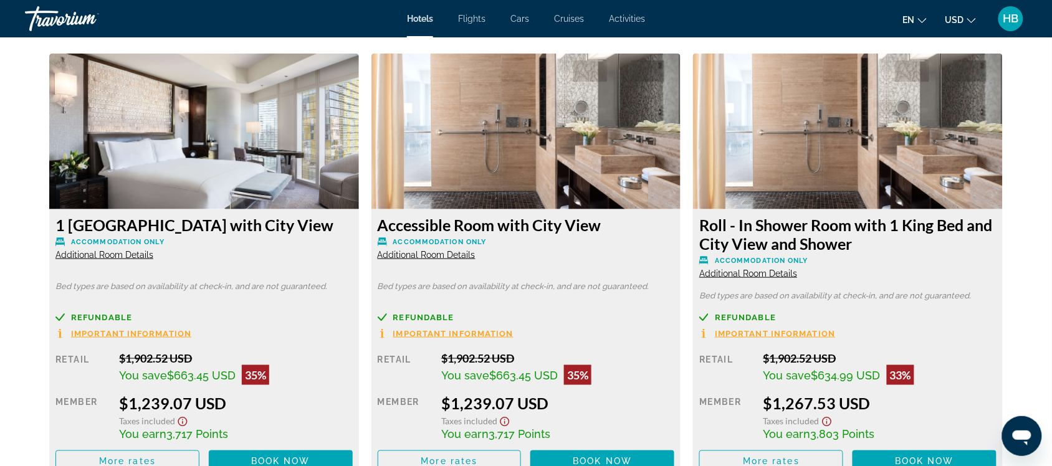
scroll to position [1725, 0]
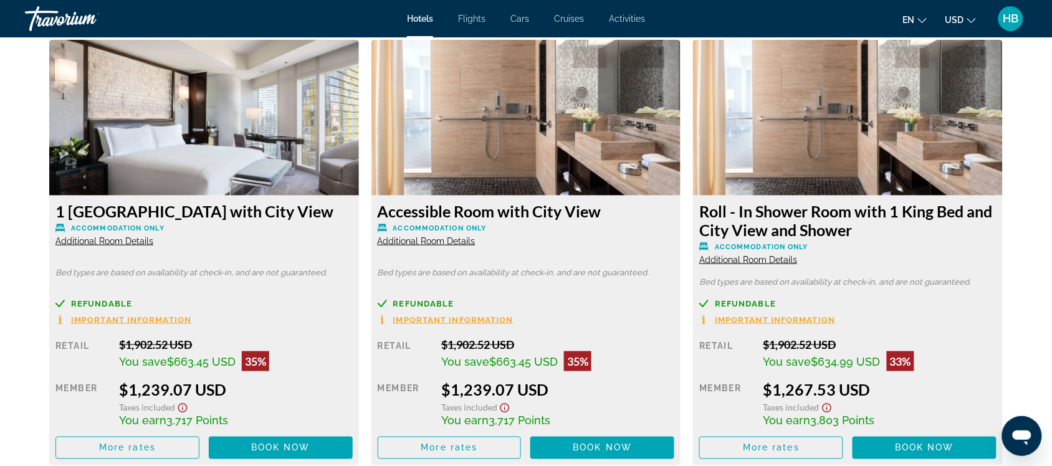
click at [270, 373] on span "Book now" at bounding box center [280, 448] width 59 height 10
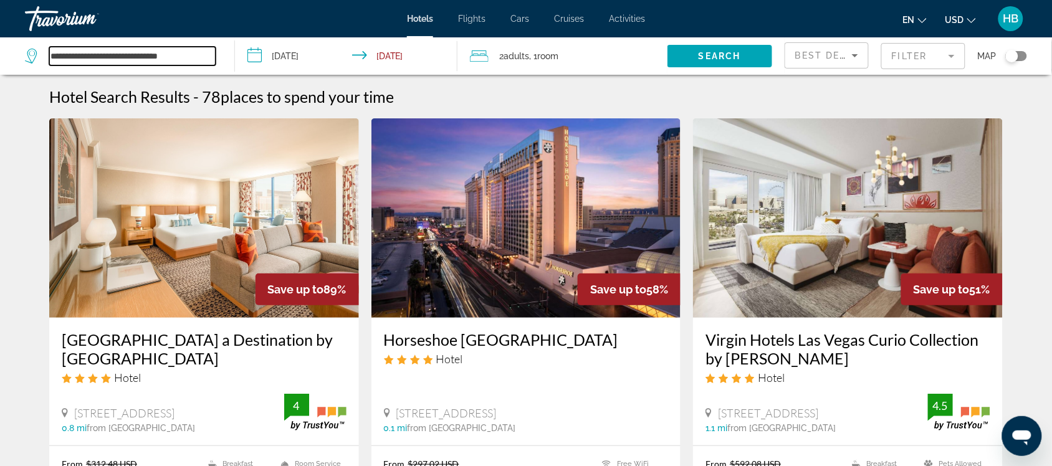
drag, startPoint x: 206, startPoint y: 49, endPoint x: 32, endPoint y: 49, distance: 173.9
click at [32, 49] on div "**********" at bounding box center [120, 56] width 191 height 19
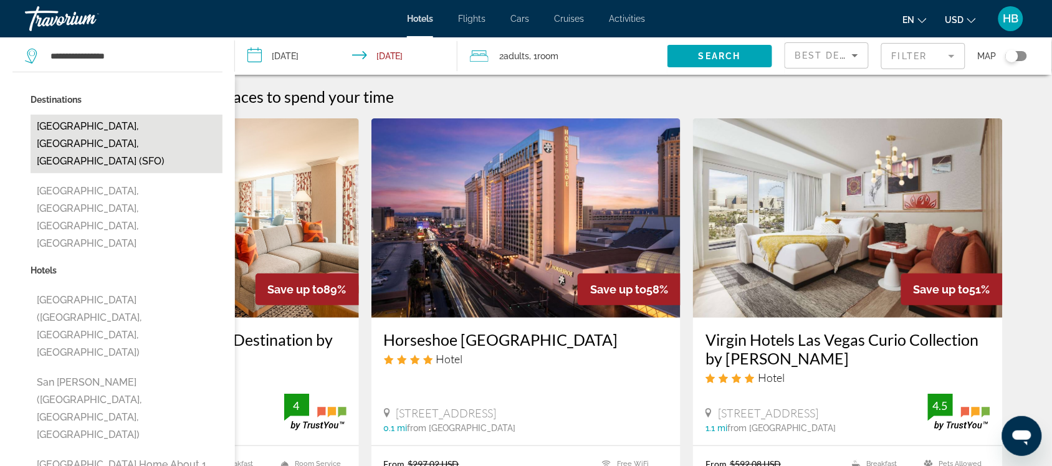
click at [126, 119] on button "San Francisco, CA, United States (SFO)" at bounding box center [127, 144] width 192 height 59
type input "**********"
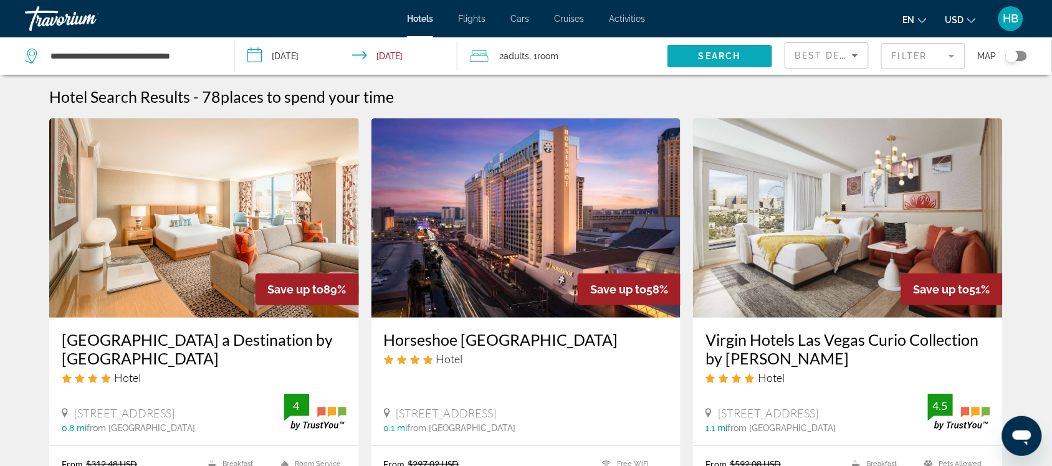
click at [709, 51] on span "Search" at bounding box center [720, 56] width 42 height 10
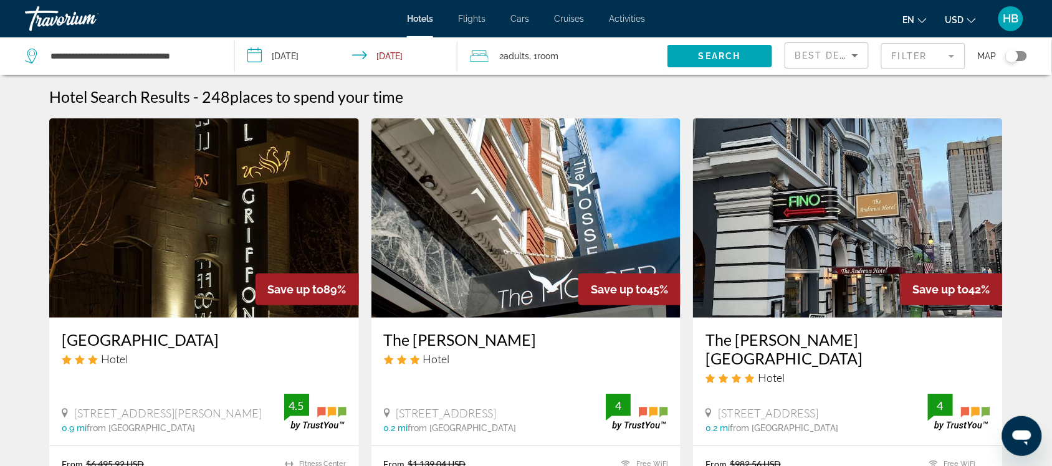
click at [840, 54] on span "Best Deals" at bounding box center [827, 55] width 65 height 10
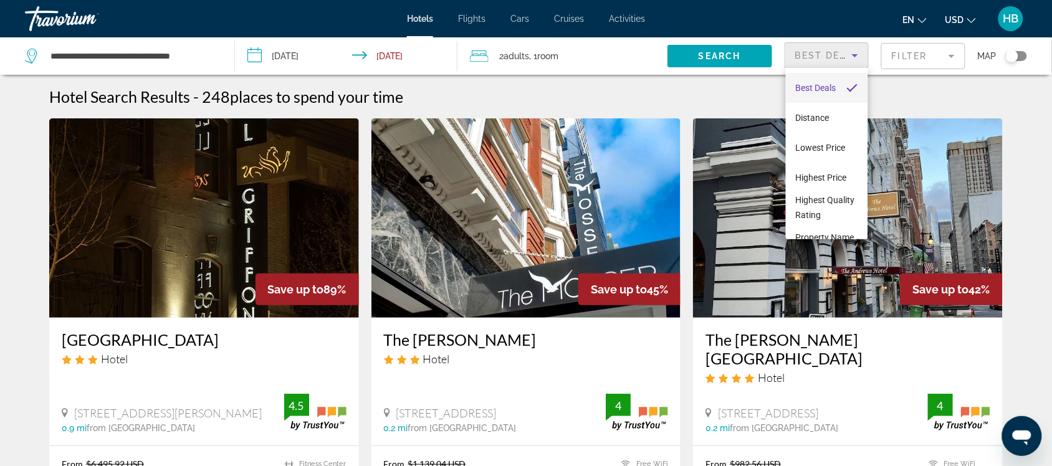
click at [841, 61] on div at bounding box center [526, 233] width 1052 height 466
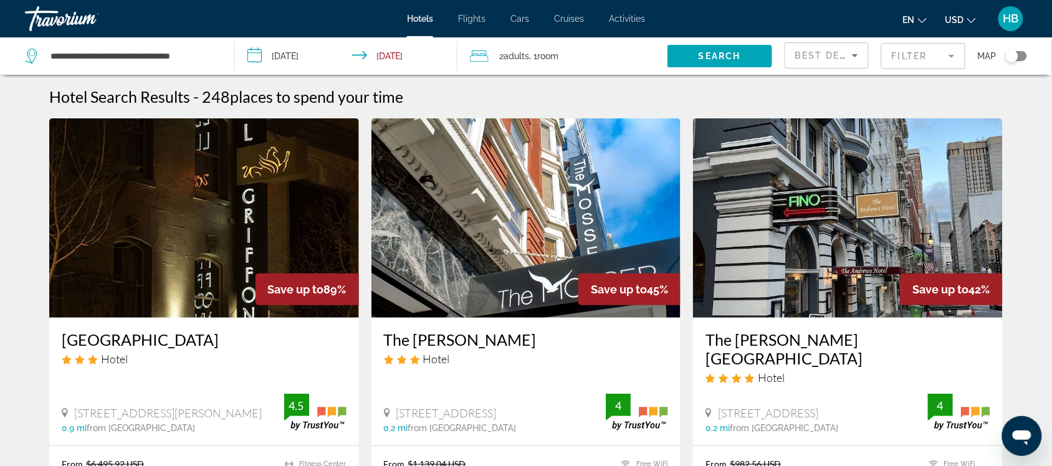
click at [841, 61] on mat-form-field "Filter" at bounding box center [923, 56] width 84 height 26
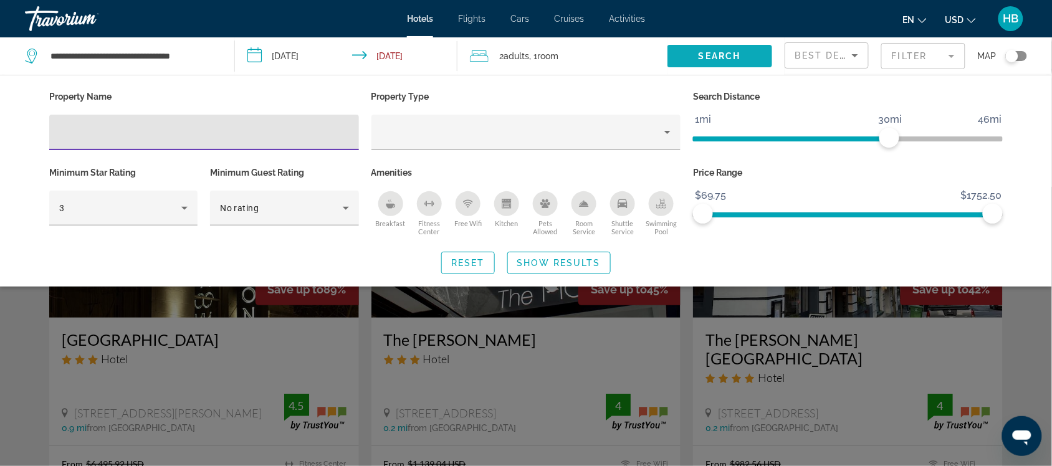
click at [731, 54] on span "Search" at bounding box center [720, 56] width 42 height 10
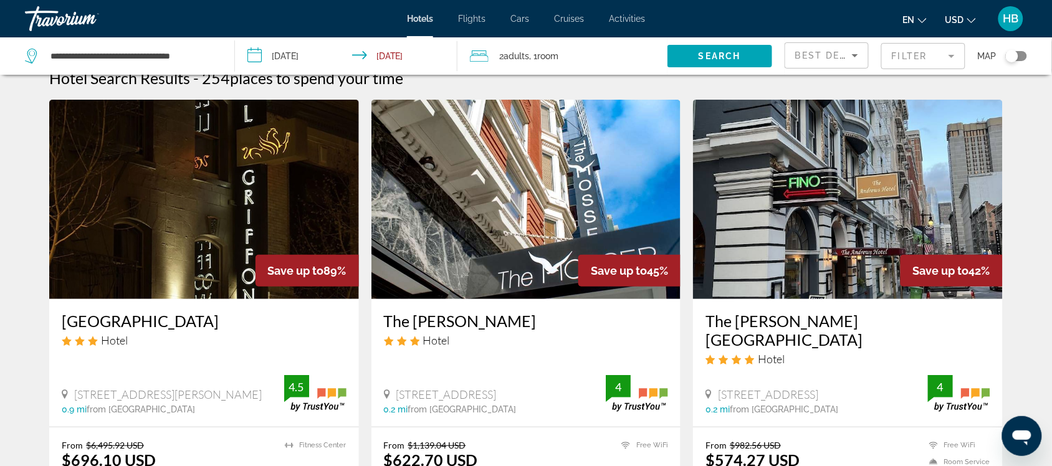
scroll to position [4, 0]
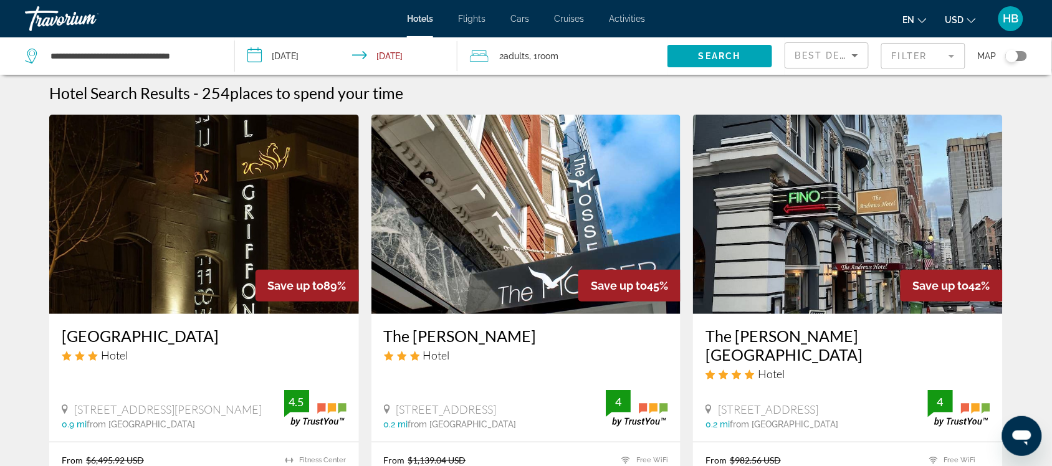
click at [247, 180] on img "Main content" at bounding box center [204, 214] width 310 height 199
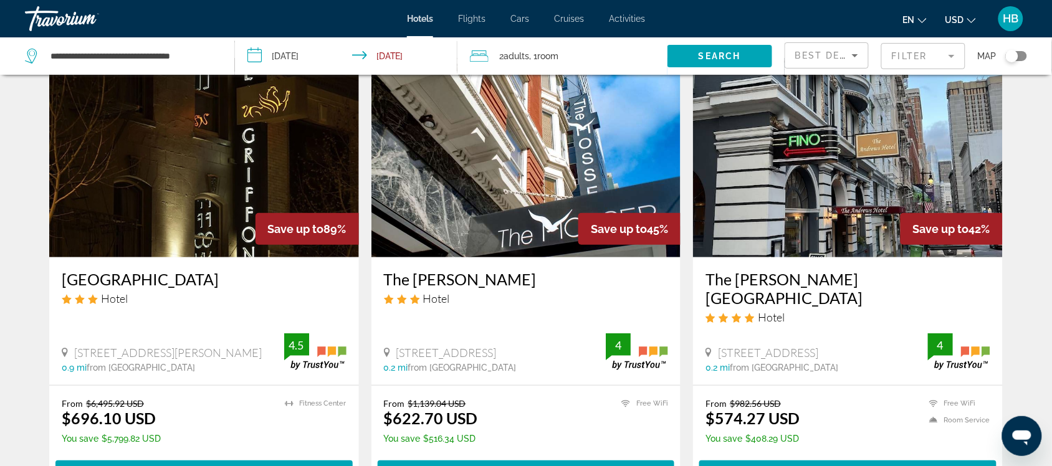
scroll to position [57, 0]
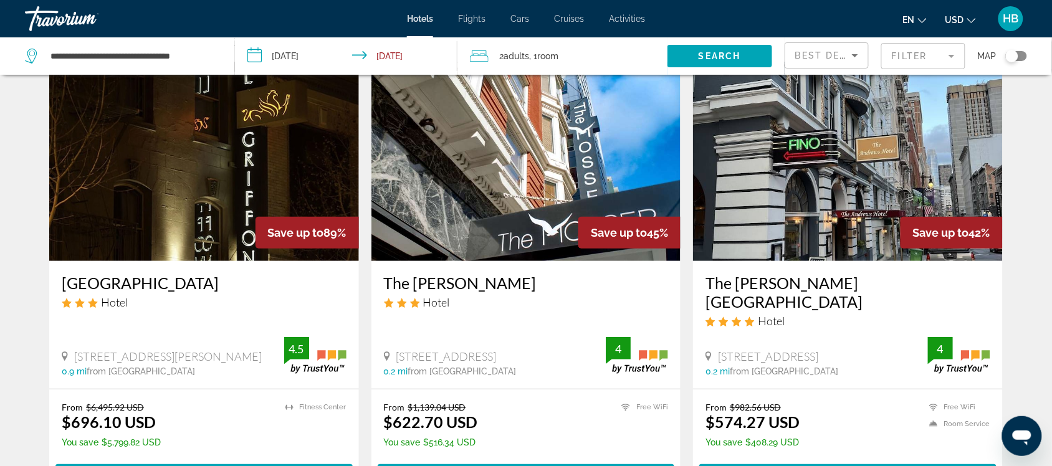
click at [841, 141] on img "Main content" at bounding box center [848, 161] width 310 height 199
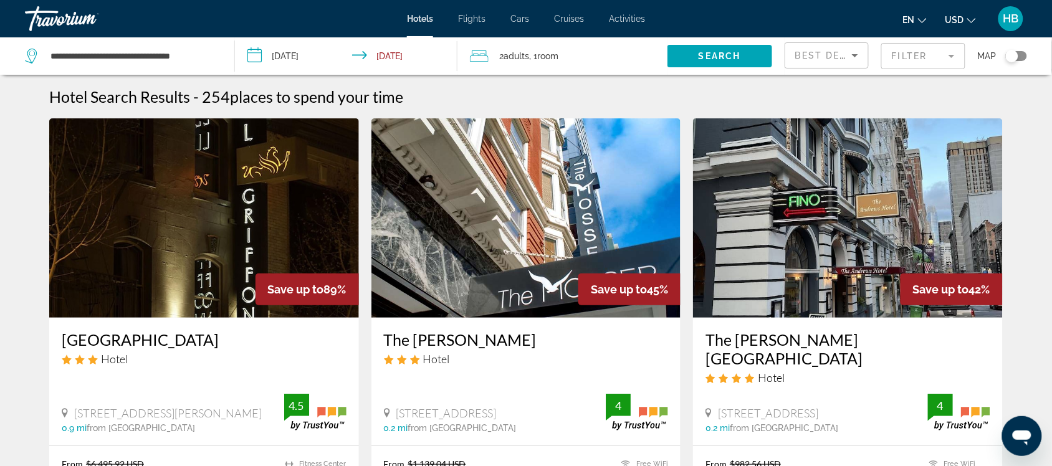
click at [839, 53] on span "Best Deals" at bounding box center [827, 55] width 65 height 10
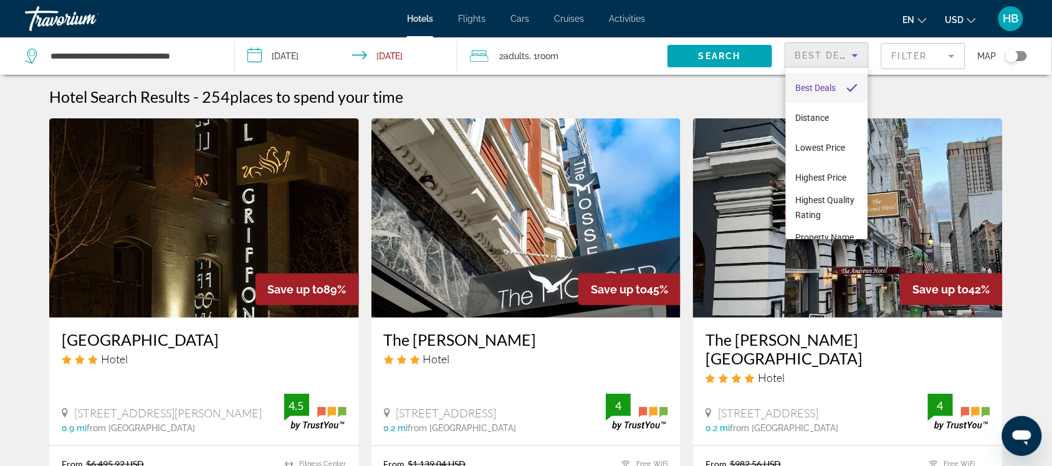
click at [506, 92] on div at bounding box center [526, 233] width 1052 height 466
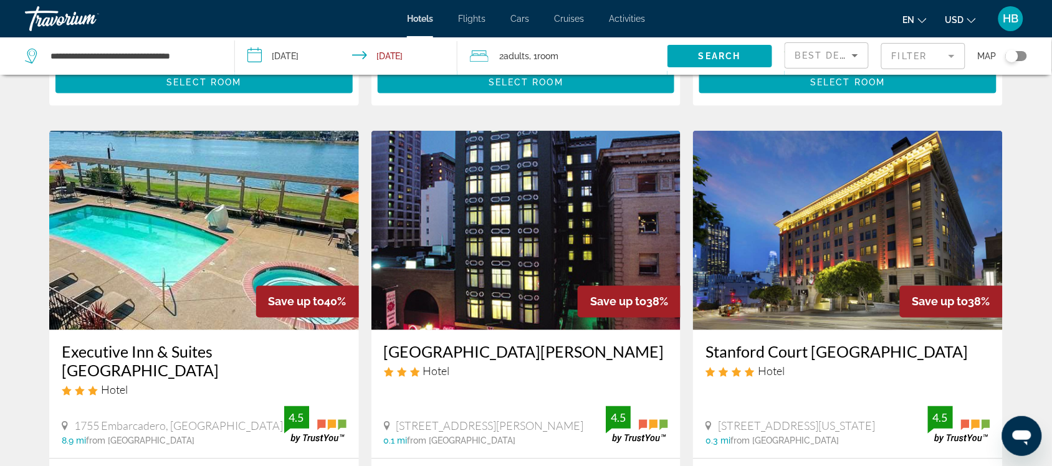
scroll to position [454, 0]
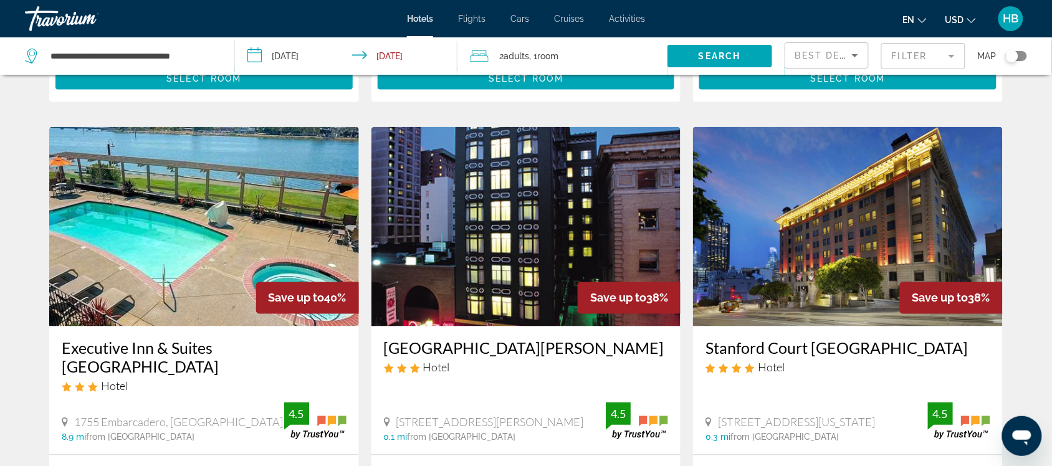
click at [649, 211] on img "Main content" at bounding box center [526, 226] width 310 height 199
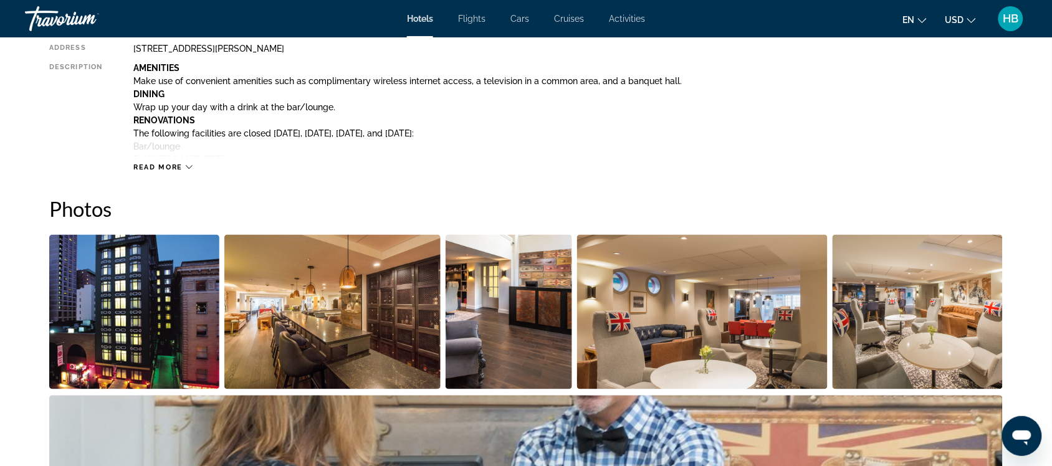
scroll to position [471, 0]
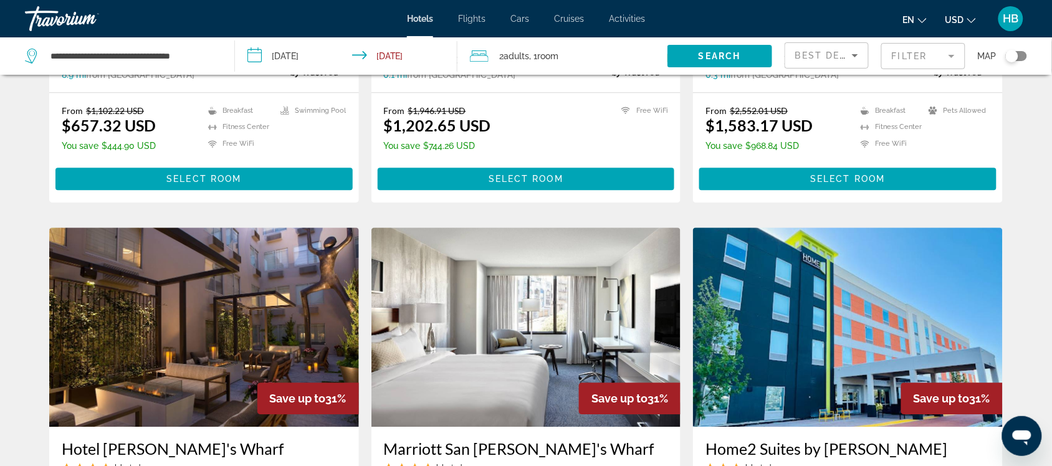
scroll to position [408, 0]
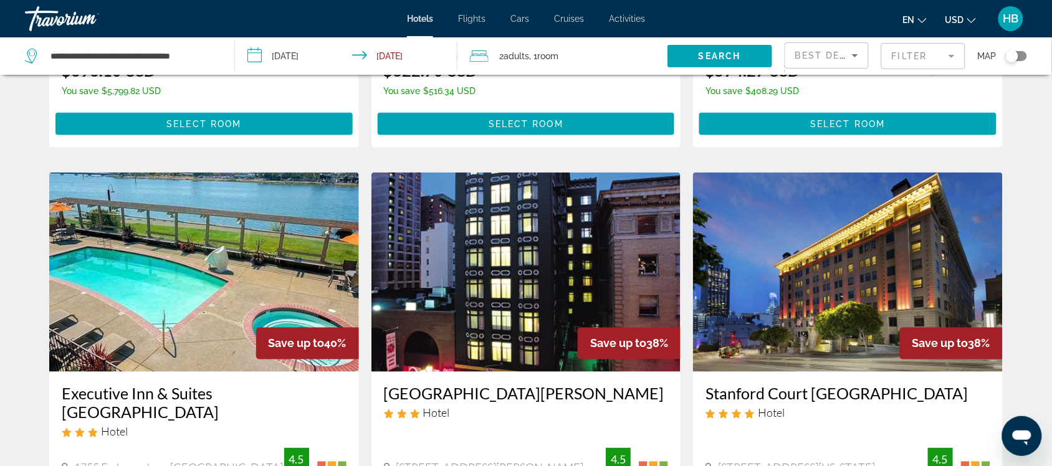
click at [917, 253] on img "Main content" at bounding box center [848, 272] width 310 height 199
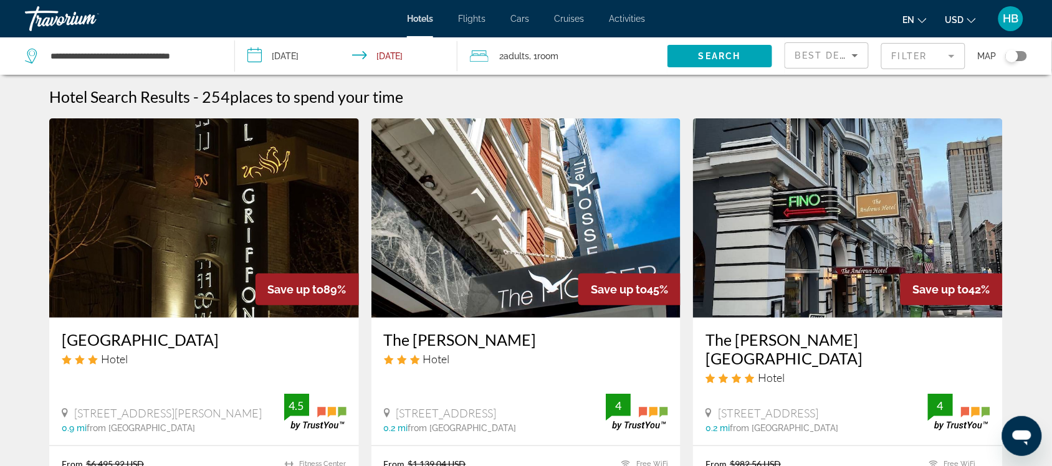
click at [906, 53] on mat-form-field "Filter" at bounding box center [923, 56] width 84 height 26
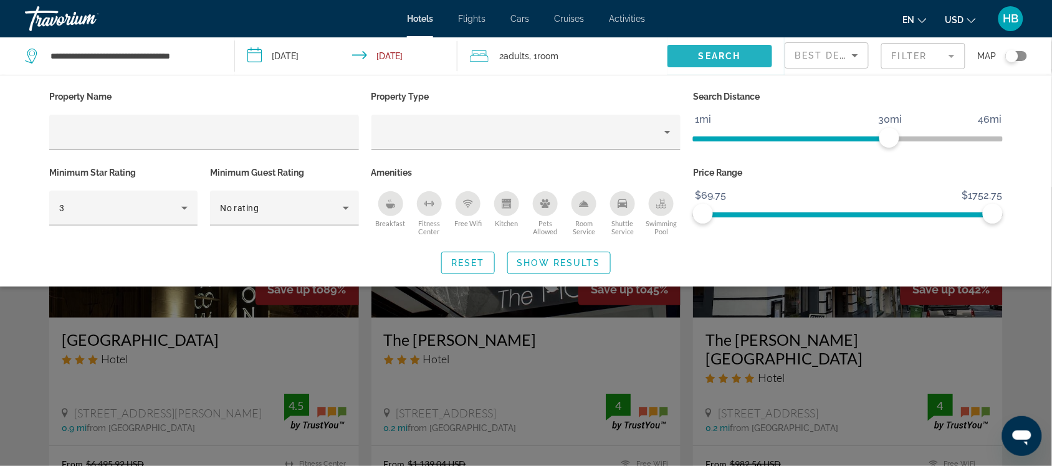
click at [736, 52] on span "Search" at bounding box center [720, 56] width 42 height 10
click at [918, 50] on mat-form-field "Filter" at bounding box center [923, 56] width 84 height 26
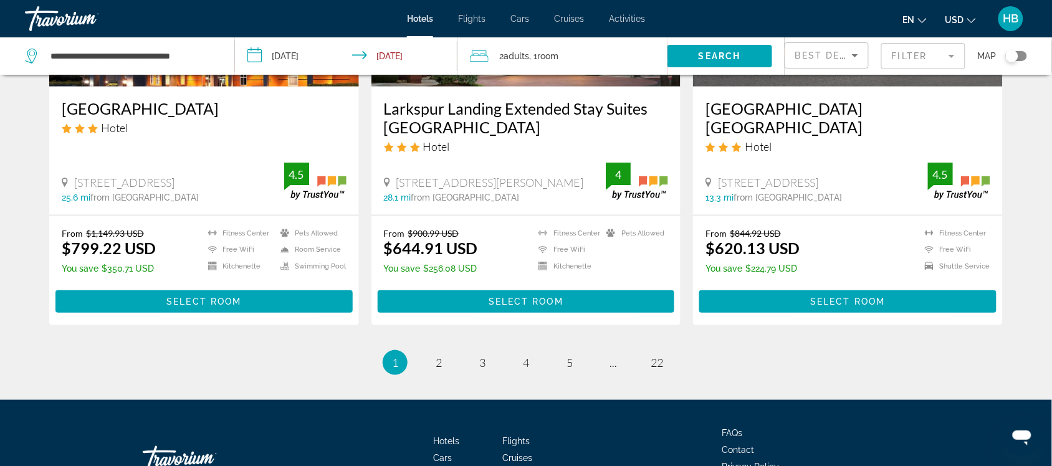
scroll to position [1571, 0]
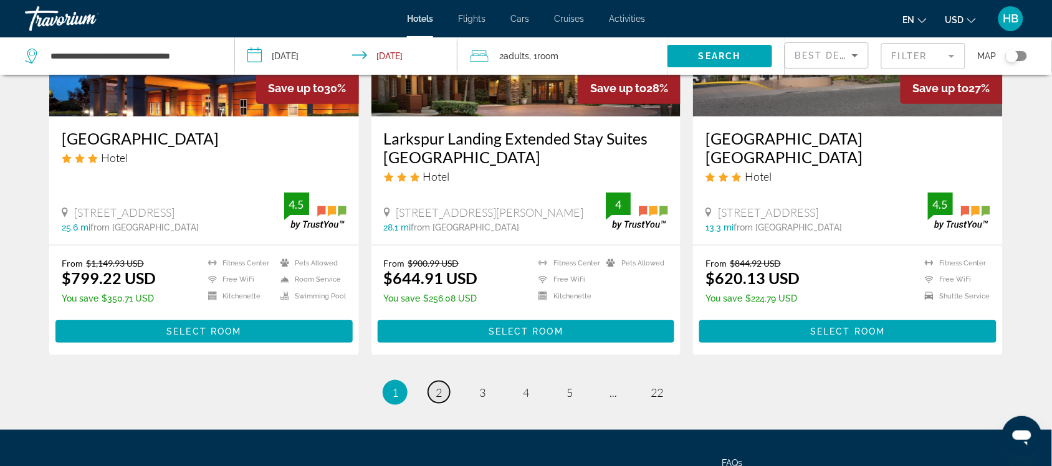
click at [438, 386] on span "2" at bounding box center [439, 393] width 6 height 14
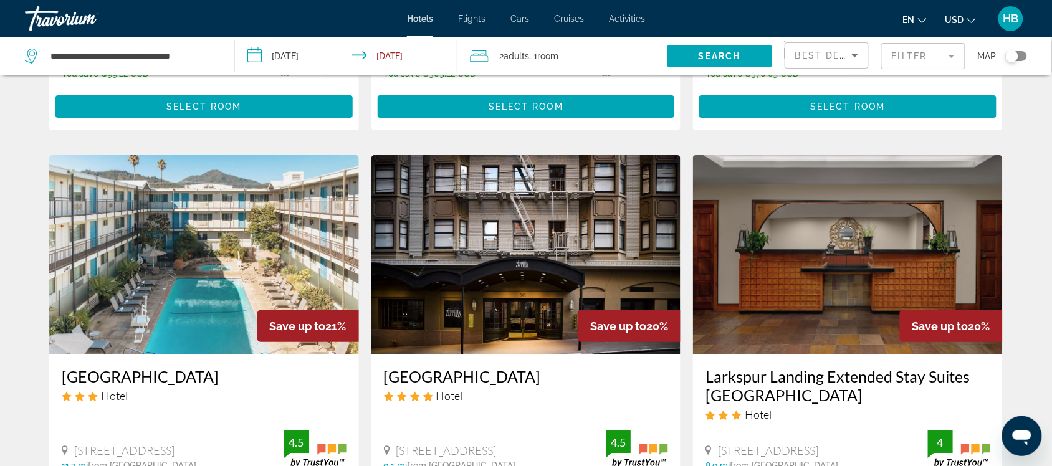
scroll to position [1689, 0]
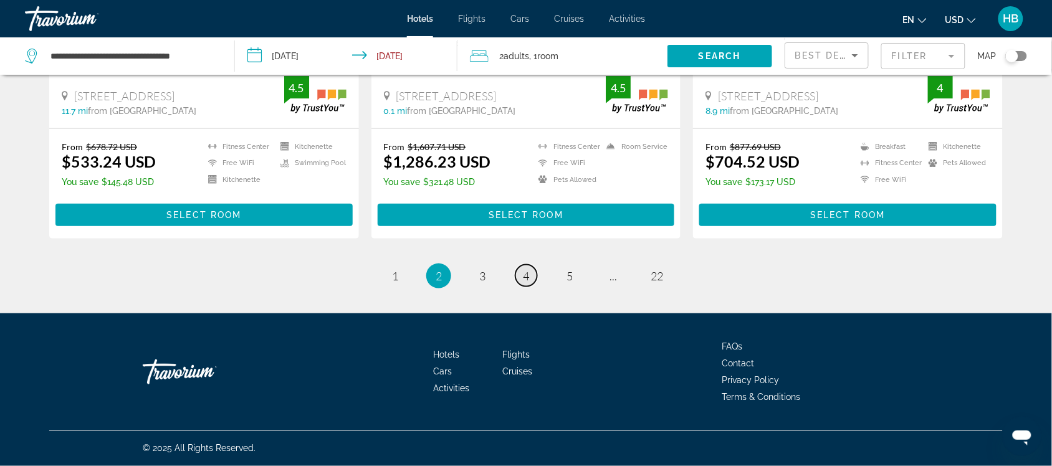
click at [531, 277] on link "page 4" at bounding box center [526, 276] width 22 height 22
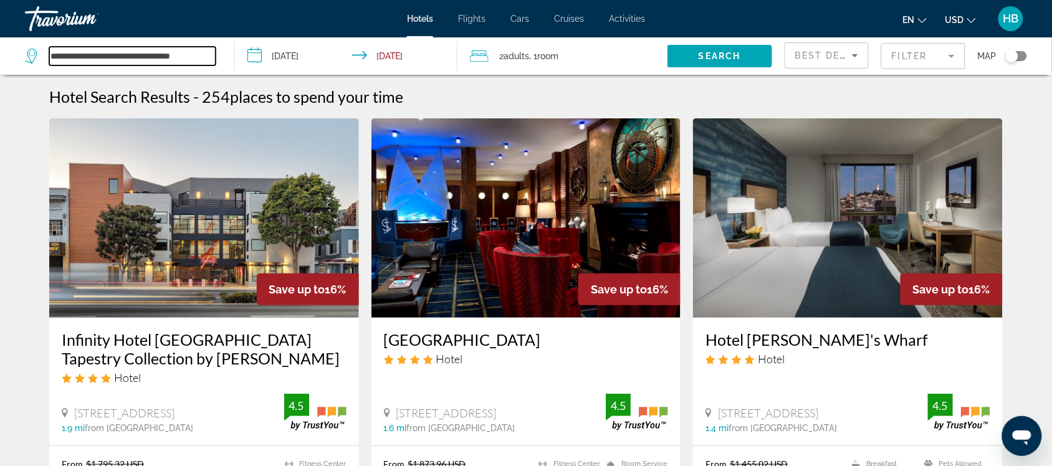
click at [203, 51] on input "**********" at bounding box center [132, 56] width 166 height 19
drag, startPoint x: 204, startPoint y: 55, endPoint x: 13, endPoint y: 51, distance: 191.4
click at [13, 51] on app-destination-search "**********" at bounding box center [117, 55] width 235 height 37
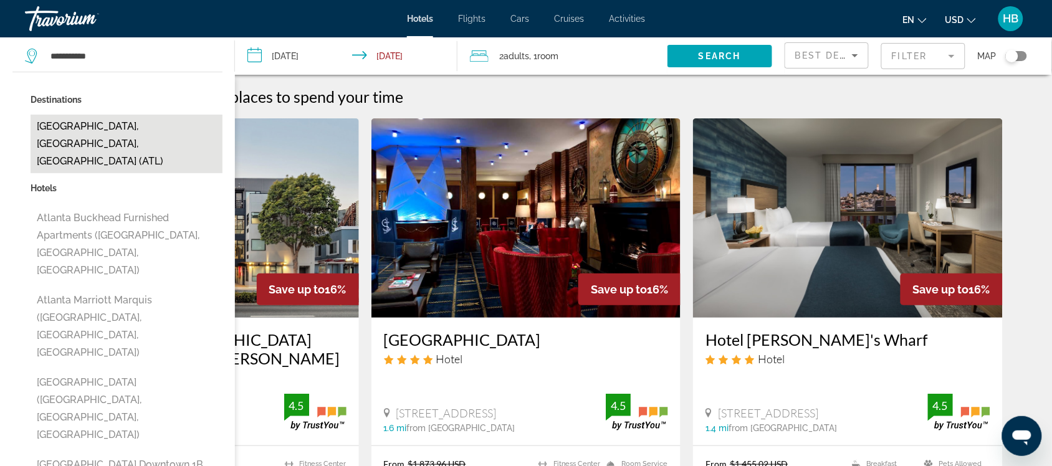
click at [107, 128] on button "[GEOGRAPHIC_DATA], [GEOGRAPHIC_DATA], [GEOGRAPHIC_DATA] (ATL)" at bounding box center [127, 144] width 192 height 59
type input "**********"
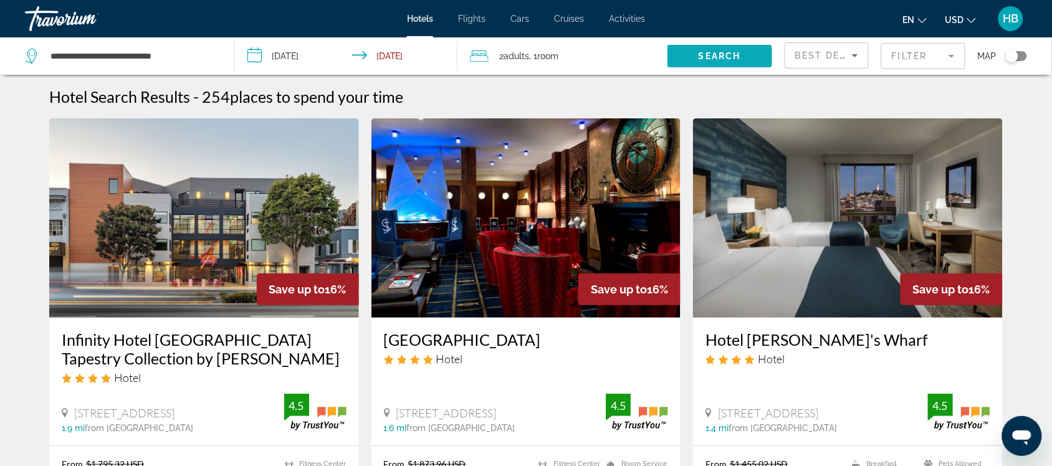
click at [745, 53] on span "Search widget" at bounding box center [720, 56] width 105 height 30
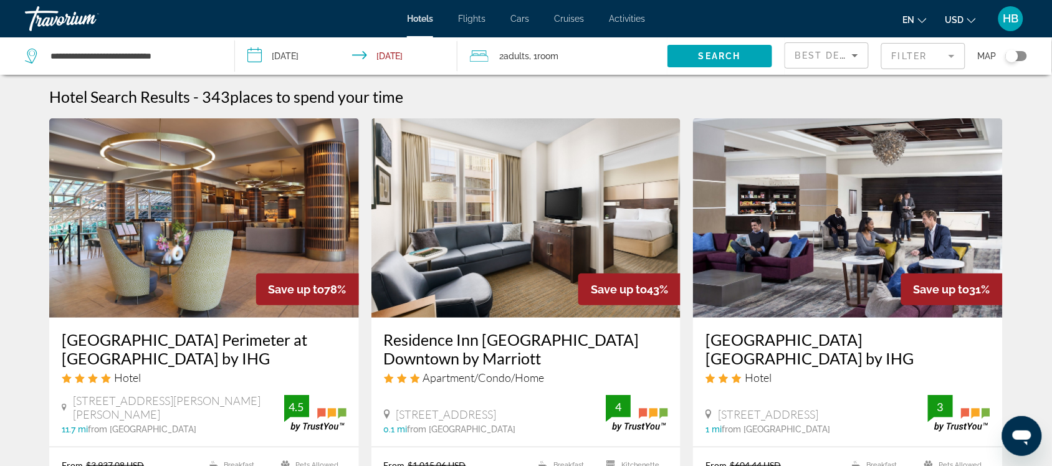
click at [232, 213] on img "Main content" at bounding box center [204, 217] width 310 height 199
click at [821, 50] on span "Best Deals" at bounding box center [827, 55] width 65 height 10
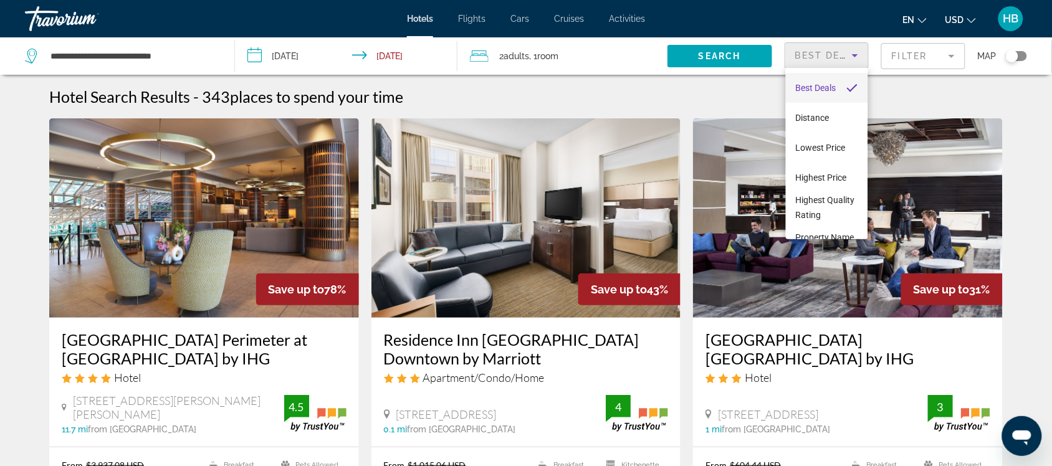
click at [909, 52] on div at bounding box center [526, 233] width 1052 height 466
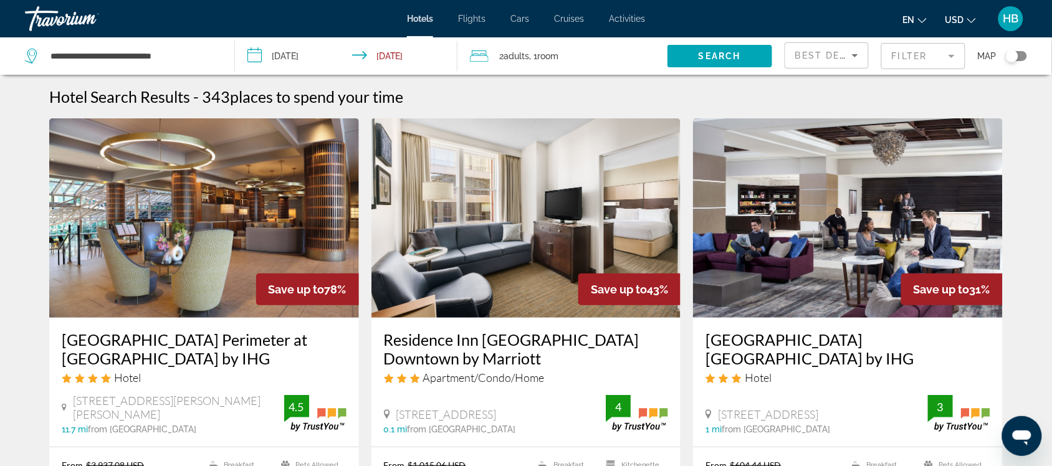
click at [909, 52] on mat-form-field "Filter" at bounding box center [923, 56] width 84 height 26
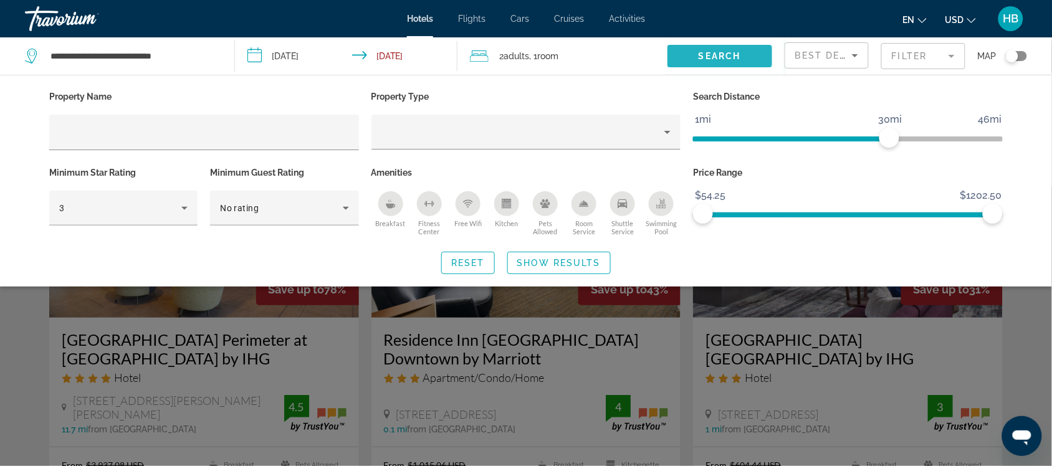
click at [762, 54] on span "Search widget" at bounding box center [720, 56] width 105 height 30
click at [592, 262] on span "Show Results" at bounding box center [559, 263] width 84 height 10
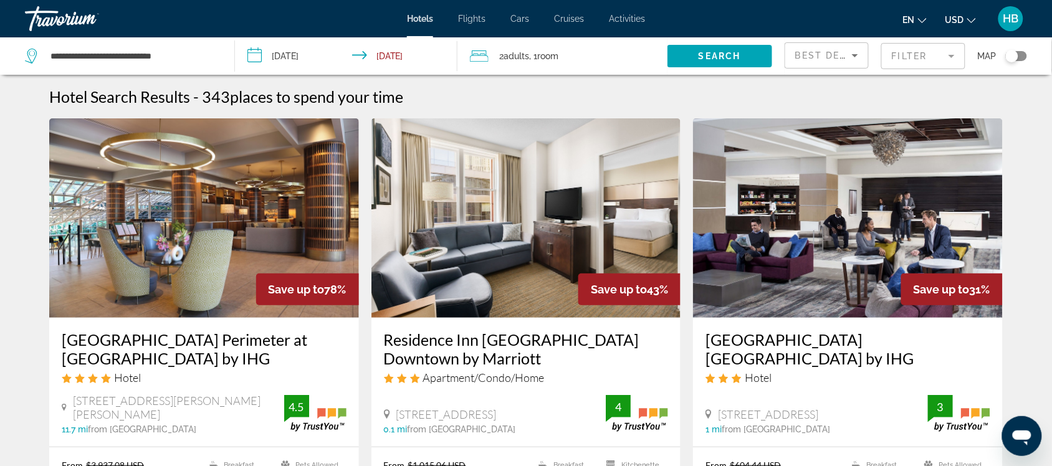
click at [187, 223] on img "Main content" at bounding box center [204, 217] width 310 height 199
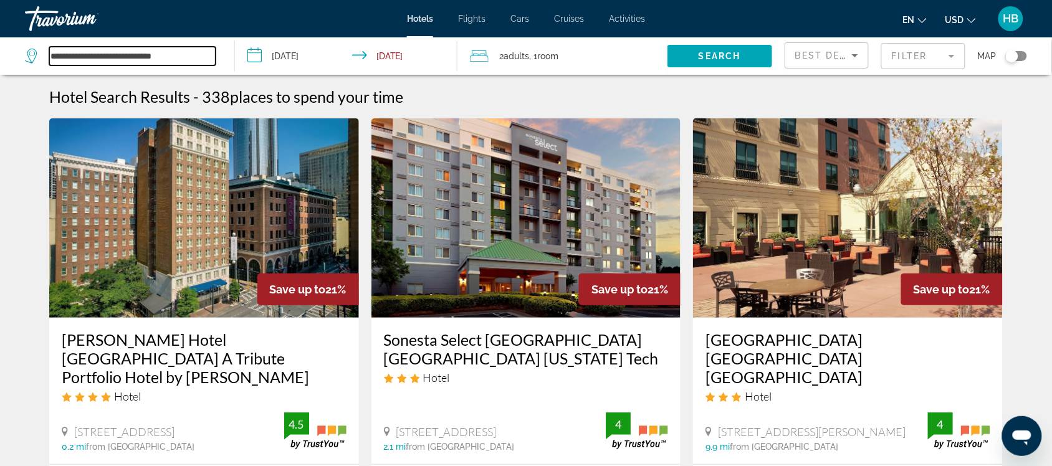
click at [200, 51] on input "**********" at bounding box center [132, 56] width 166 height 19
drag, startPoint x: 195, startPoint y: 50, endPoint x: 36, endPoint y: 44, distance: 159.0
click at [36, 44] on div "**********" at bounding box center [123, 55] width 197 height 37
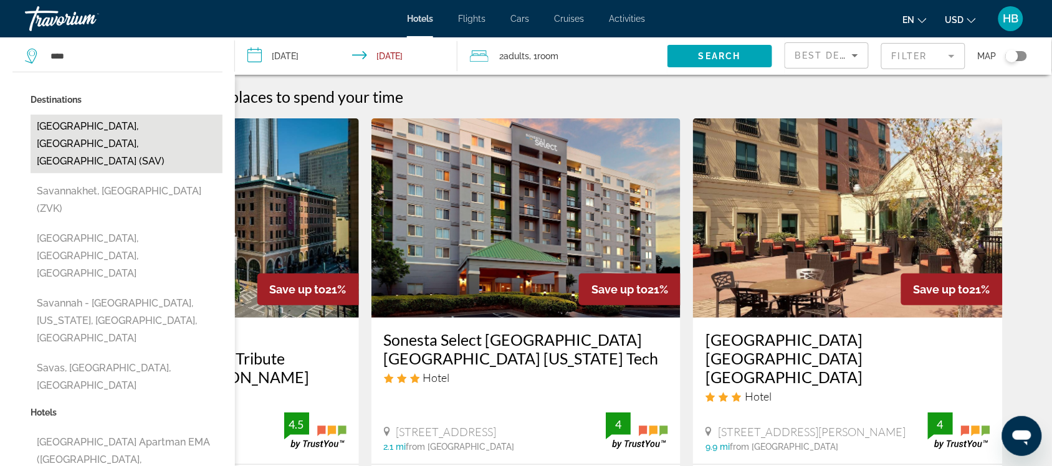
click at [134, 122] on button "[GEOGRAPHIC_DATA], [GEOGRAPHIC_DATA], [GEOGRAPHIC_DATA] (SAV)" at bounding box center [127, 144] width 192 height 59
type input "**********"
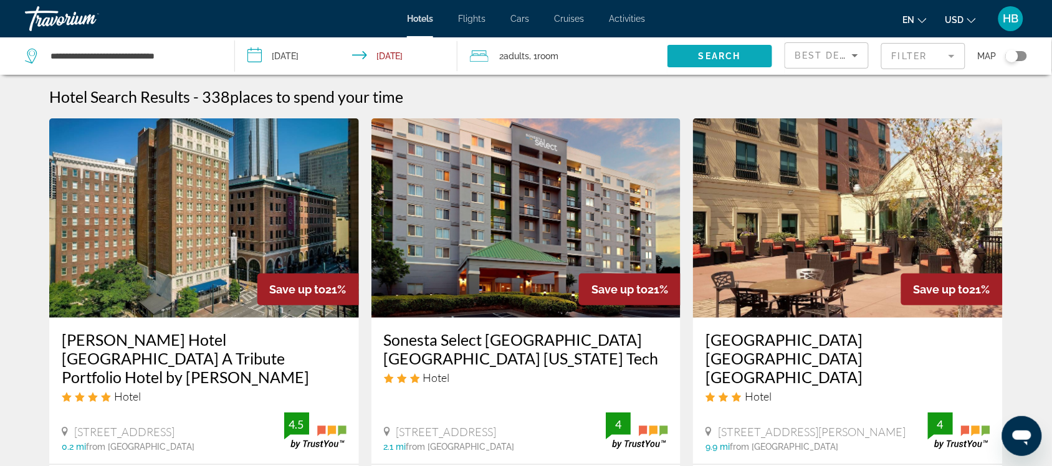
click at [734, 52] on span "Search" at bounding box center [720, 56] width 42 height 10
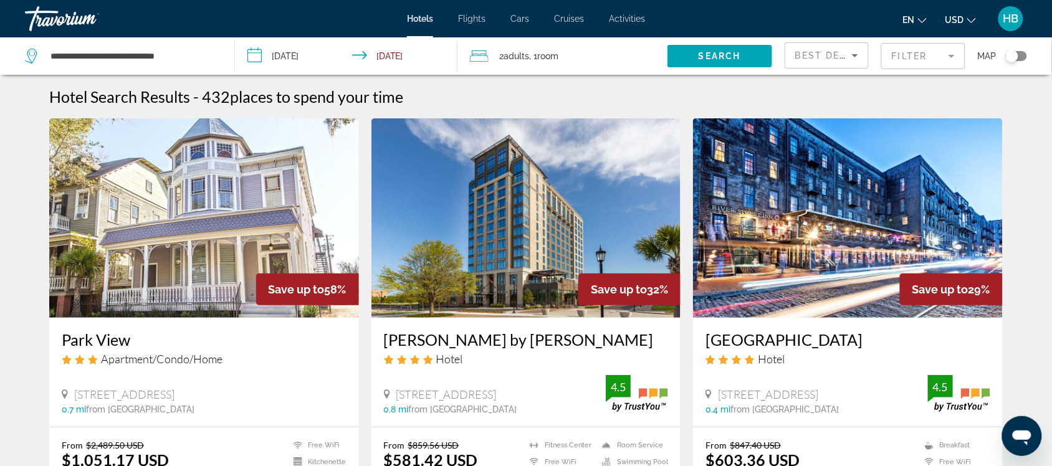
click at [219, 50] on div "**********" at bounding box center [123, 55] width 197 height 37
drag, startPoint x: 206, startPoint y: 52, endPoint x: 26, endPoint y: 50, distance: 180.1
click at [26, 50] on div "**********" at bounding box center [120, 56] width 191 height 19
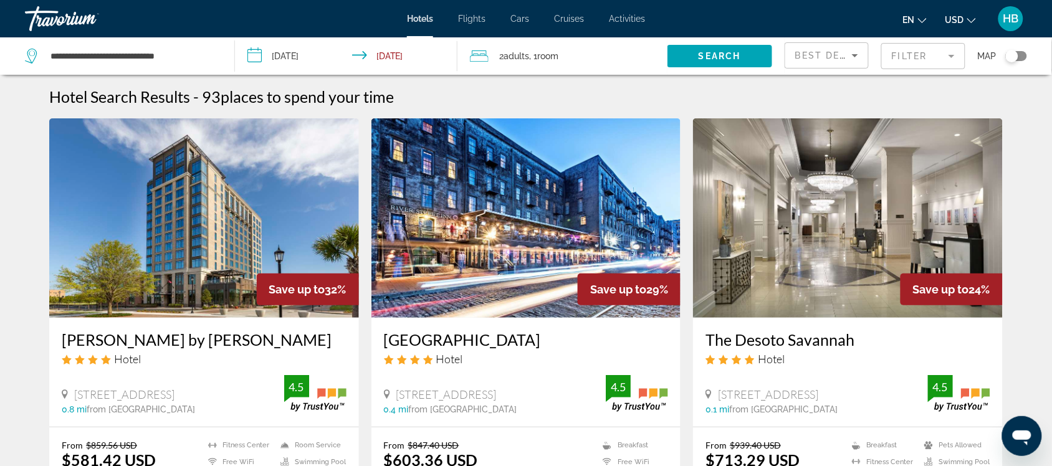
click at [268, 238] on img "Main content" at bounding box center [204, 217] width 310 height 199
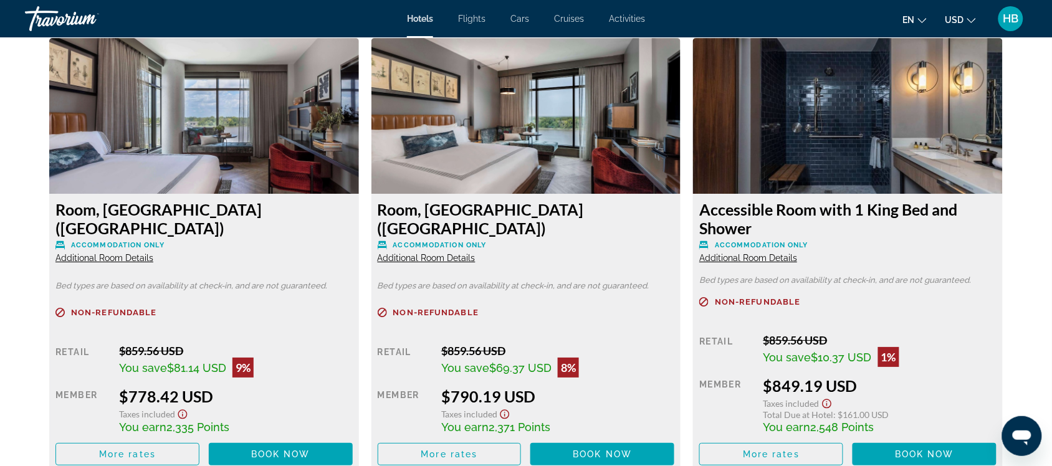
scroll to position [2618, 0]
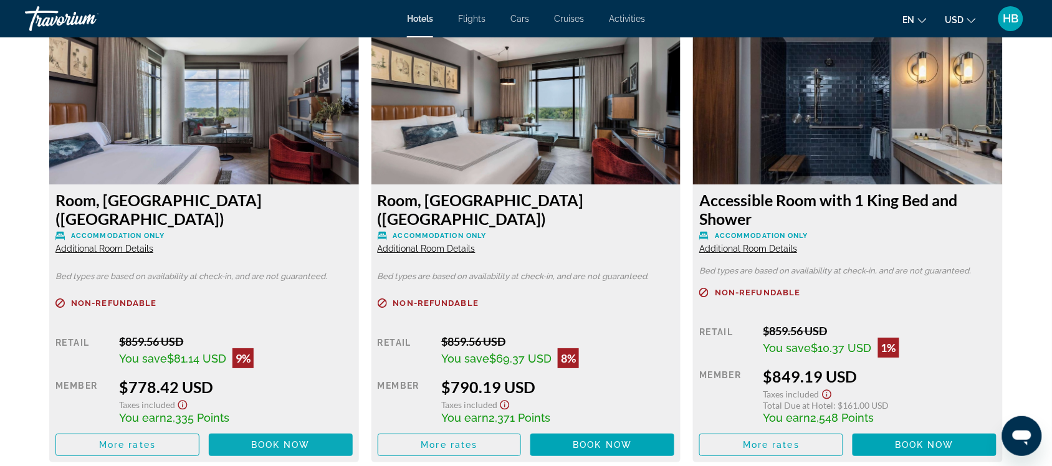
click at [328, 443] on span "Main content" at bounding box center [281, 445] width 144 height 30
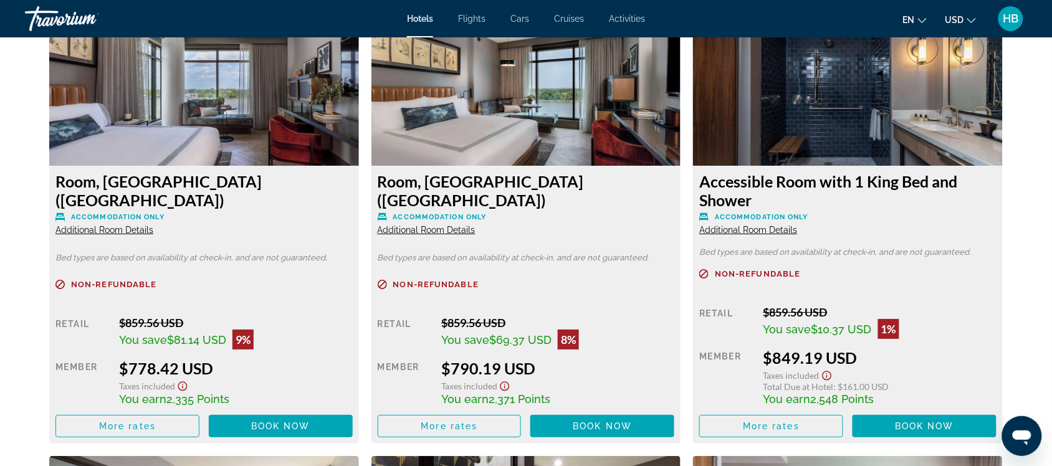
scroll to position [2646, 0]
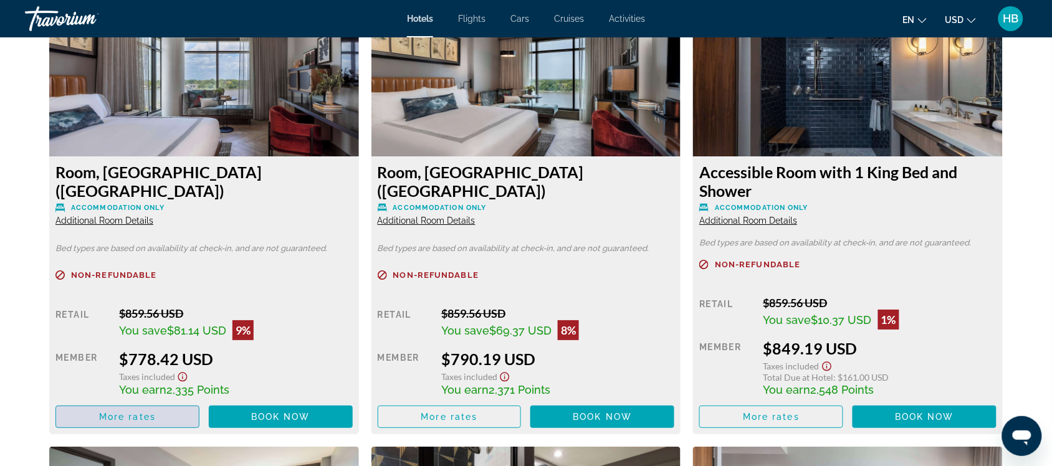
click at [173, 411] on span "Main content" at bounding box center [127, 417] width 143 height 30
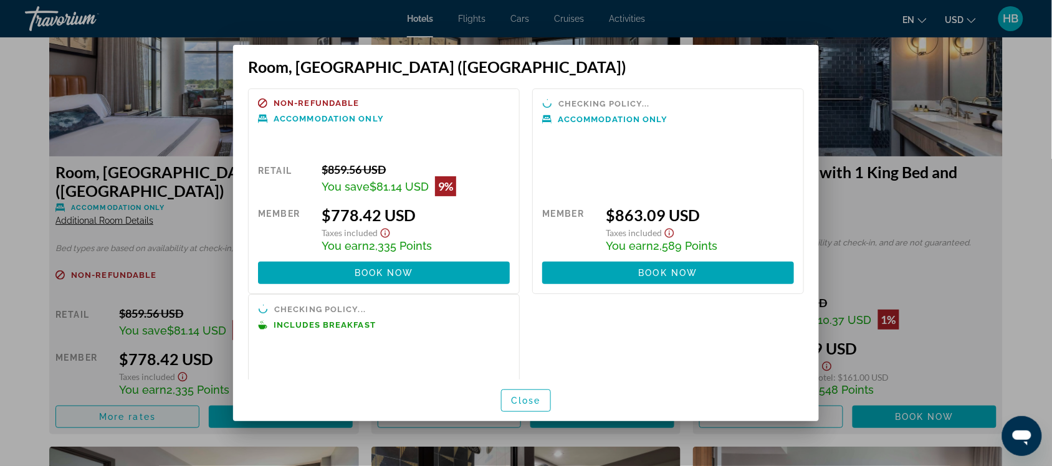
scroll to position [0, 0]
click at [530, 393] on span "button" at bounding box center [526, 401] width 49 height 30
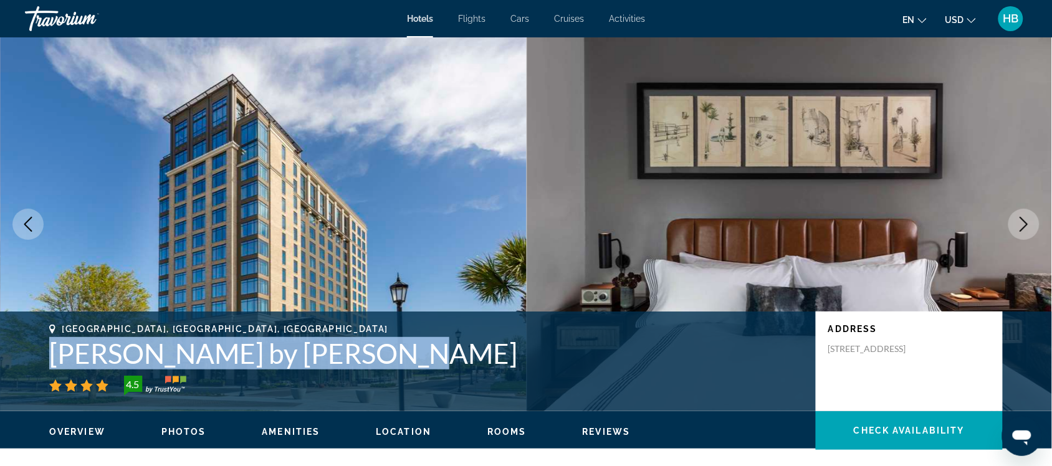
drag, startPoint x: 307, startPoint y: 351, endPoint x: 54, endPoint y: 352, distance: 253.1
click at [54, 352] on h1 "[PERSON_NAME] by [PERSON_NAME]" at bounding box center [426, 353] width 754 height 32
copy h1 "[PERSON_NAME] by [PERSON_NAME]"
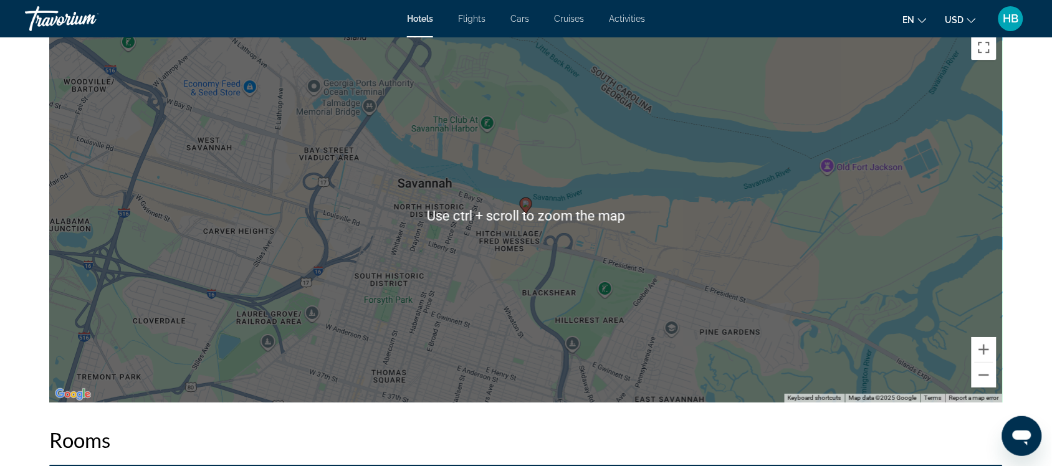
scroll to position [1634, 0]
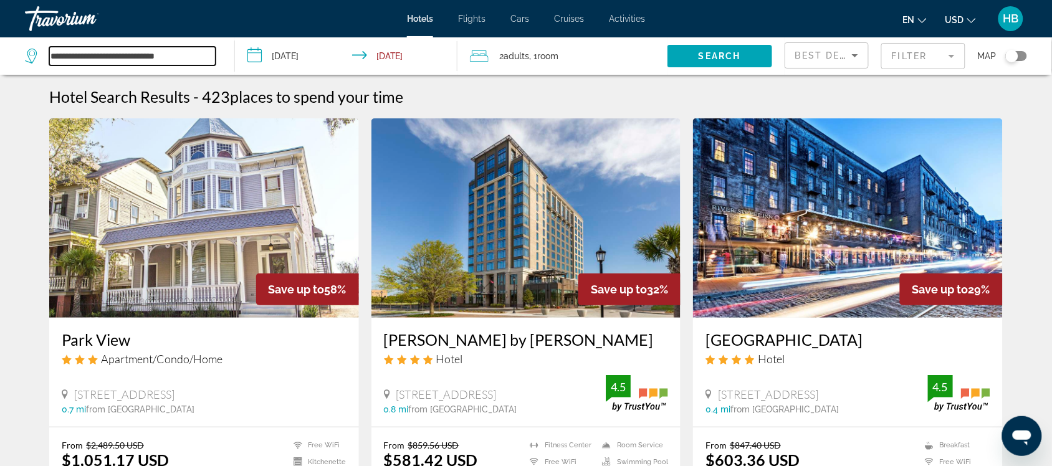
click at [199, 57] on input "**********" at bounding box center [132, 56] width 166 height 19
drag, startPoint x: 199, startPoint y: 57, endPoint x: 1, endPoint y: 56, distance: 198.2
click at [1, 56] on app-destination-search "**********" at bounding box center [117, 55] width 235 height 37
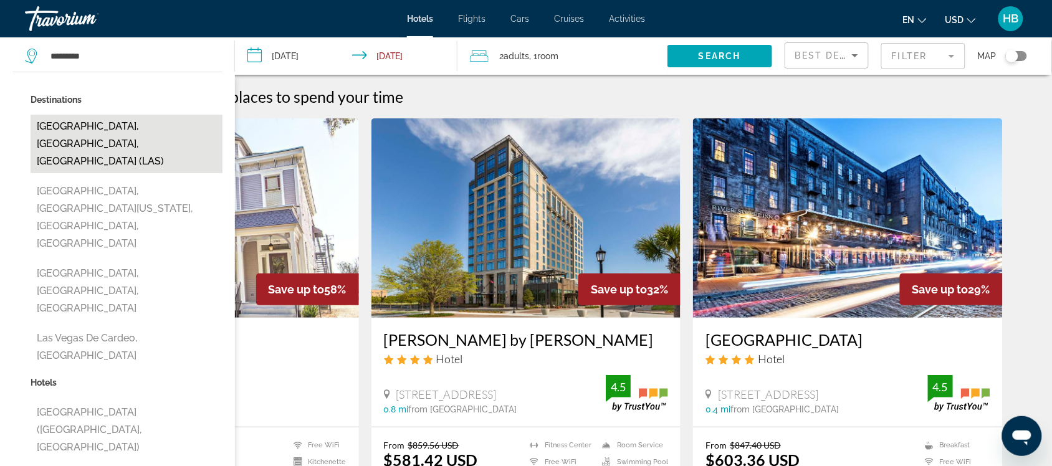
click at [123, 123] on button "[GEOGRAPHIC_DATA], [GEOGRAPHIC_DATA], [GEOGRAPHIC_DATA] (LAS)" at bounding box center [127, 144] width 192 height 59
type input "**********"
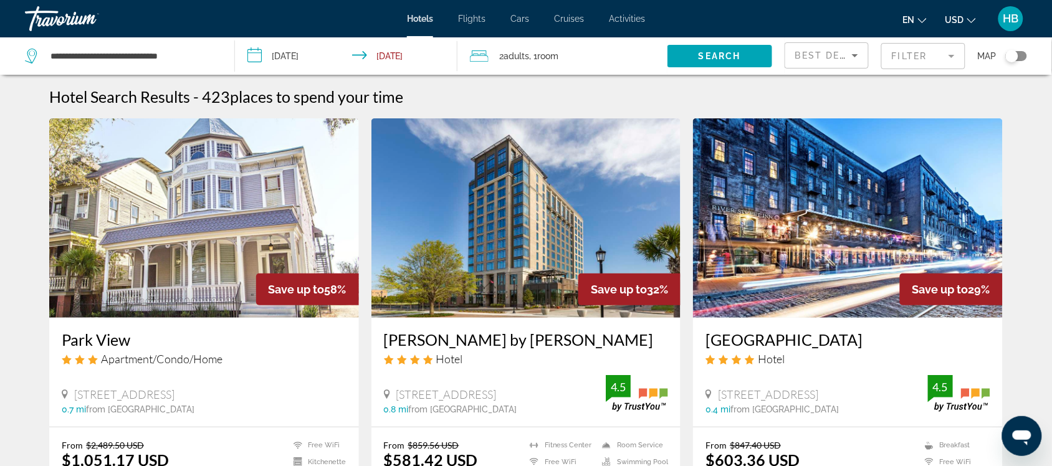
click at [911, 57] on mat-form-field "Filter" at bounding box center [923, 56] width 84 height 26
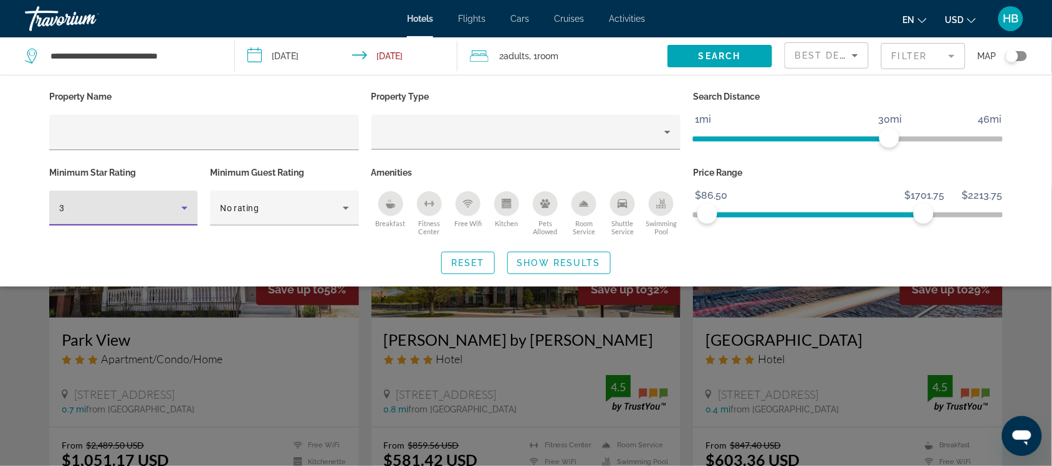
click at [187, 201] on icon "Hotel Filters" at bounding box center [184, 208] width 15 height 15
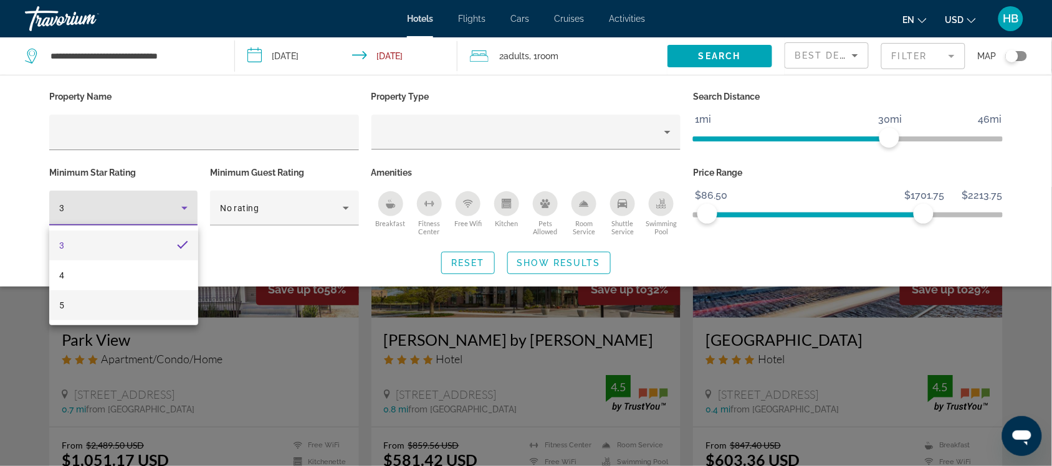
click at [128, 301] on mat-option "5" at bounding box center [123, 305] width 148 height 30
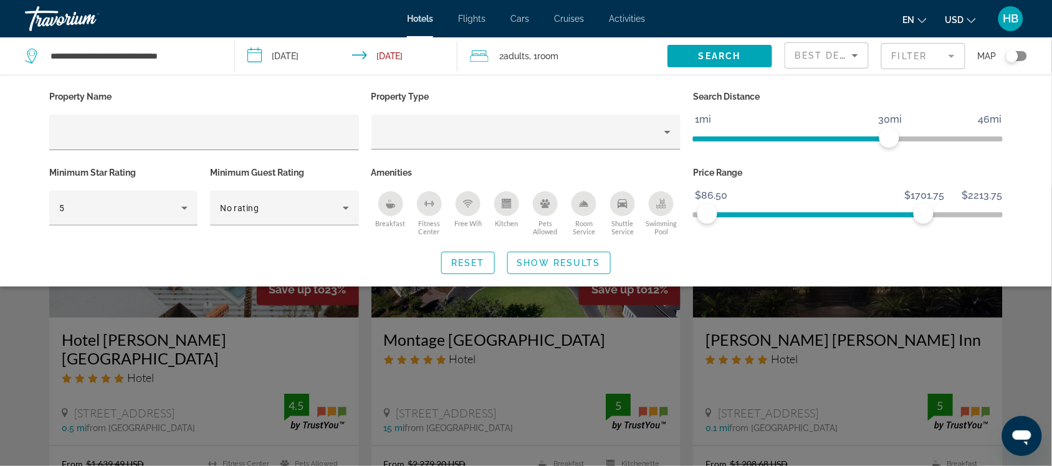
click at [929, 50] on mat-form-field "Filter" at bounding box center [923, 56] width 84 height 26
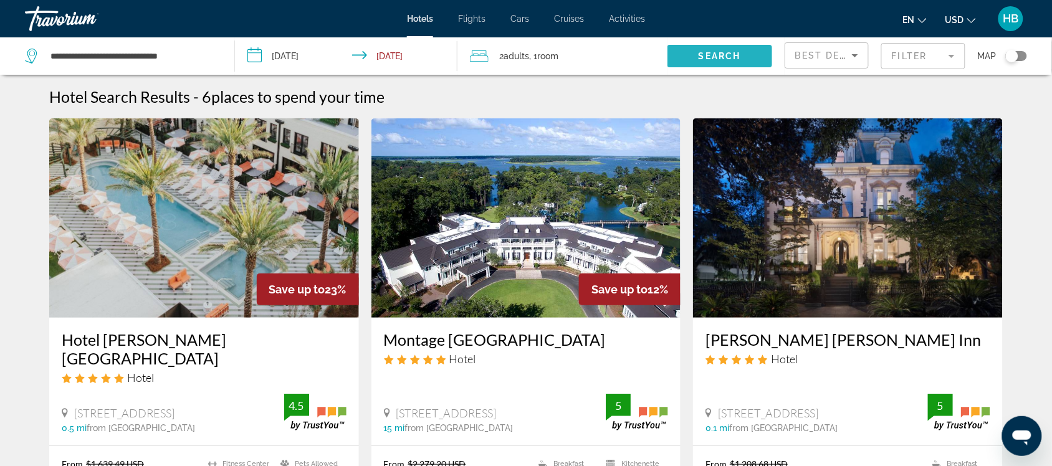
click at [731, 53] on span "Search" at bounding box center [720, 56] width 42 height 10
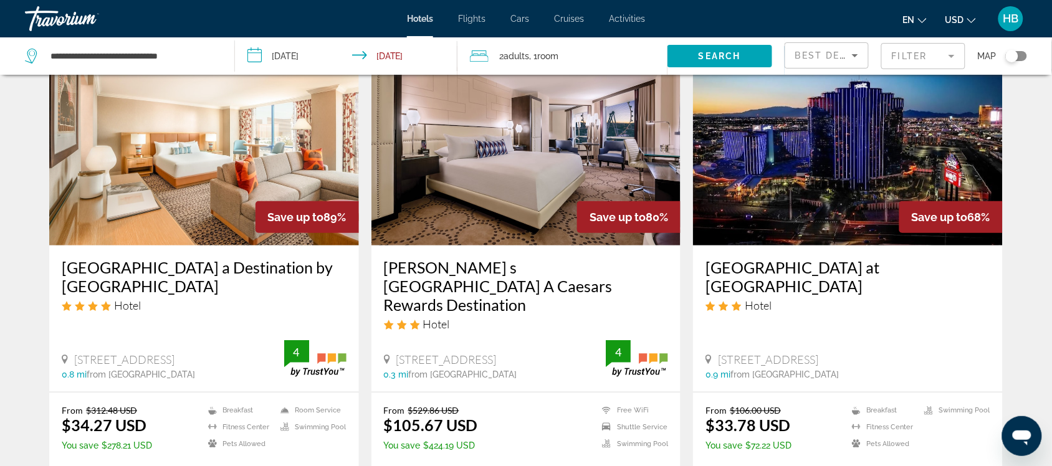
scroll to position [76, 0]
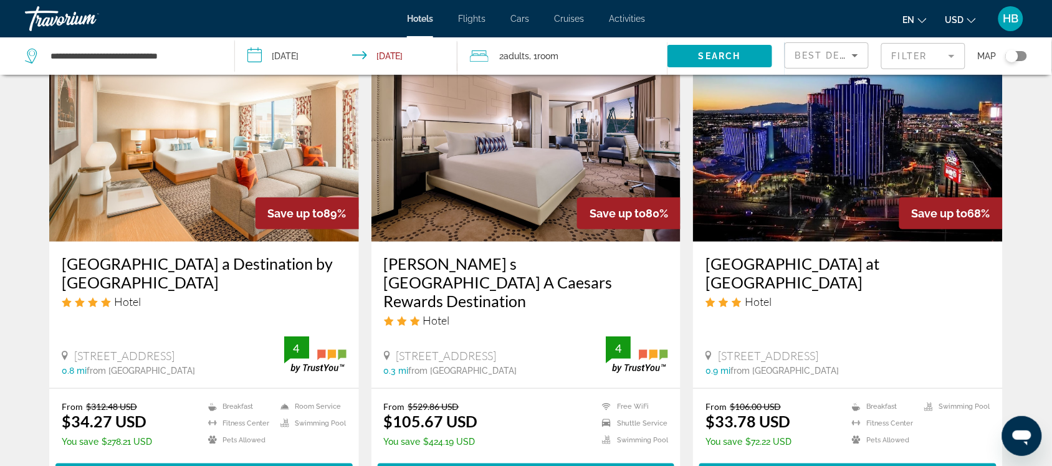
click at [930, 51] on mat-form-field "Filter" at bounding box center [923, 56] width 84 height 26
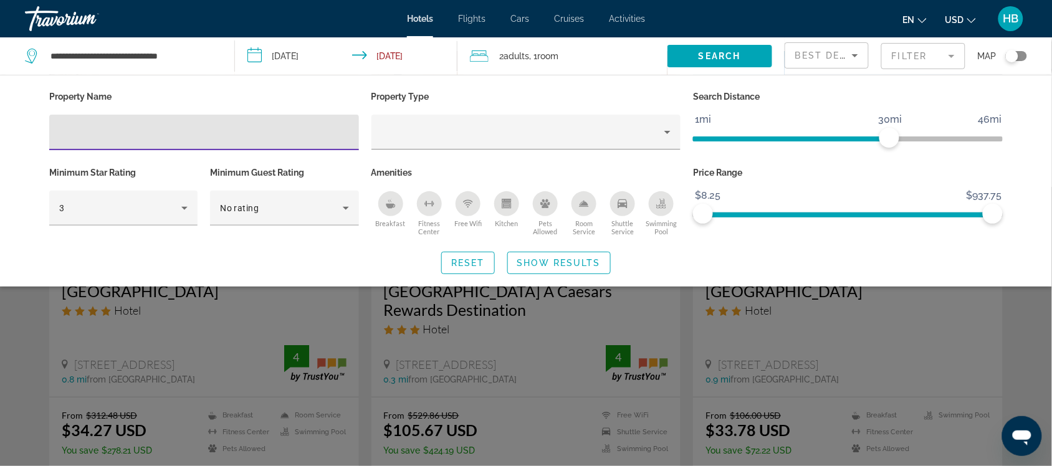
scroll to position [0, 0]
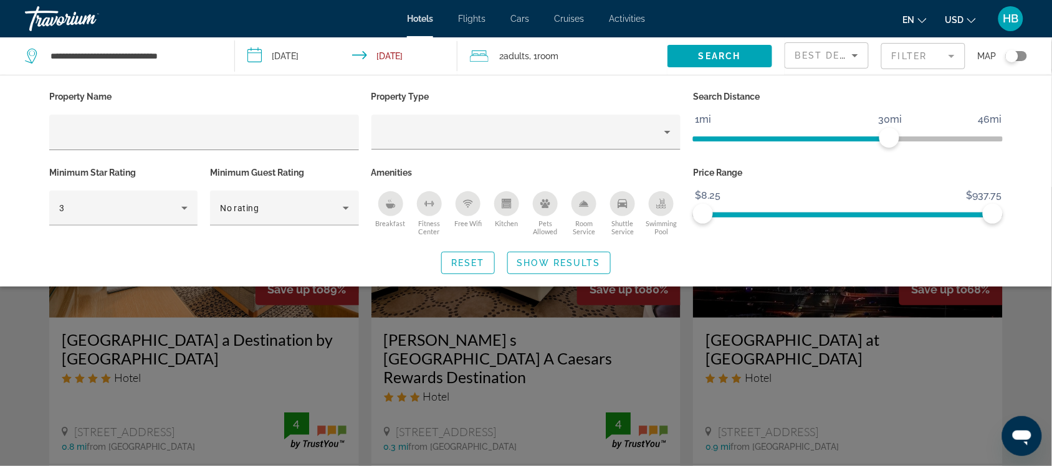
drag, startPoint x: 477, startPoint y: 360, endPoint x: 387, endPoint y: 344, distance: 91.2
click at [387, 344] on div "Search widget" at bounding box center [526, 326] width 1052 height 279
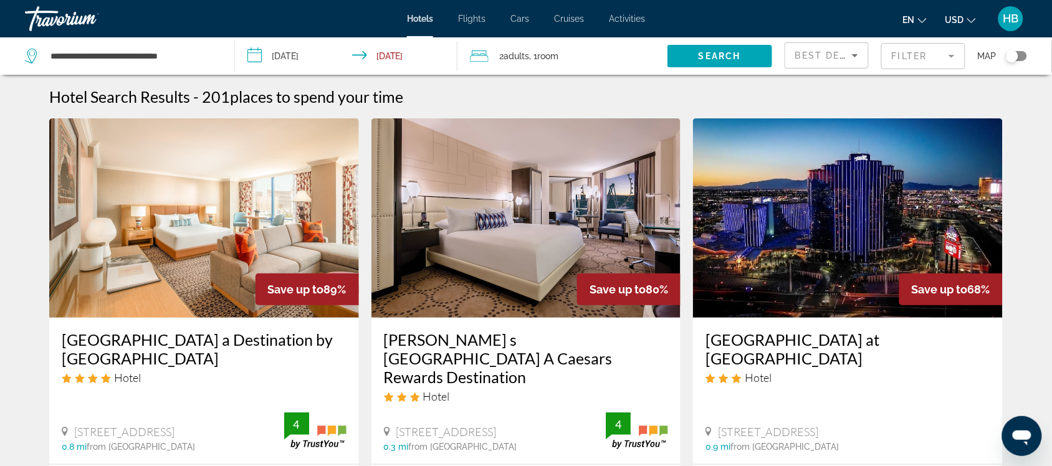
click at [387, 344] on h3 "[PERSON_NAME] s [GEOGRAPHIC_DATA] A Caesars Rewards Destination" at bounding box center [526, 358] width 285 height 56
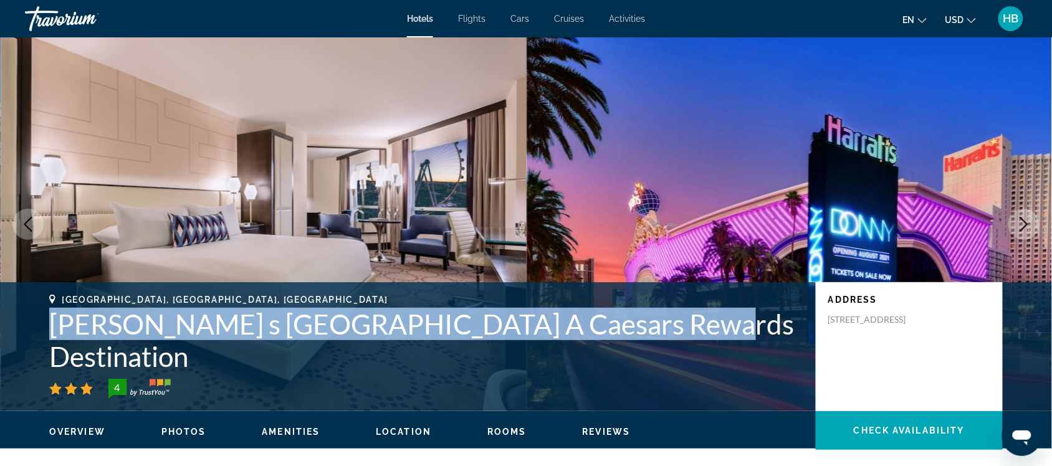
drag, startPoint x: 46, startPoint y: 357, endPoint x: 653, endPoint y: 353, distance: 607.1
click at [653, 353] on div "[GEOGRAPHIC_DATA], [GEOGRAPHIC_DATA], [GEOGRAPHIC_DATA] [PERSON_NAME] s [GEOGRA…" at bounding box center [526, 347] width 1004 height 104
copy h1 "[PERSON_NAME] s [GEOGRAPHIC_DATA] A Caesars Rewards Destination"
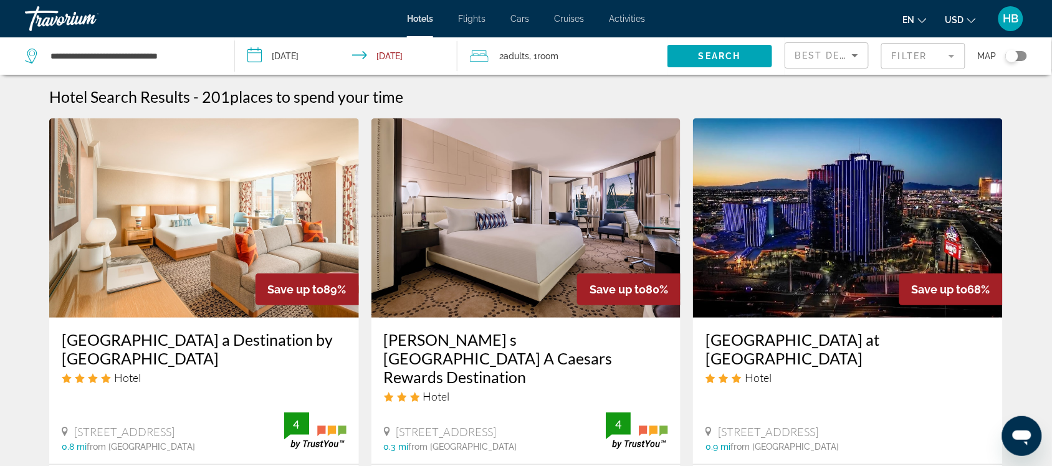
click at [930, 53] on mat-form-field "Filter" at bounding box center [923, 56] width 84 height 26
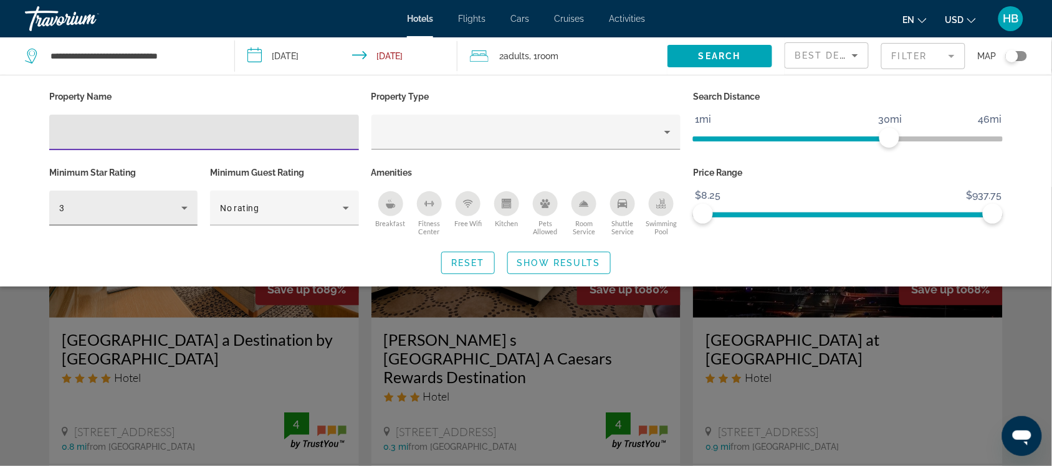
click at [145, 203] on div "3" at bounding box center [120, 208] width 122 height 15
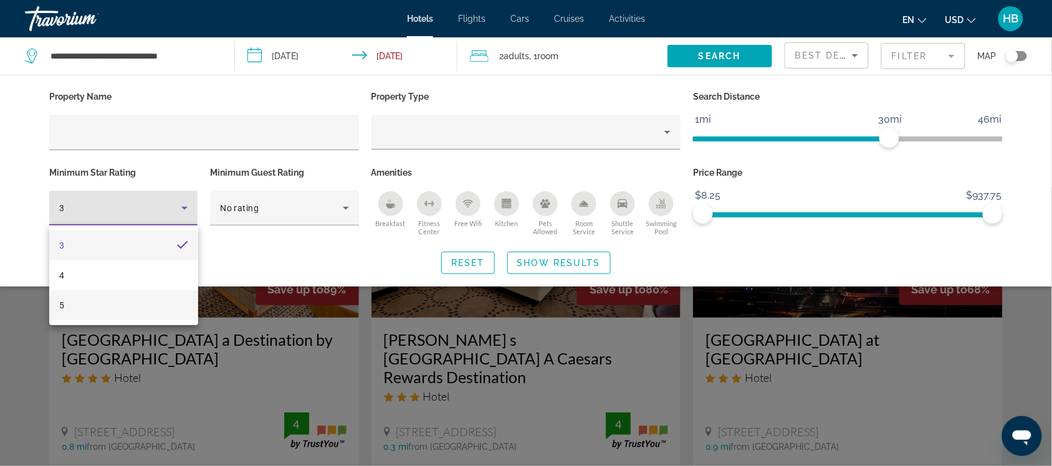
click at [112, 301] on mat-option "5" at bounding box center [123, 305] width 148 height 30
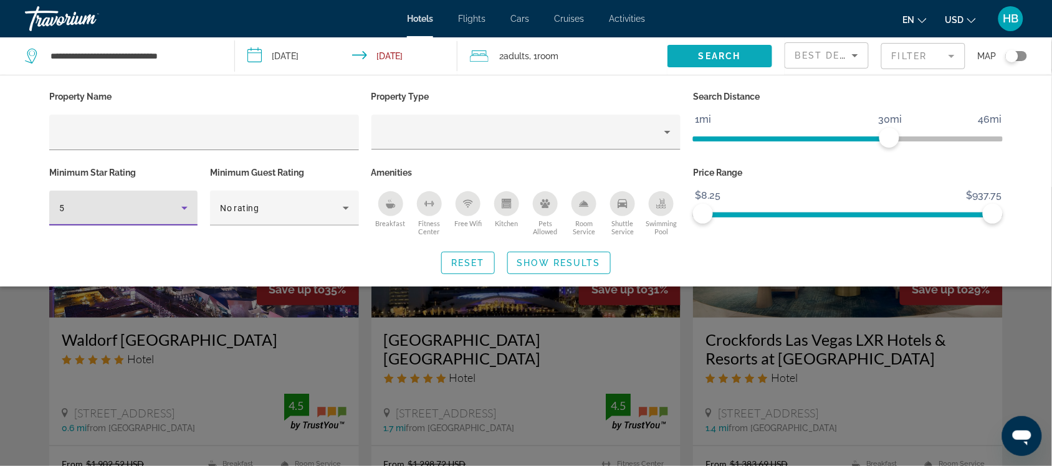
click at [733, 54] on span "Search" at bounding box center [720, 56] width 42 height 10
click at [915, 49] on mat-form-field "Filter" at bounding box center [923, 56] width 84 height 26
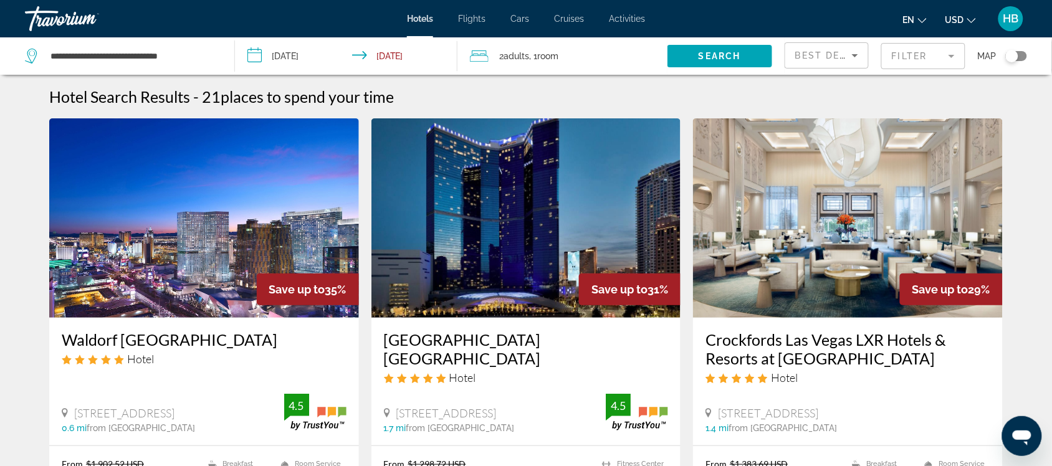
click at [224, 215] on img "Main content" at bounding box center [204, 217] width 310 height 199
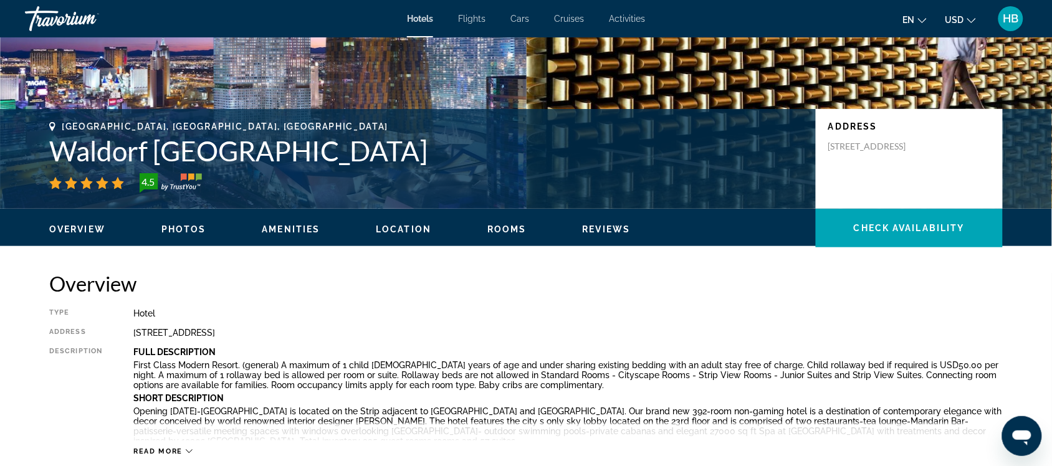
scroll to position [131, 0]
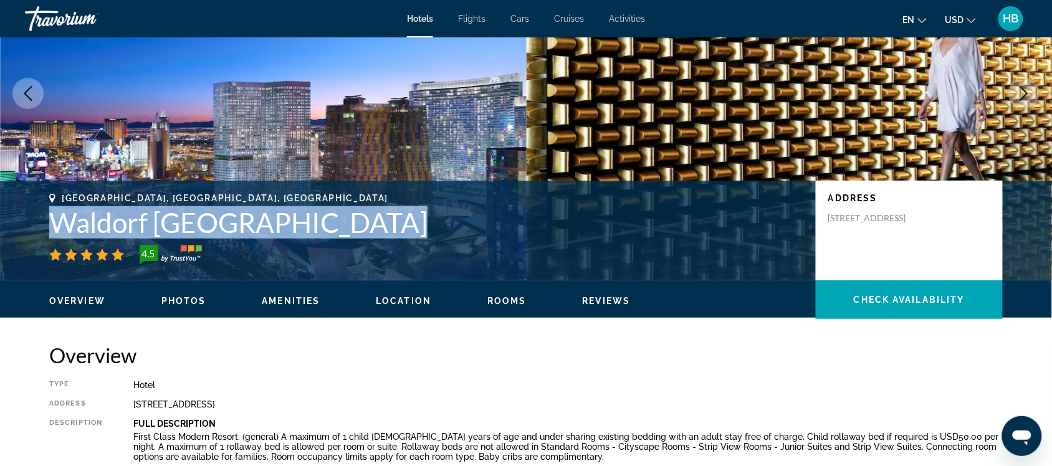
drag, startPoint x: 397, startPoint y: 218, endPoint x: 50, endPoint y: 226, distance: 346.7
click at [50, 226] on h1 "Waldorf [GEOGRAPHIC_DATA]" at bounding box center [426, 222] width 754 height 32
copy h1 "Waldorf [GEOGRAPHIC_DATA]"
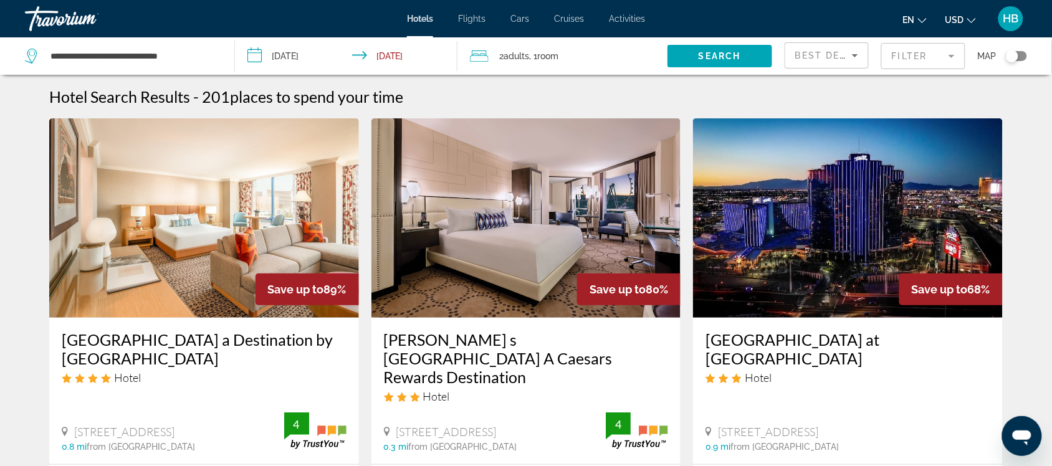
drag, startPoint x: 506, startPoint y: 206, endPoint x: 970, endPoint y: 1, distance: 507.3
click at [506, 206] on img "Main content" at bounding box center [526, 217] width 310 height 199
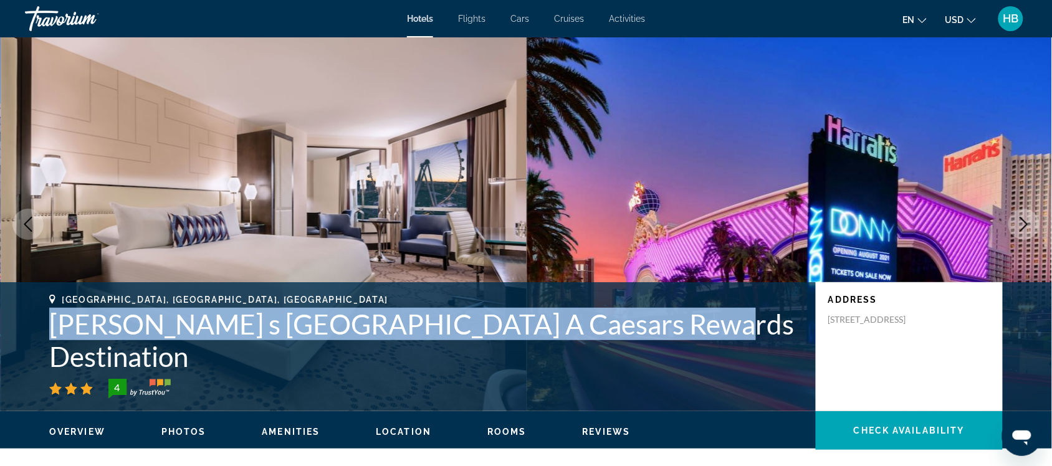
drag, startPoint x: 625, startPoint y: 353, endPoint x: 97, endPoint y: 353, distance: 527.9
click at [57, 353] on h1 "[PERSON_NAME] s [GEOGRAPHIC_DATA] A Caesars Rewards Destination" at bounding box center [426, 340] width 754 height 65
copy h1 "[PERSON_NAME] s [GEOGRAPHIC_DATA] A Caesars Rewards Destination"
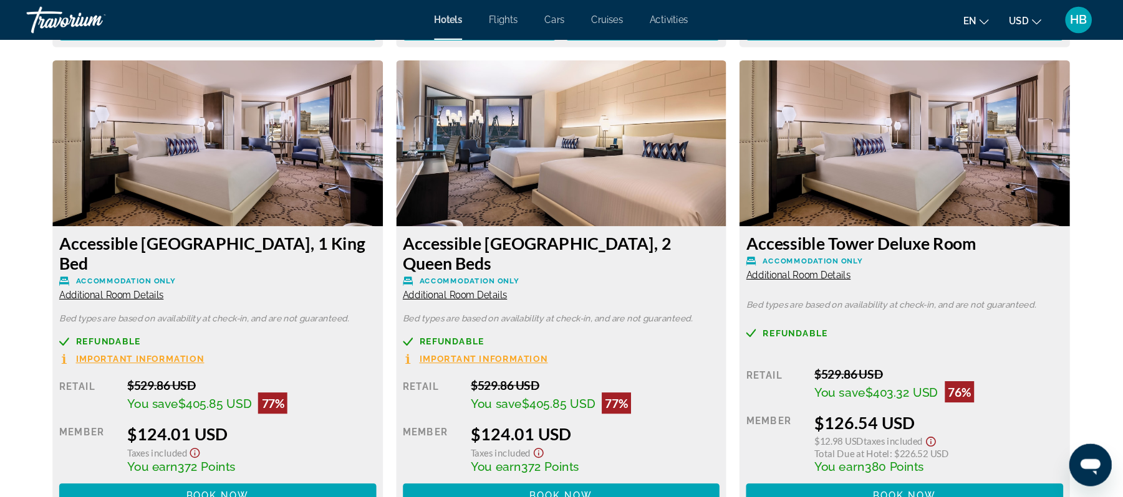
scroll to position [4347, 0]
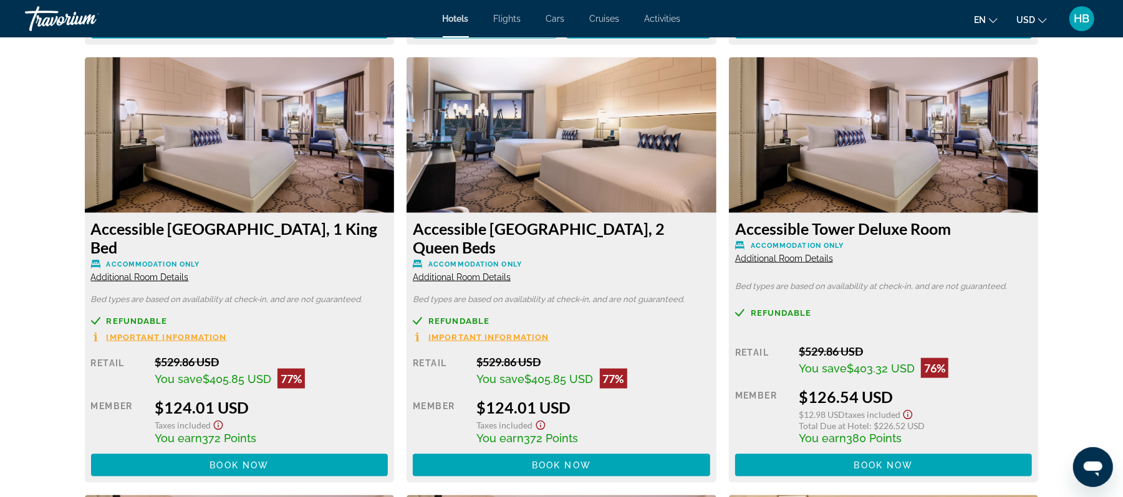
click at [636, 466] on span "Main content" at bounding box center [561, 466] width 297 height 30
